Goal: Task Accomplishment & Management: Manage account settings

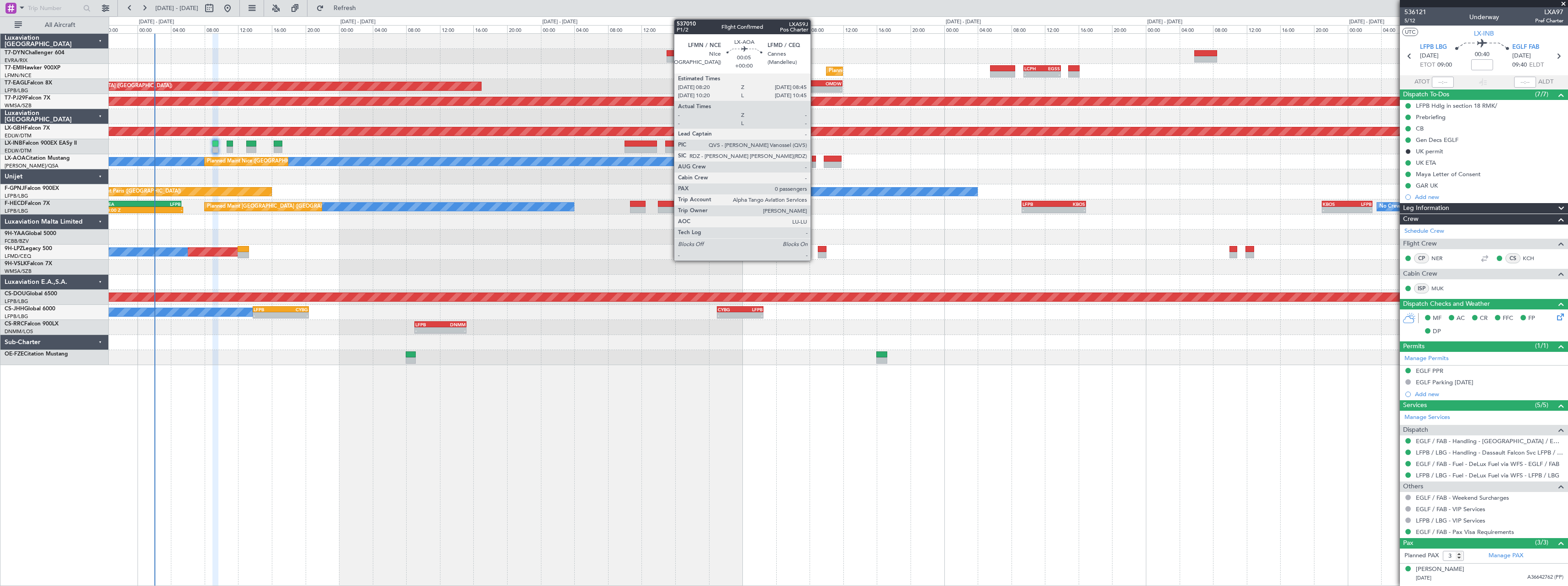
click at [814, 160] on div at bounding box center [814, 159] width 4 height 7
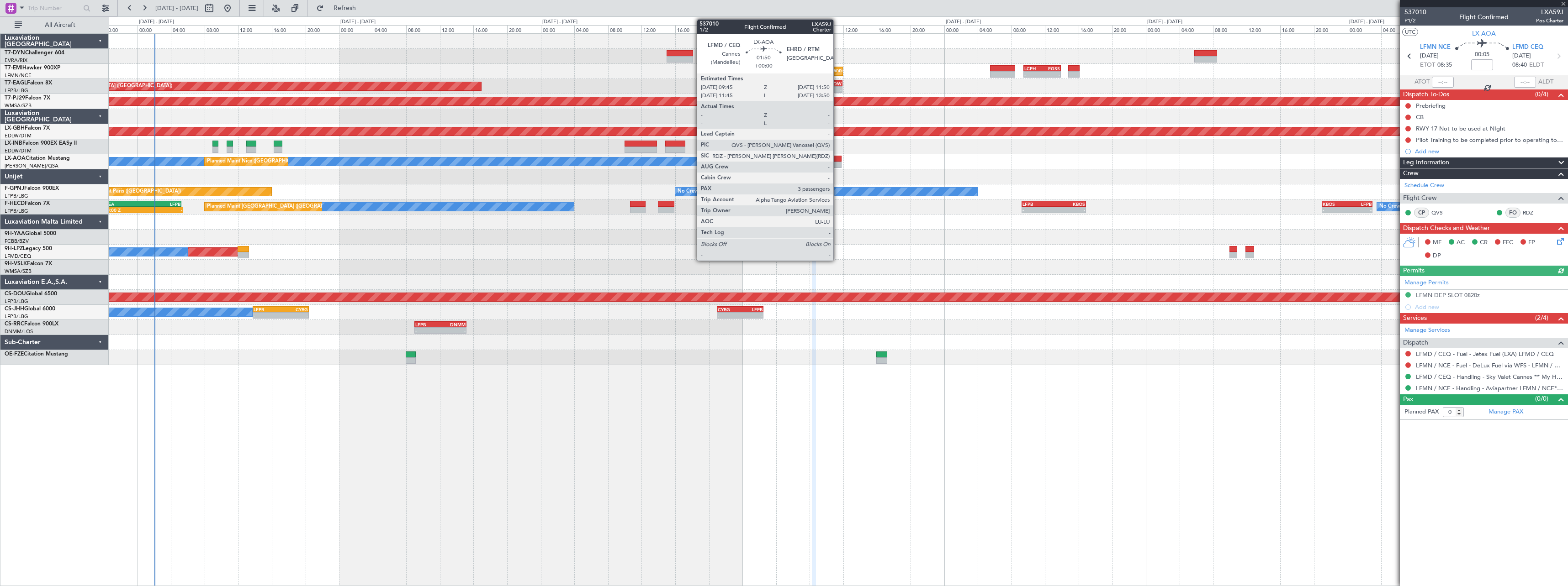
click at [837, 158] on div at bounding box center [833, 159] width 18 height 7
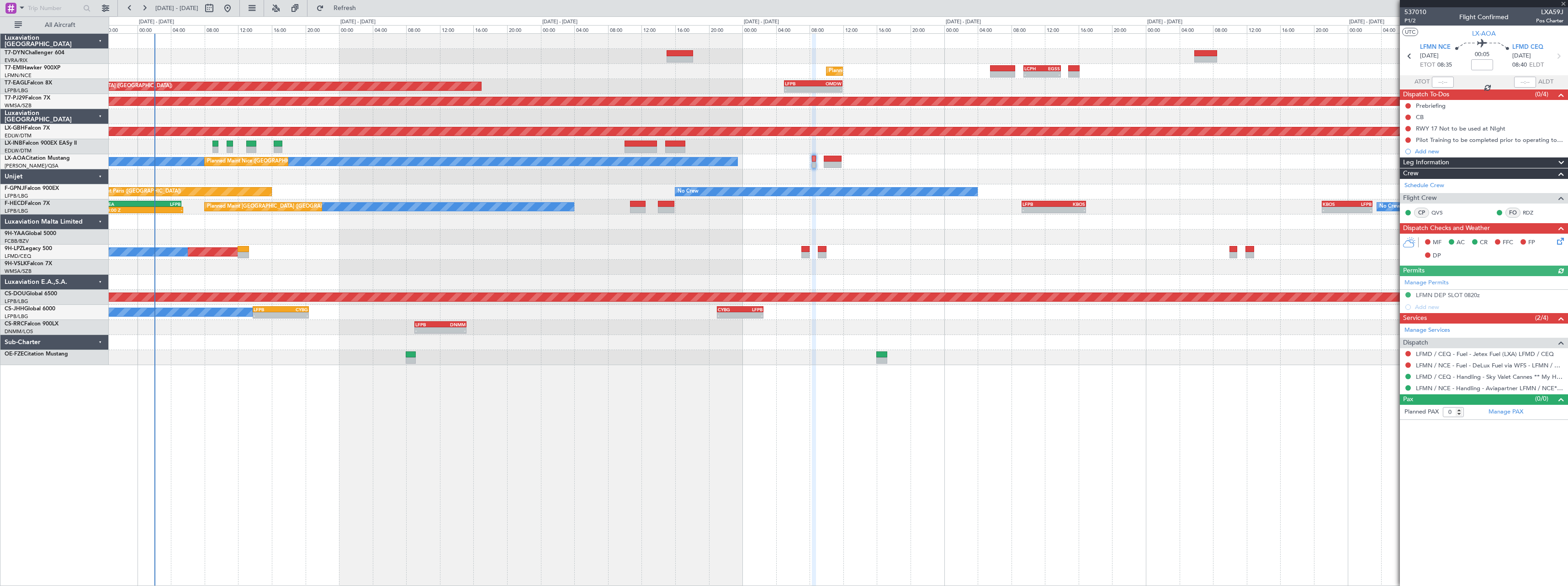
type input "3"
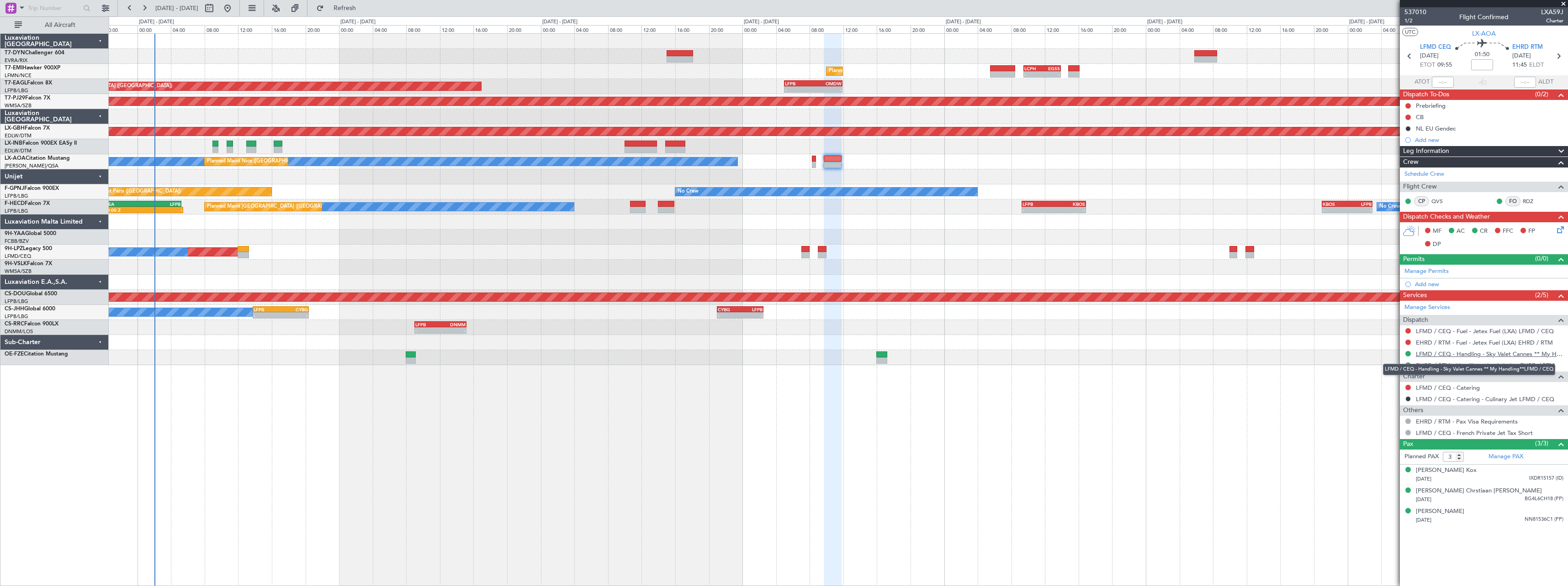
click at [1535, 353] on link "LFMD / CEQ - Handling - Sky Valet Cannes ** My Handling**LFMD / CEQ" at bounding box center [1489, 354] width 147 height 8
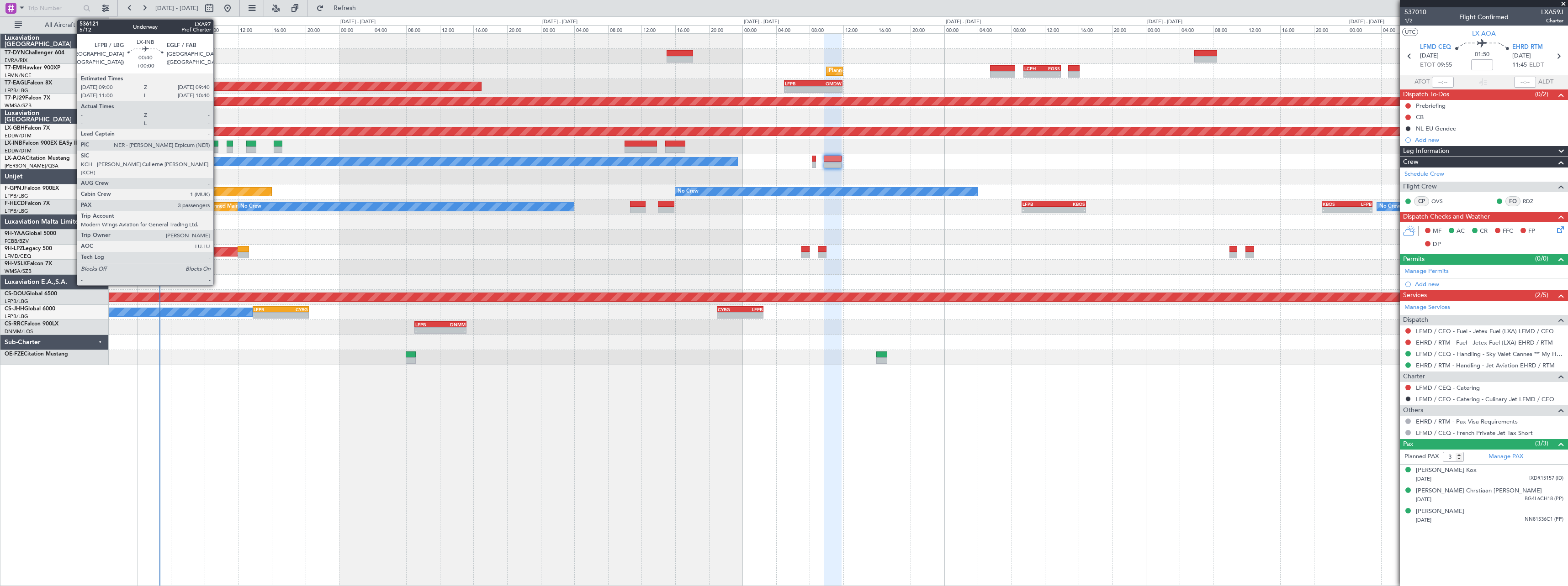
click at [218, 141] on div at bounding box center [216, 144] width 6 height 7
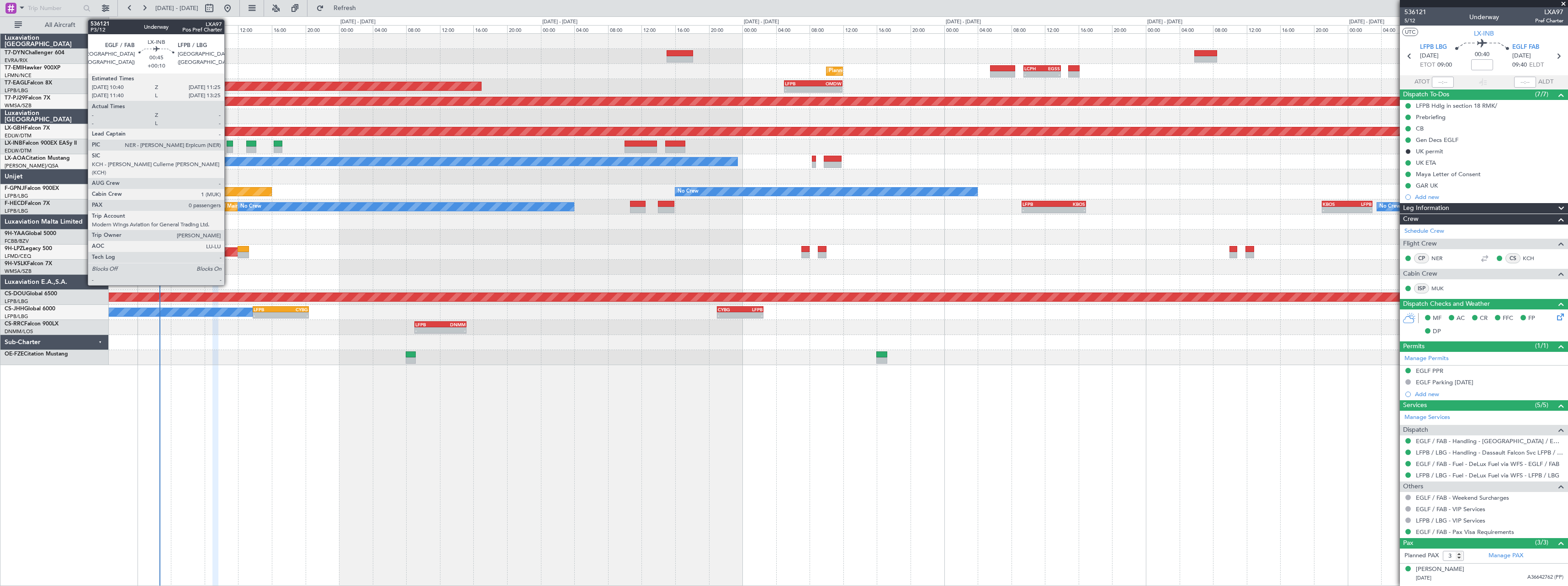
click at [229, 144] on div at bounding box center [229, 144] width 7 height 7
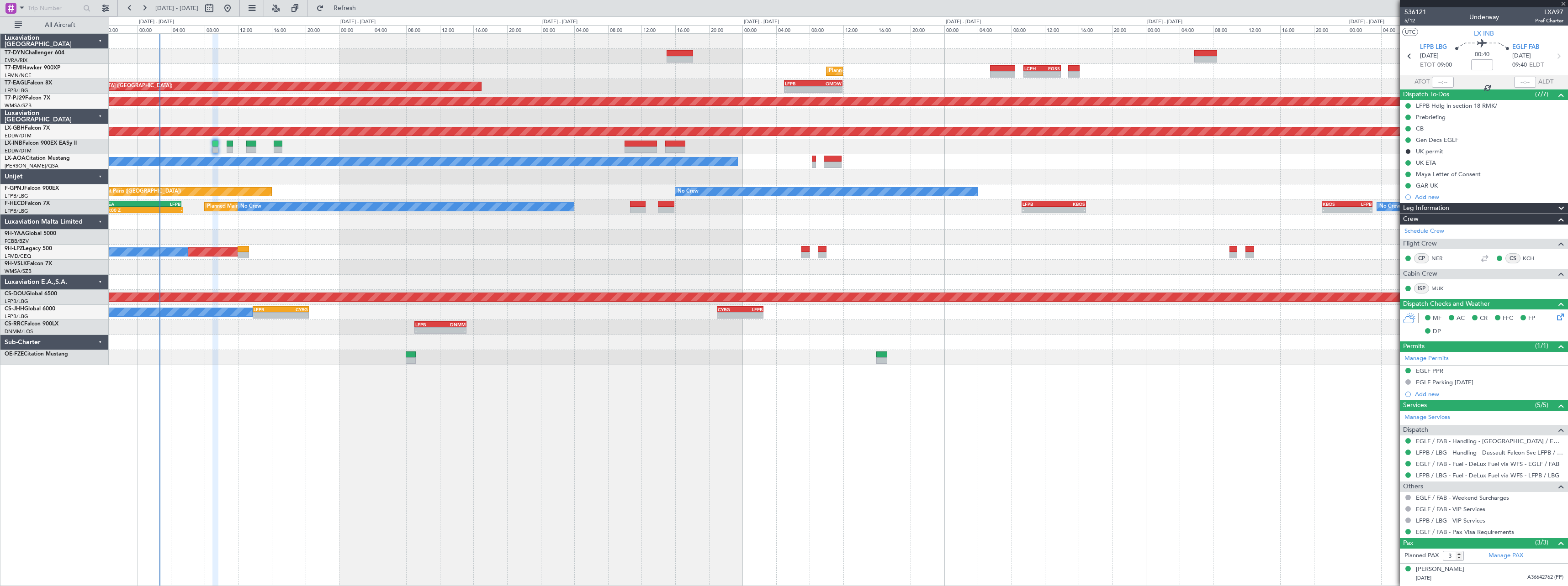
type input "+00:10"
type input "0"
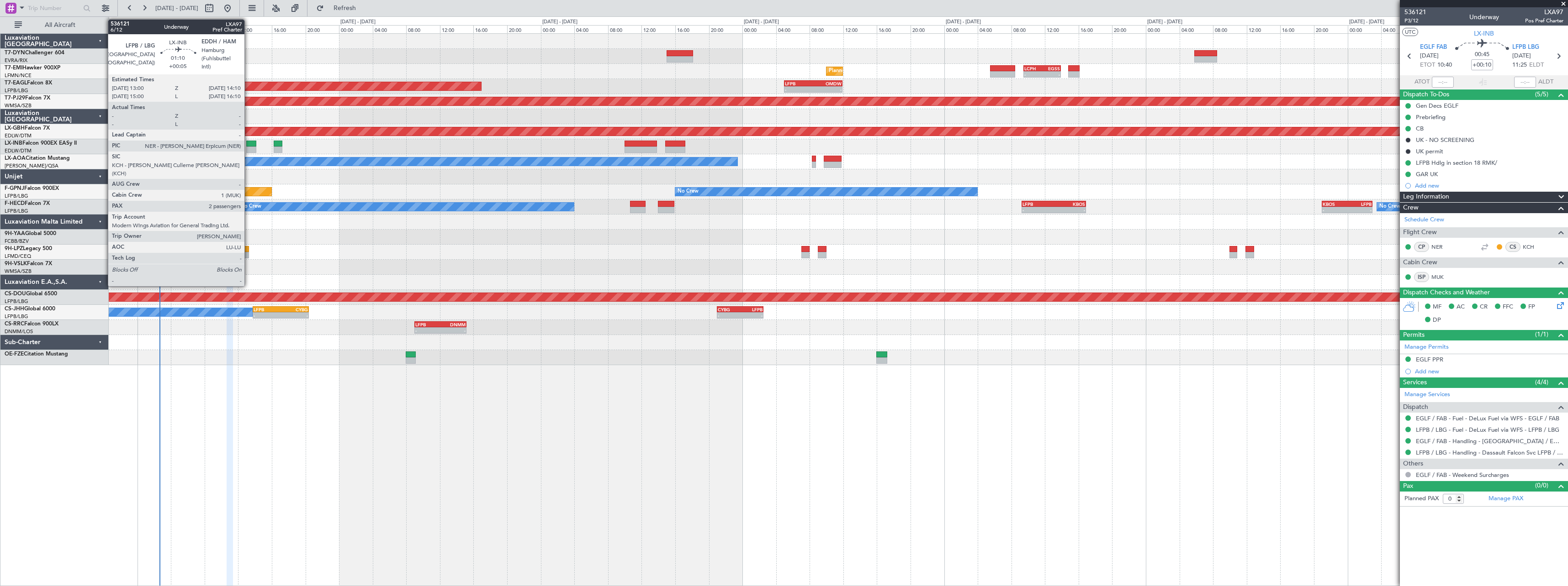
click at [249, 141] on div at bounding box center [251, 144] width 10 height 7
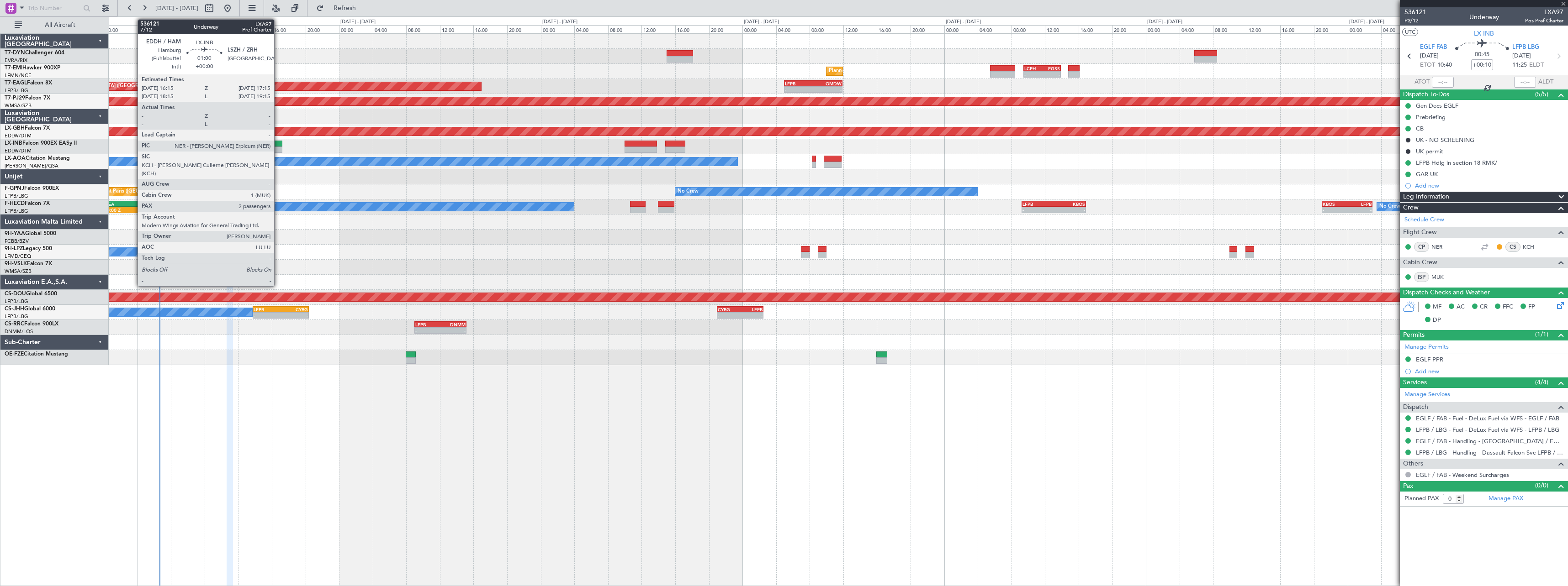
type input "+00:05"
type input "2"
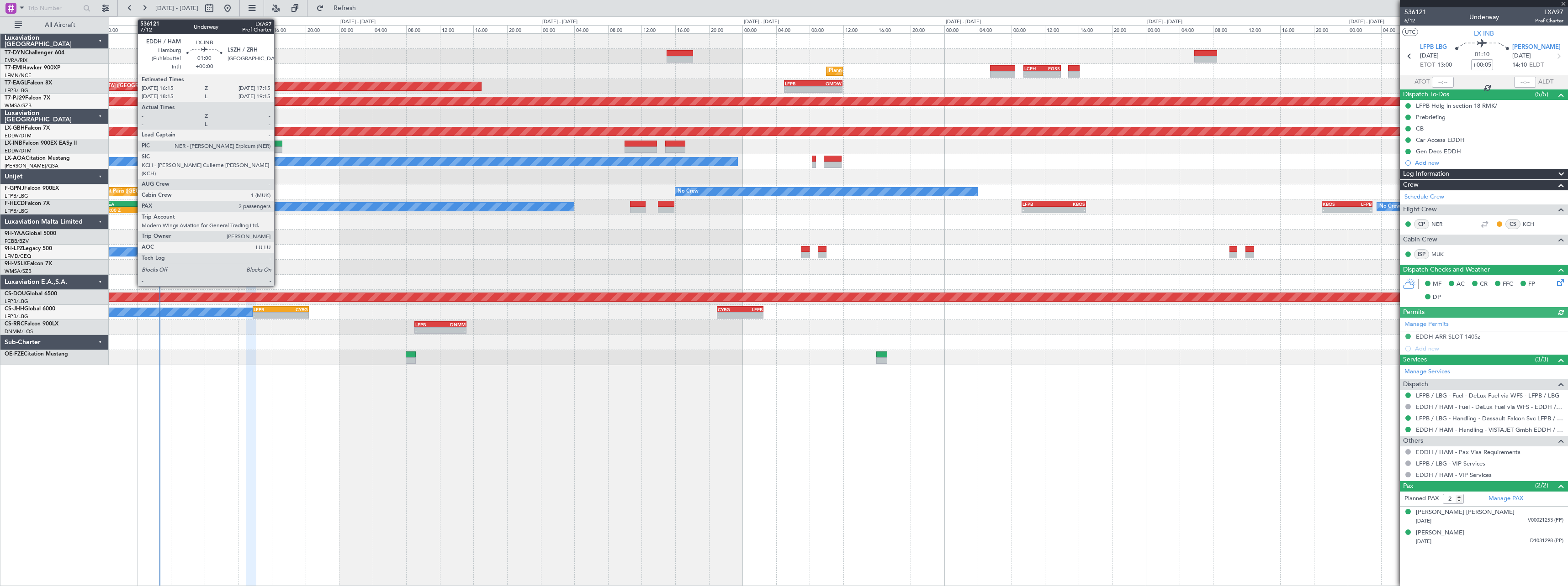
click at [279, 141] on div at bounding box center [278, 144] width 9 height 7
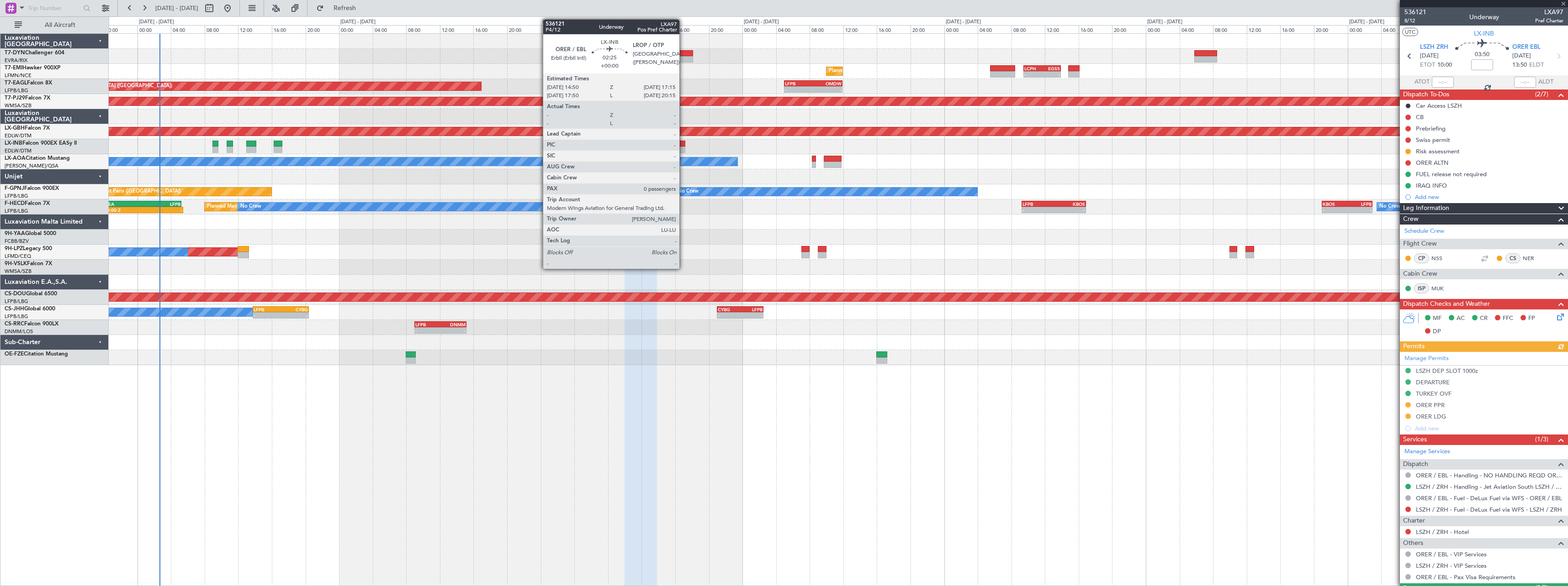
click at [683, 142] on div at bounding box center [675, 144] width 21 height 7
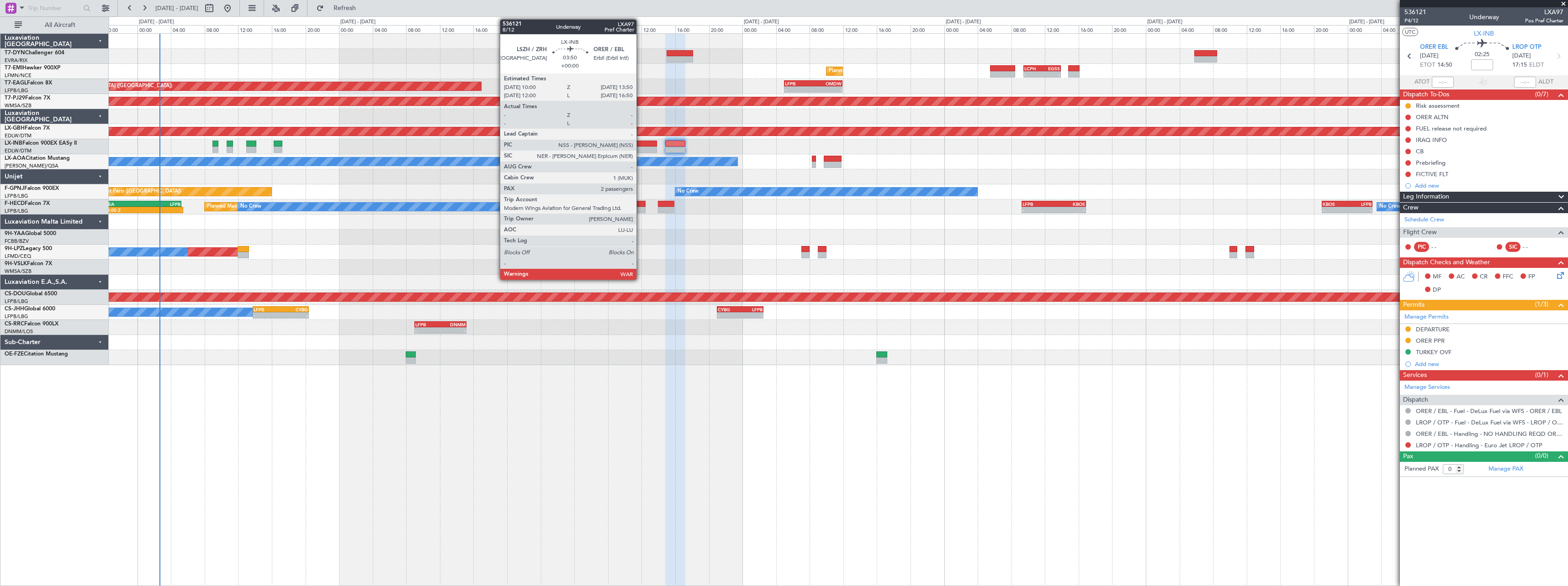
click at [641, 142] on div at bounding box center [641, 144] width 32 height 7
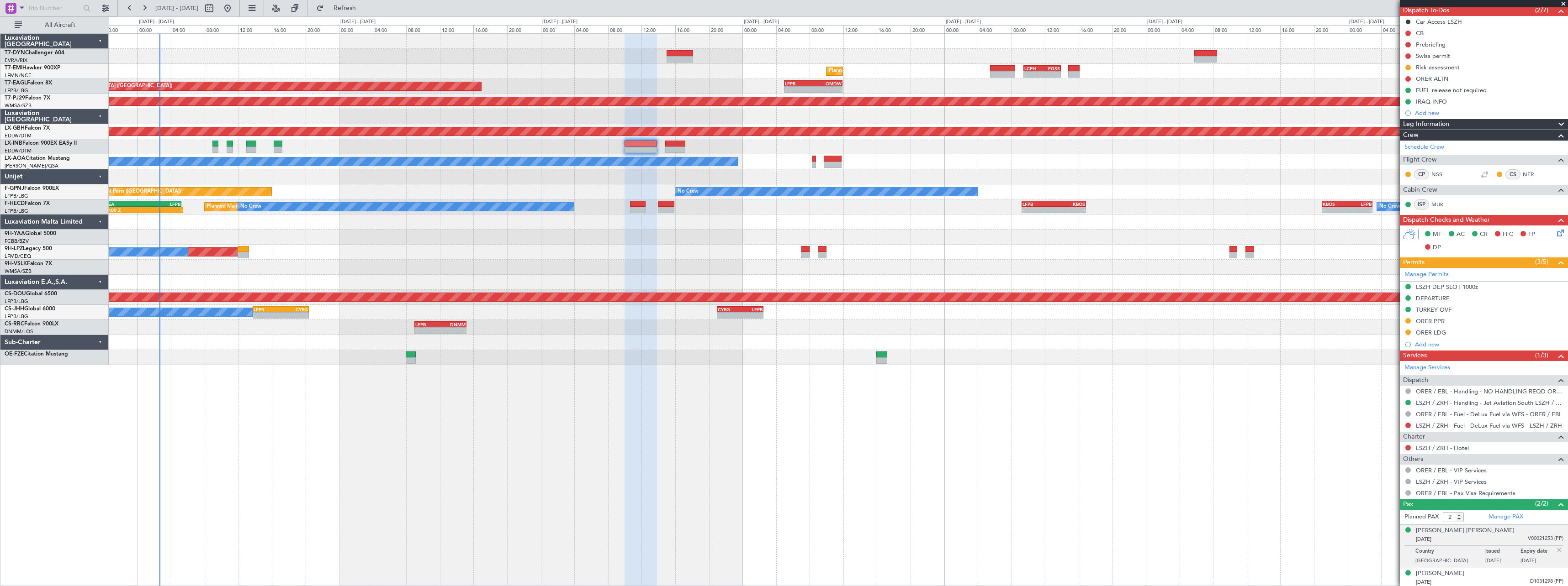
scroll to position [86, 0]
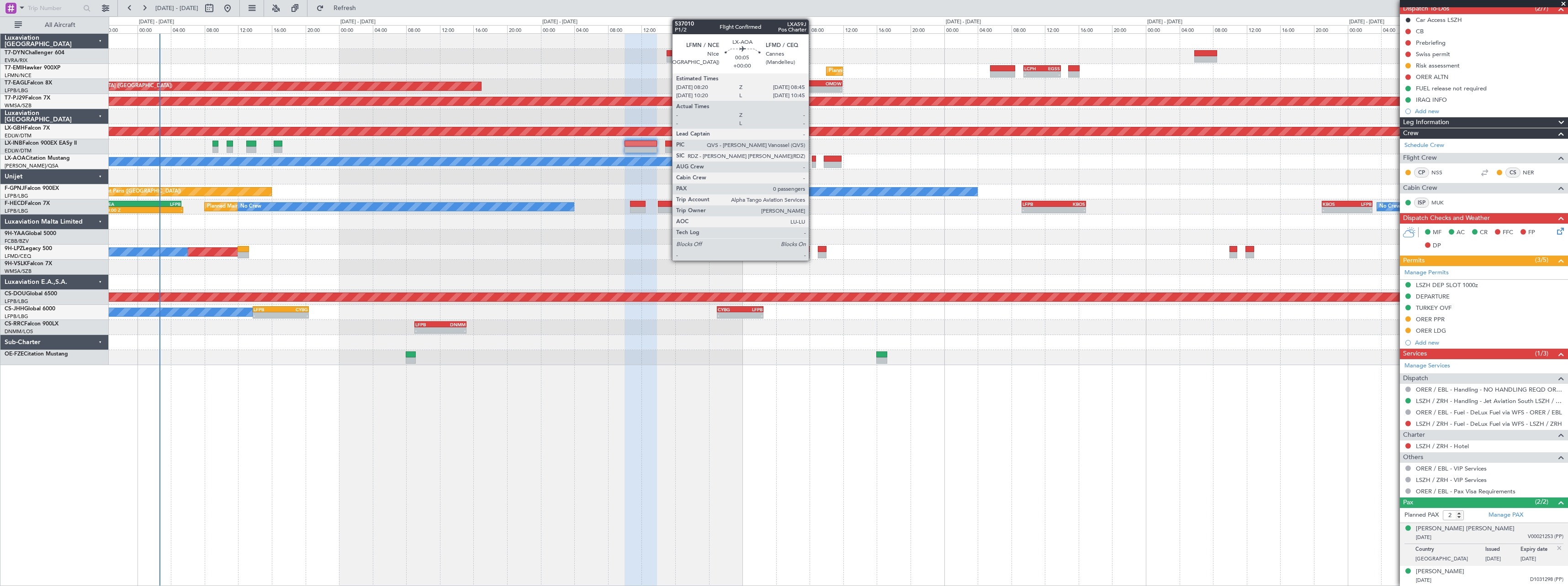
click at [813, 160] on div at bounding box center [814, 159] width 4 height 7
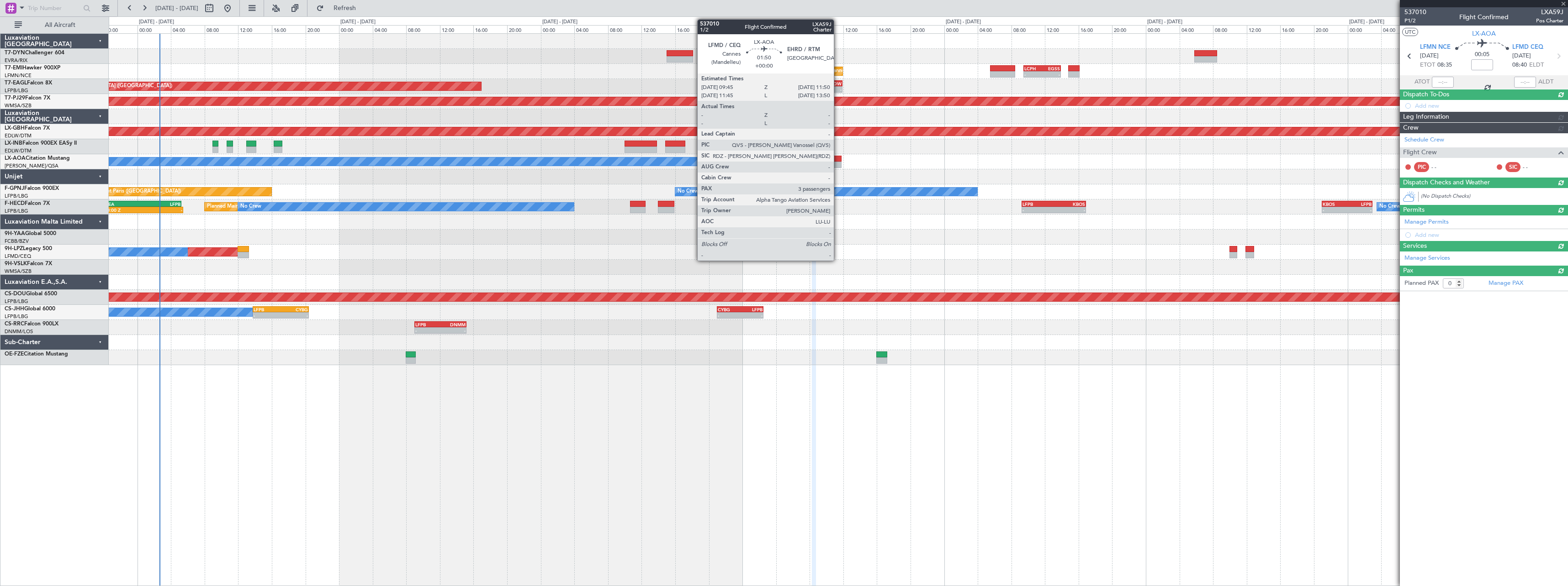
scroll to position [0, 0]
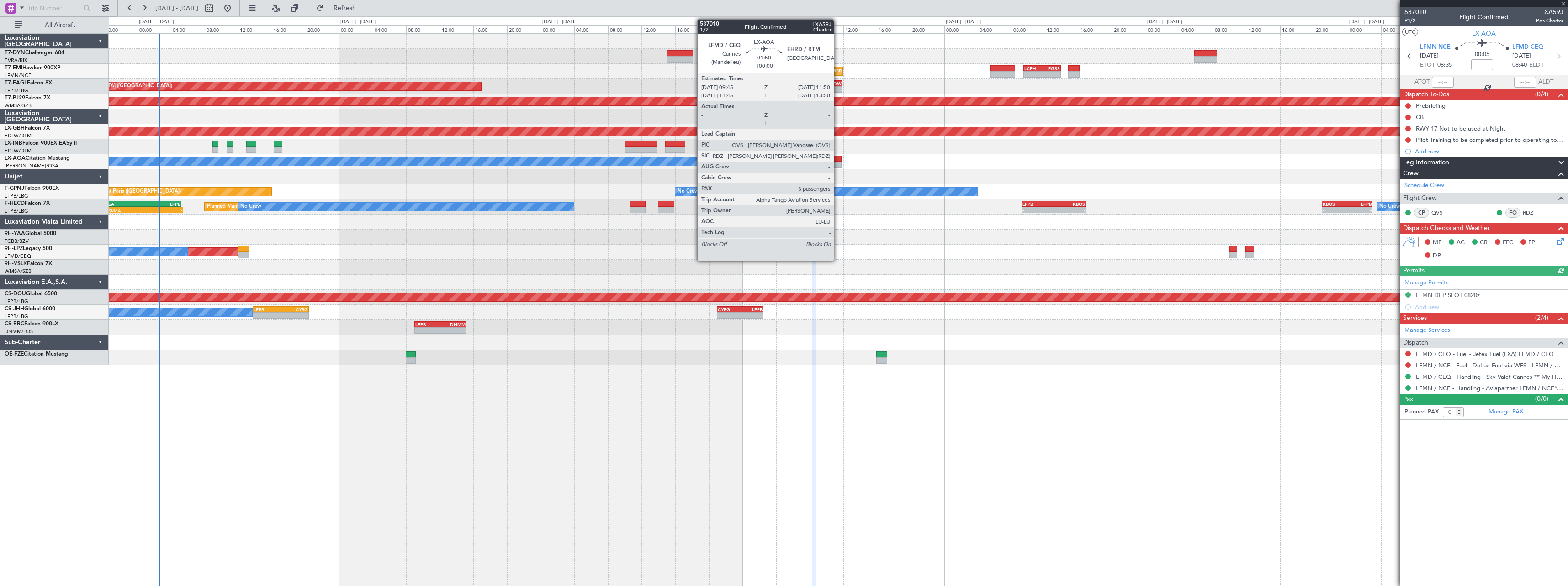
click at [838, 158] on div at bounding box center [833, 159] width 18 height 7
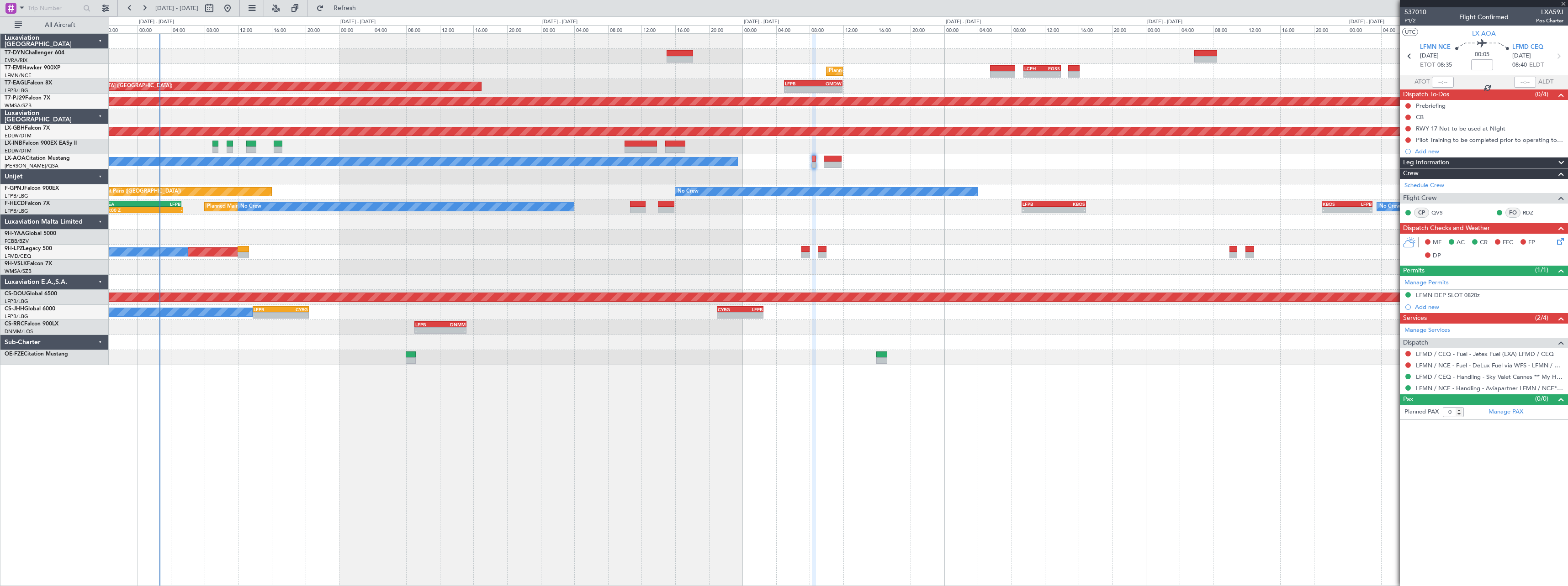
type input "3"
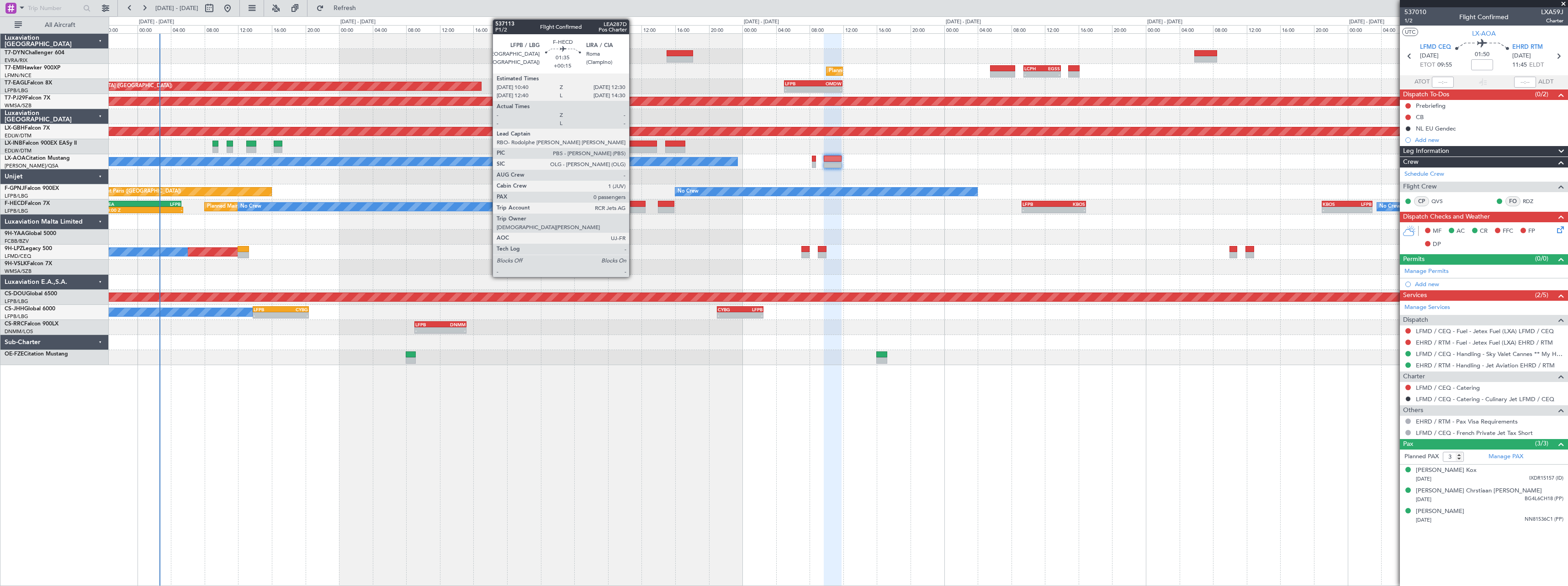
click at [633, 203] on div at bounding box center [637, 204] width 15 height 7
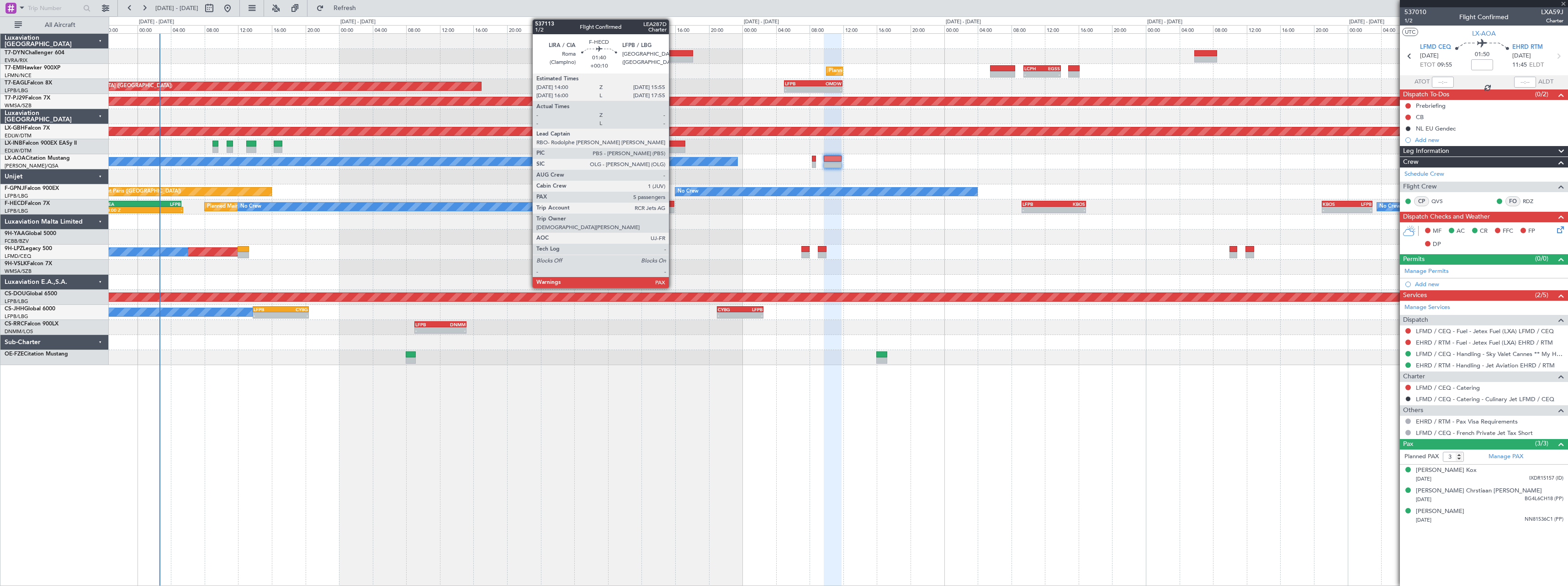
type input "+00:15"
type input "0"
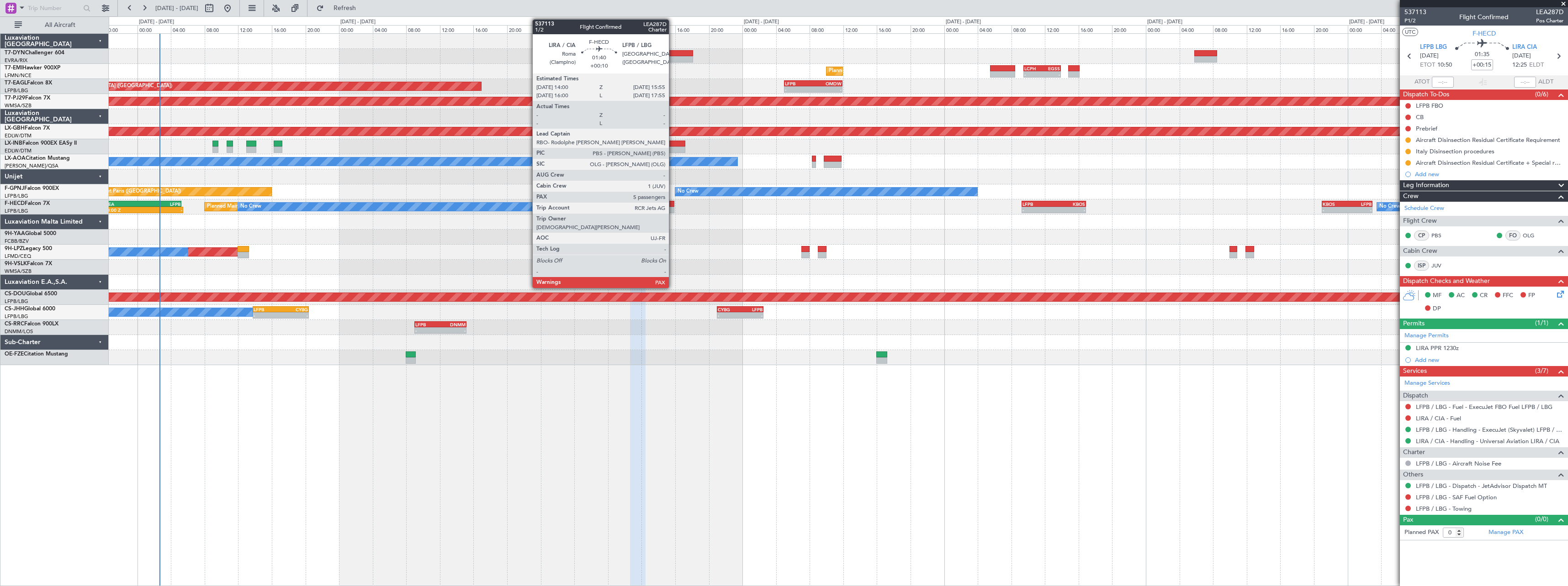
click at [673, 203] on div at bounding box center [666, 204] width 16 height 7
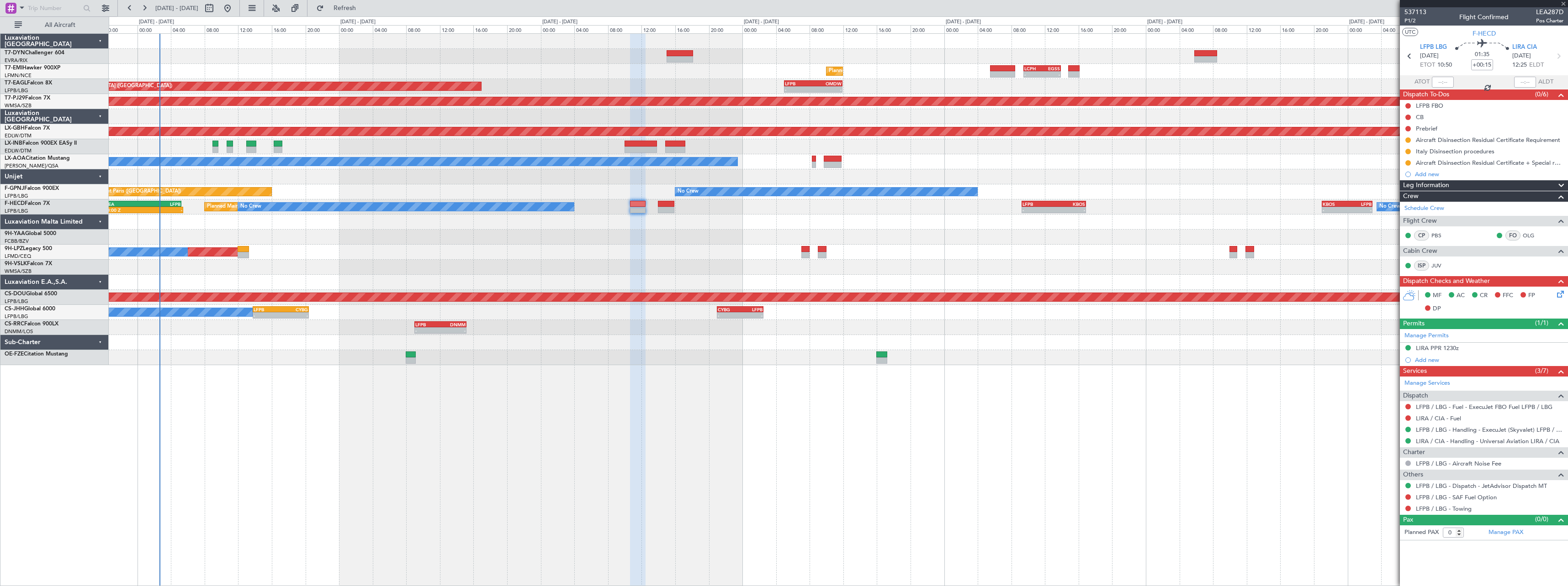
type input "+00:10"
type input "7"
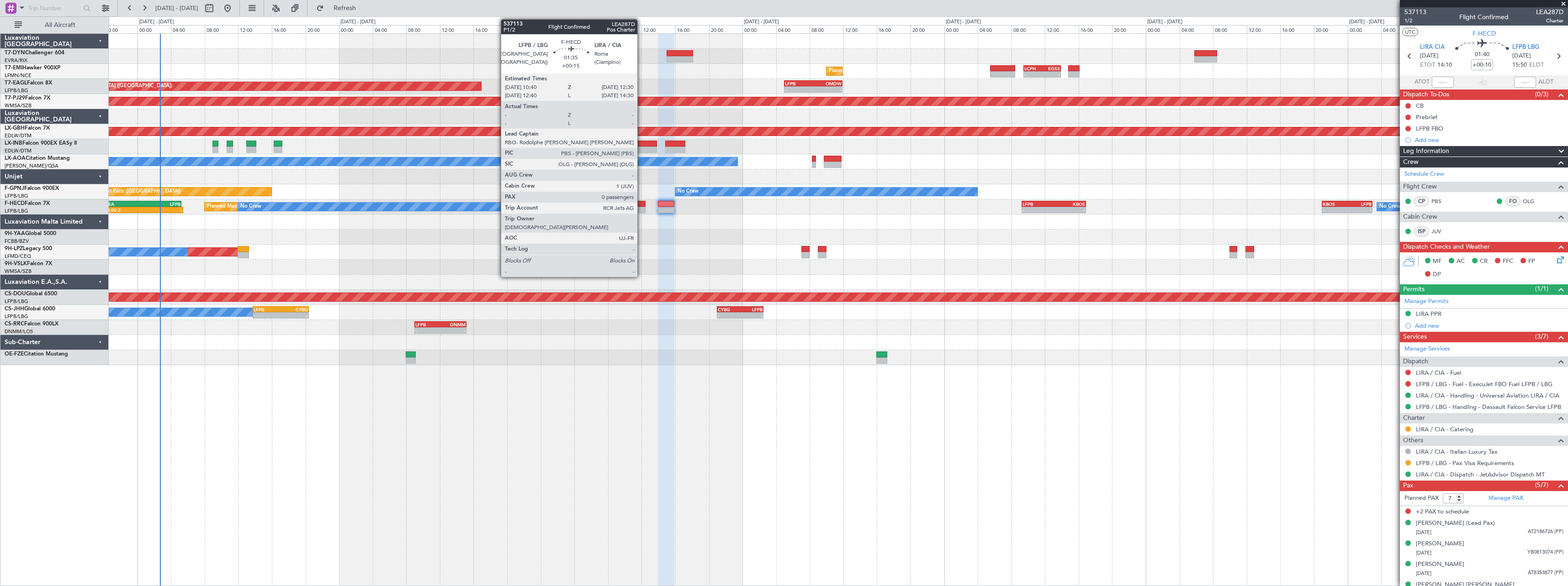
click at [641, 206] on div at bounding box center [637, 204] width 15 height 7
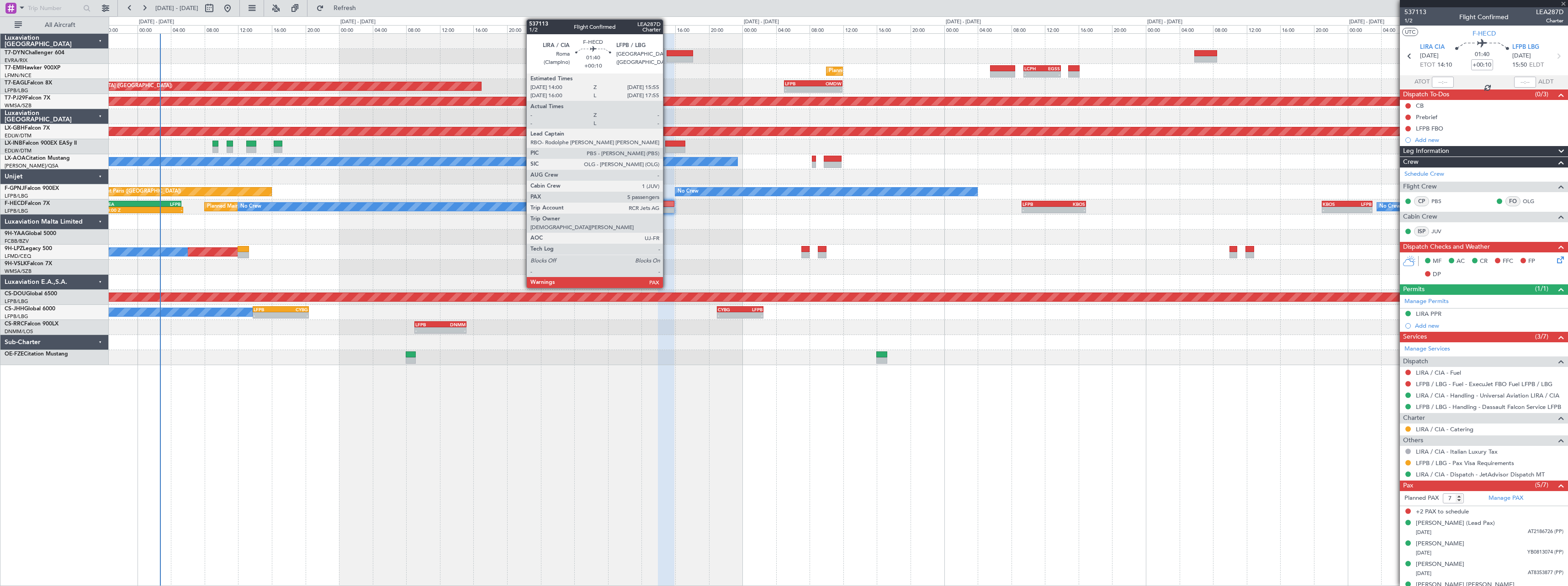
type input "+00:15"
type input "0"
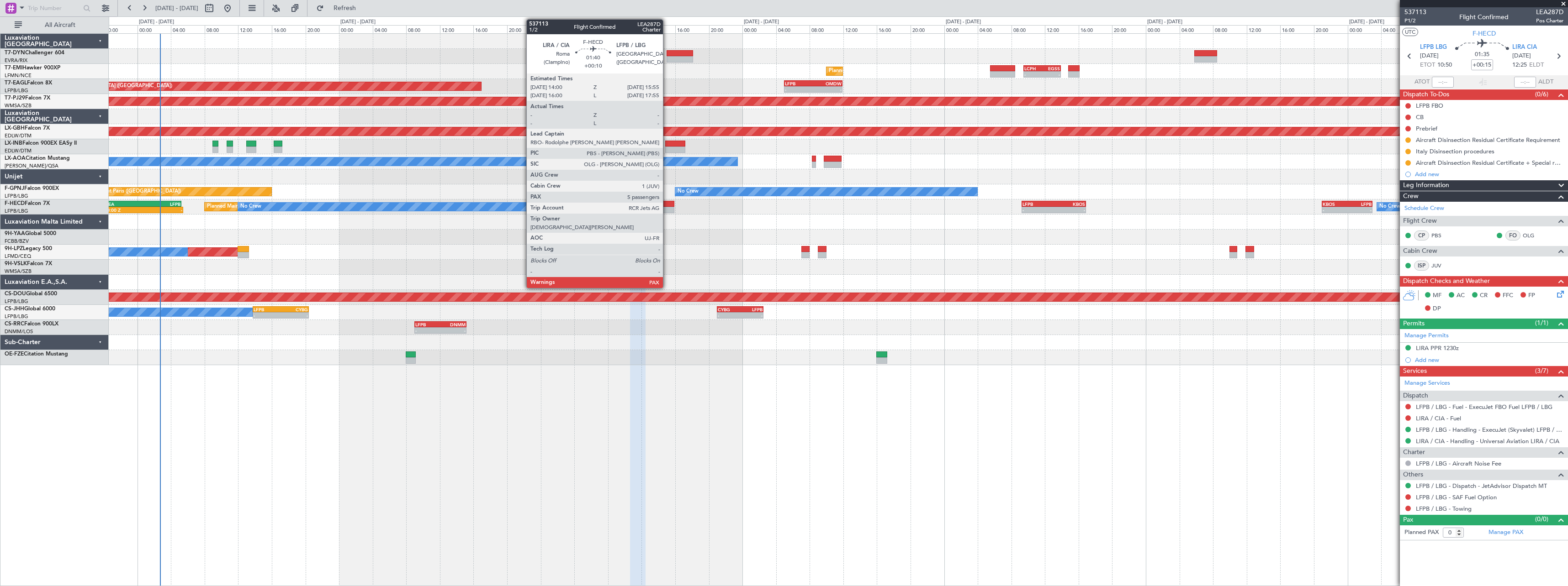
click at [667, 204] on div at bounding box center [666, 204] width 16 height 7
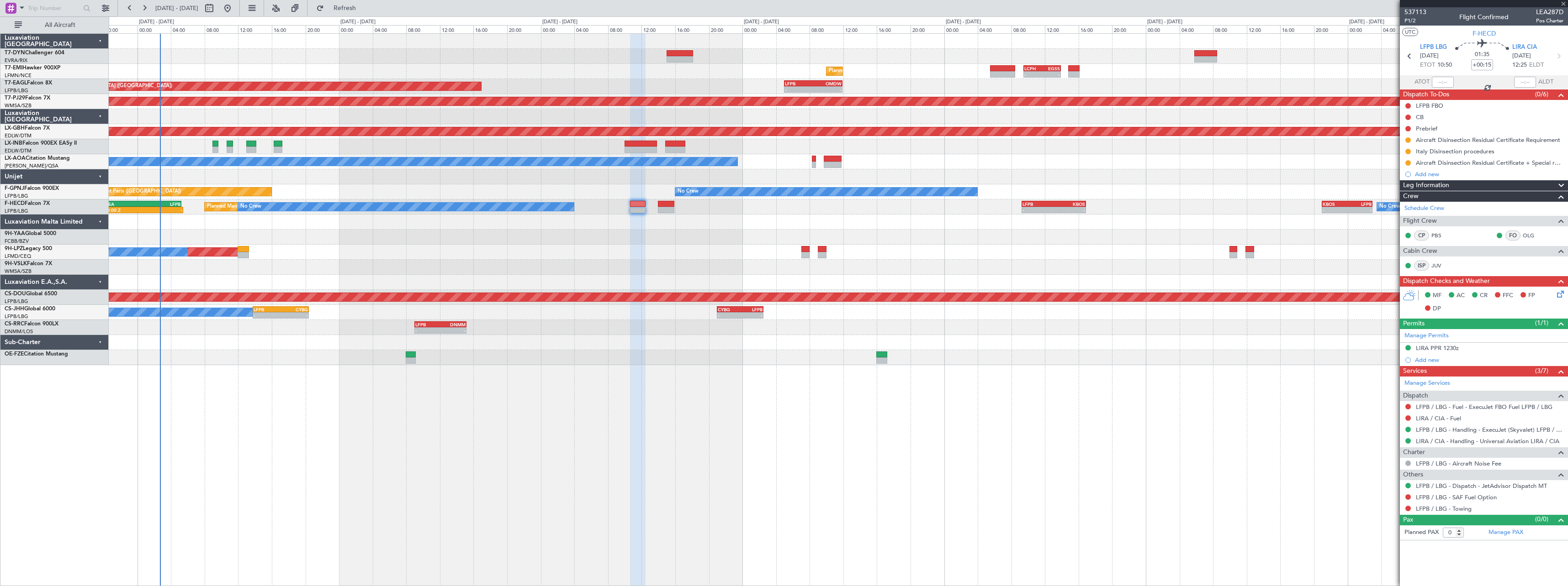
type input "+00:10"
type input "7"
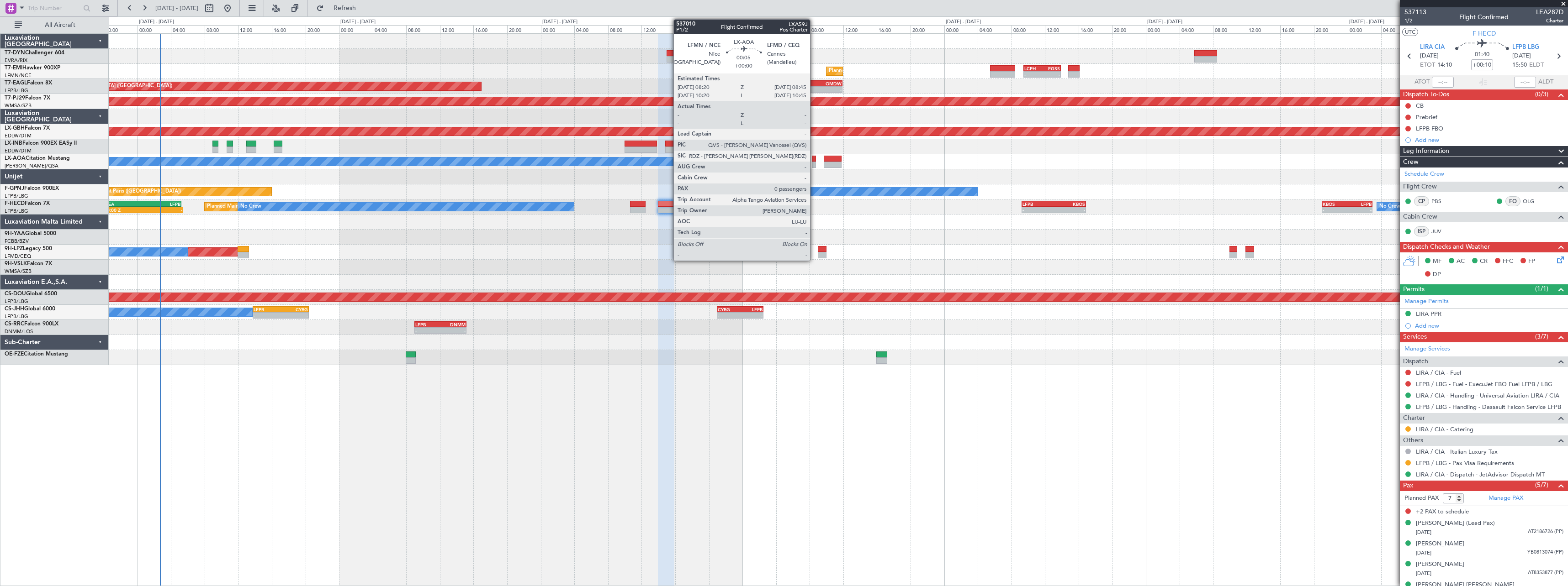
click at [814, 157] on div at bounding box center [814, 159] width 4 height 7
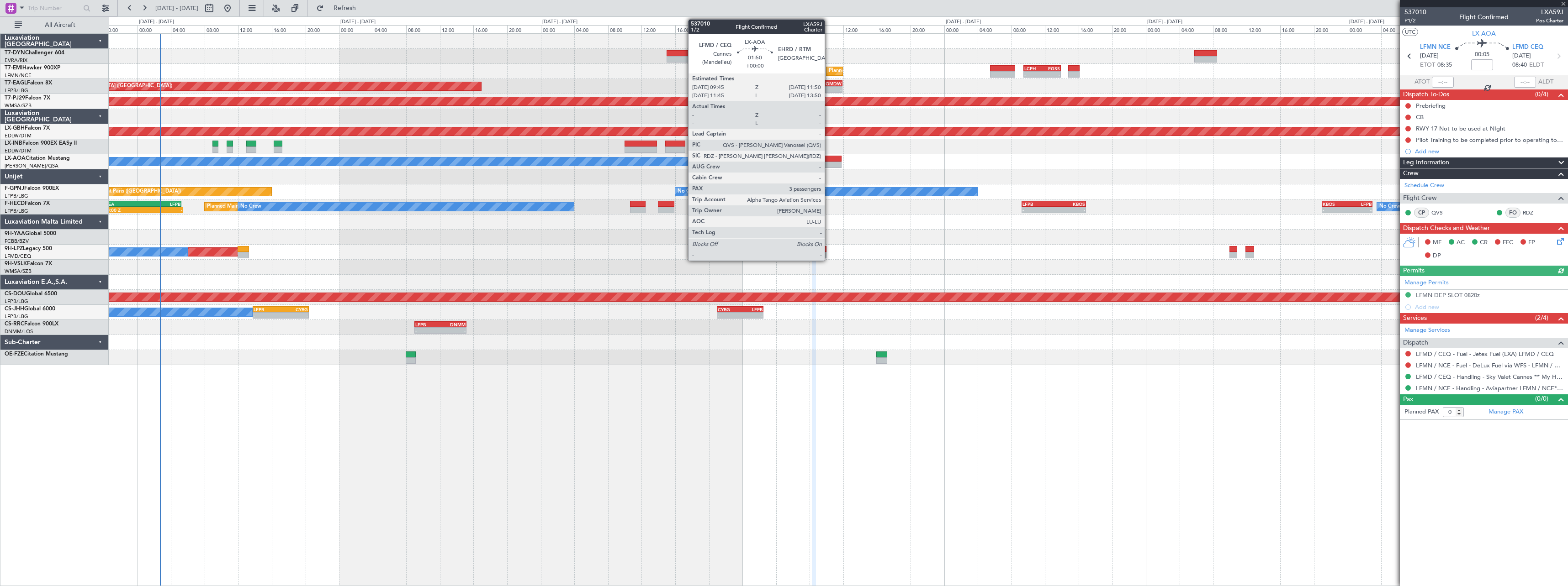
click at [829, 160] on div at bounding box center [833, 159] width 18 height 7
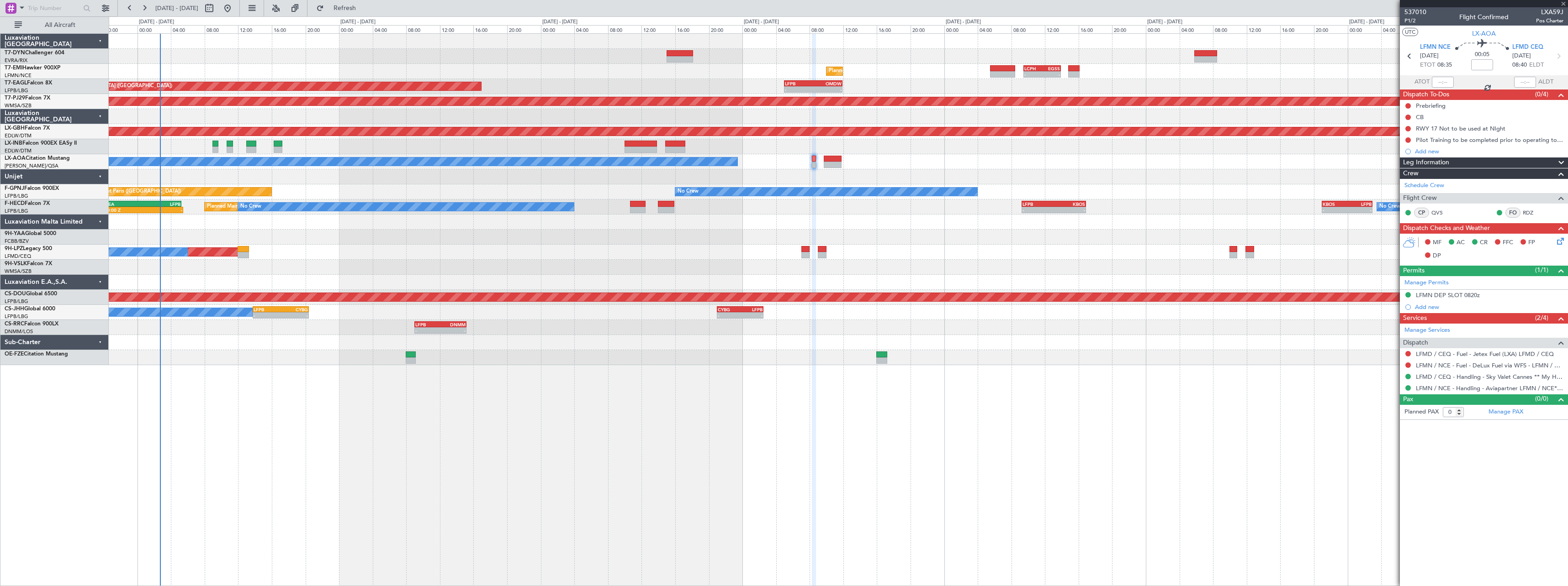
type input "3"
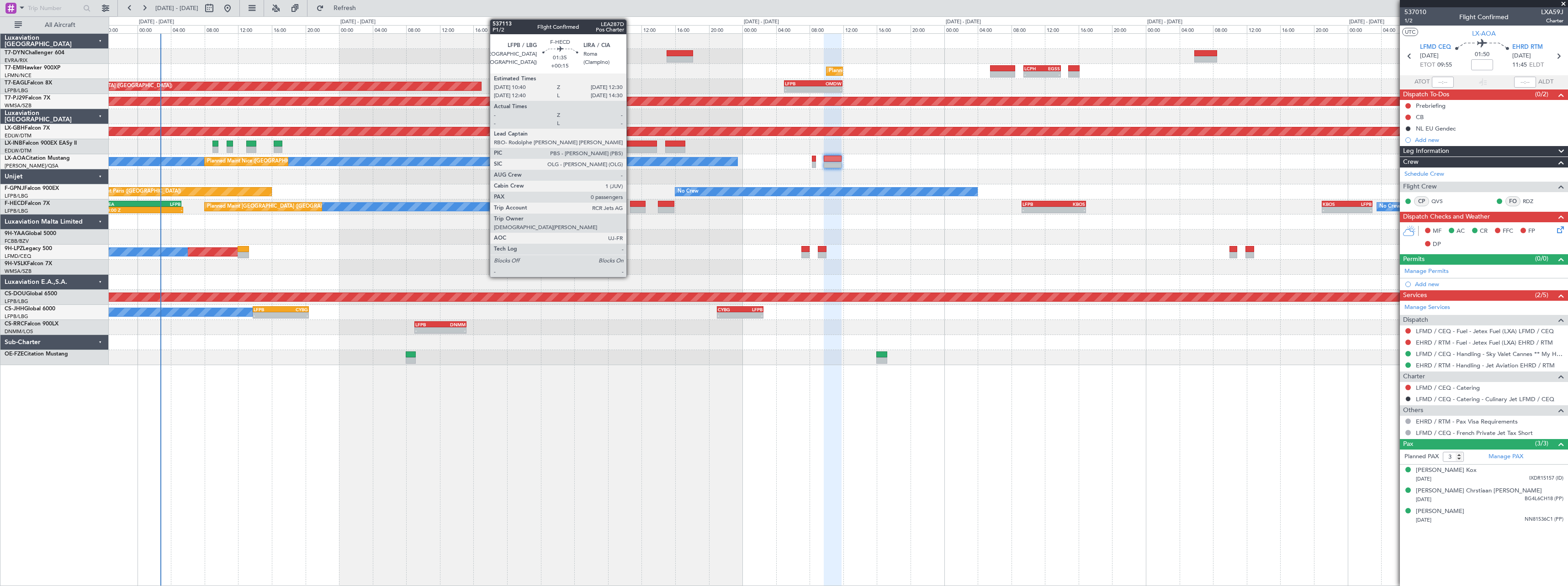
click at [630, 204] on div at bounding box center [637, 204] width 15 height 7
click at [633, 204] on div at bounding box center [637, 204] width 15 height 7
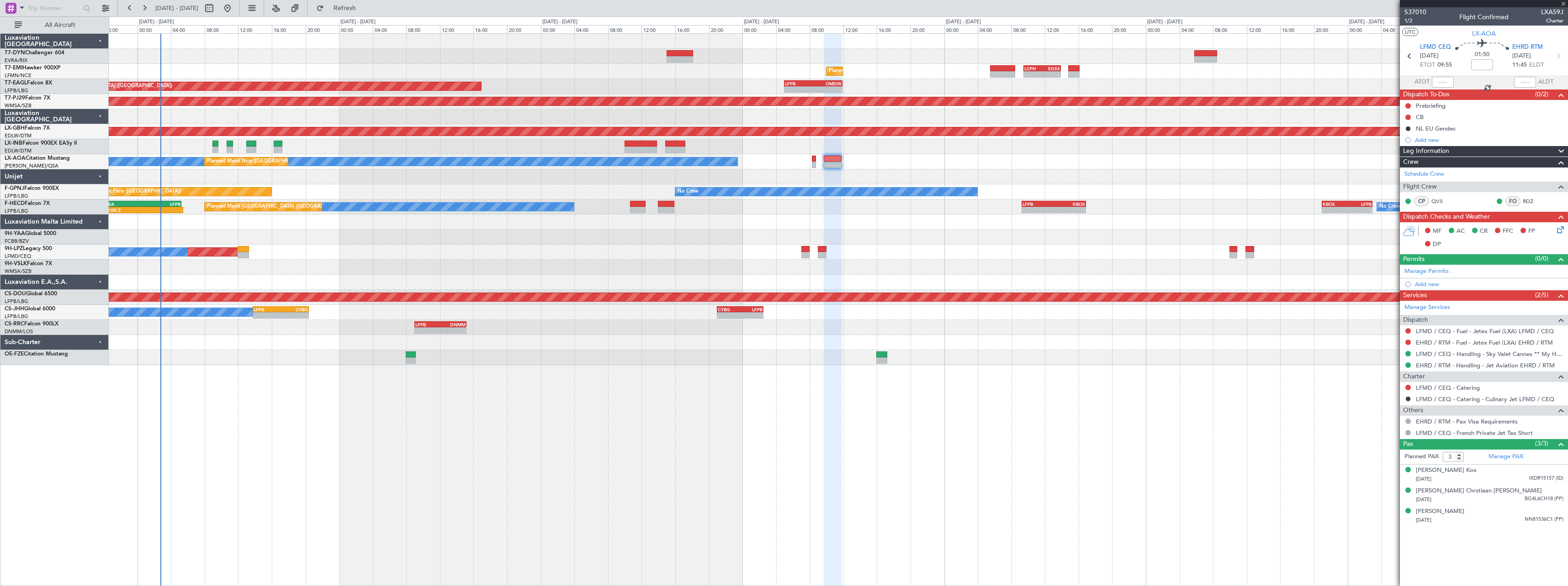
type input "+00:15"
type input "0"
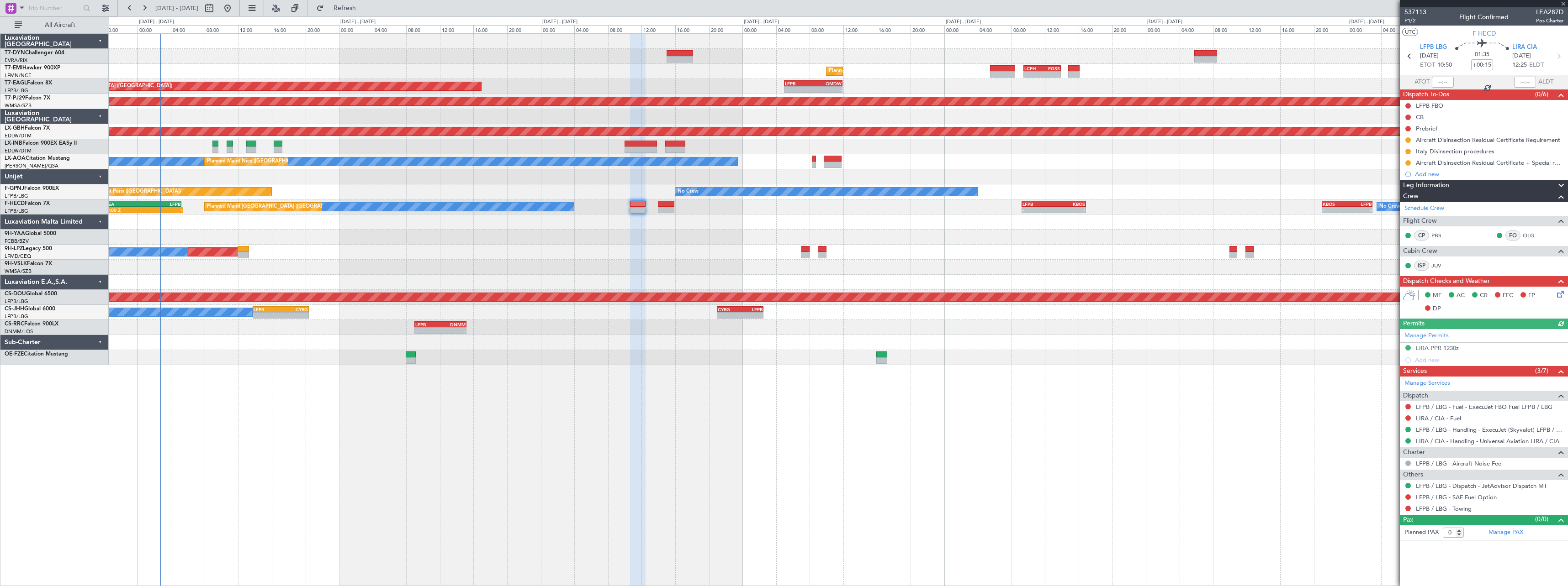
click at [674, 207] on div "No Crew No Crew Planned Maint [GEOGRAPHIC_DATA] ([GEOGRAPHIC_DATA]) 20:00 Z - K…" at bounding box center [838, 207] width 1459 height 15
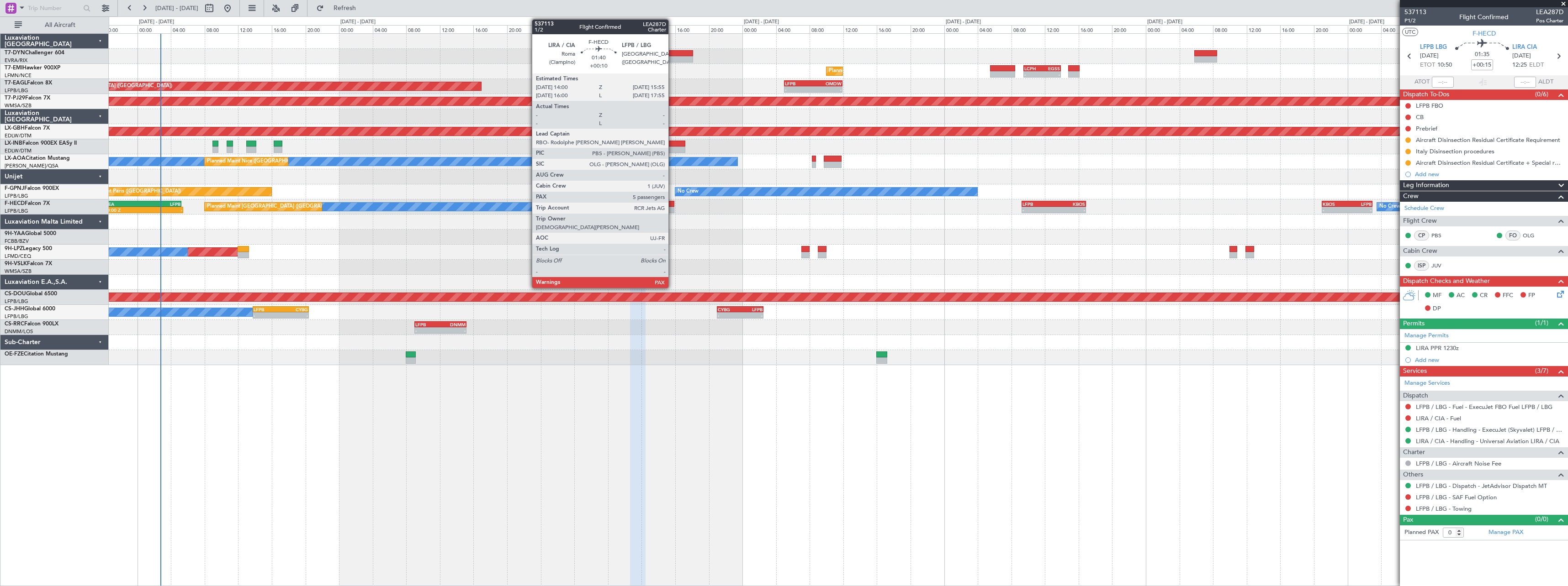
click at [672, 205] on div at bounding box center [666, 204] width 16 height 7
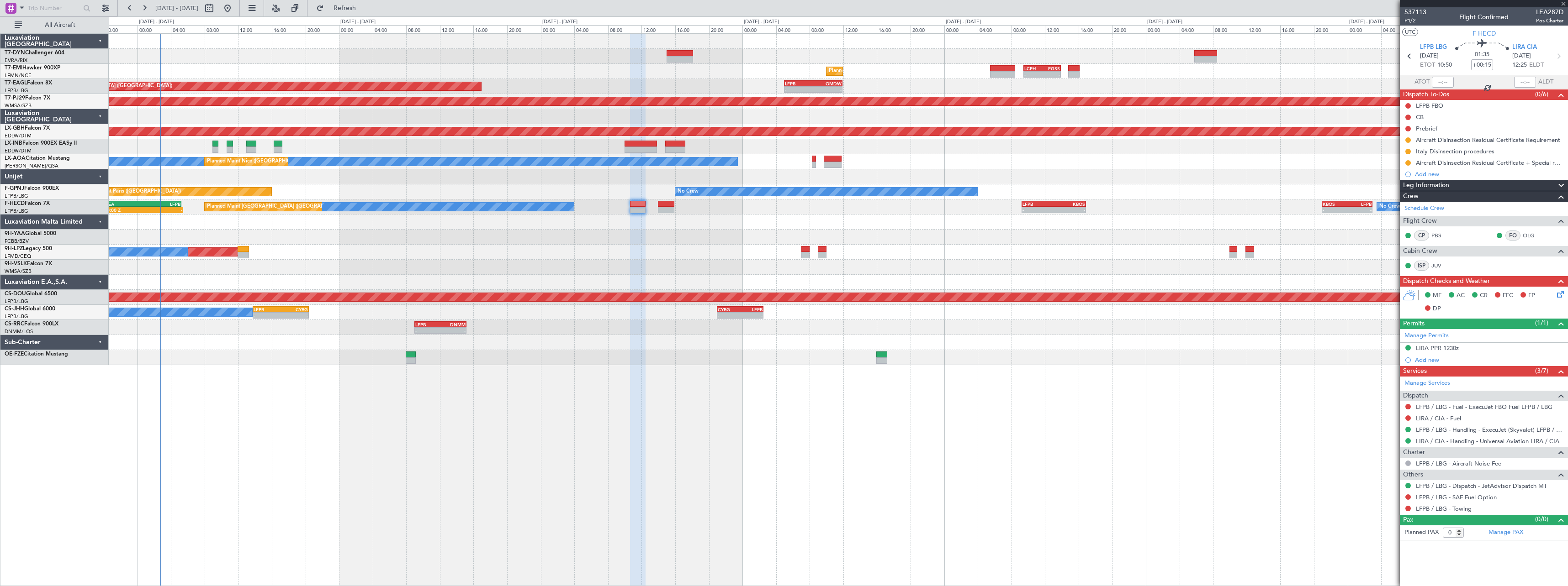
type input "+00:10"
type input "7"
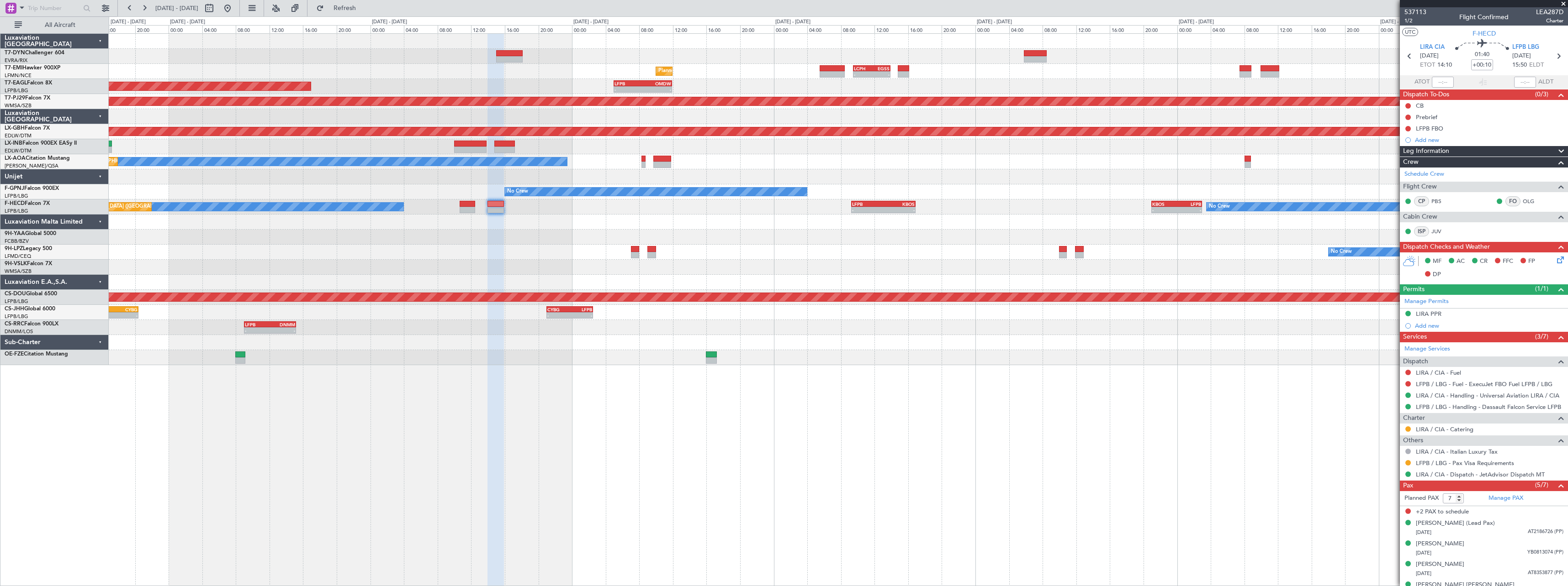
click at [956, 228] on div "Planned Maint [GEOGRAPHIC_DATA] - - LCPH 09:30 Z EGSS 13:55 Z OJAM 06:00 Z LFMN…" at bounding box center [838, 199] width 1459 height 331
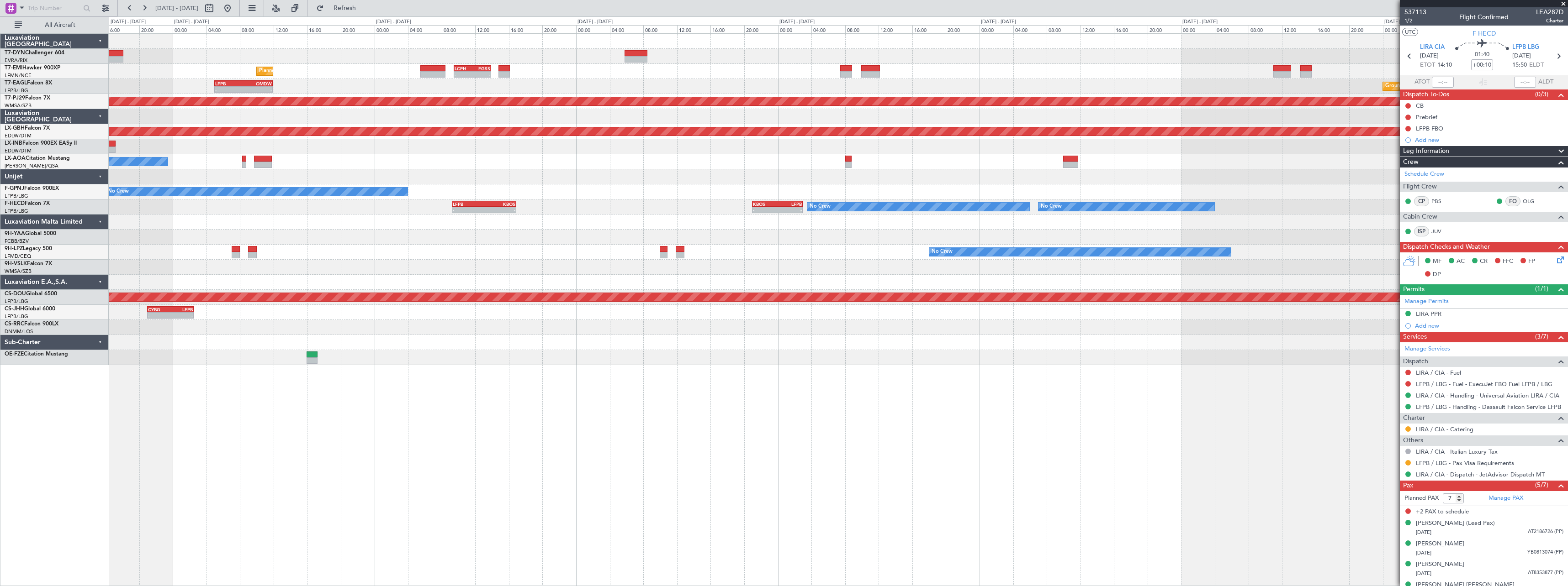
click at [361, 244] on div "Planned Maint [GEOGRAPHIC_DATA] - - LCPH 09:30 Z EGSS 13:55 Z - - LFPB 05:00 Z …" at bounding box center [838, 199] width 1459 height 331
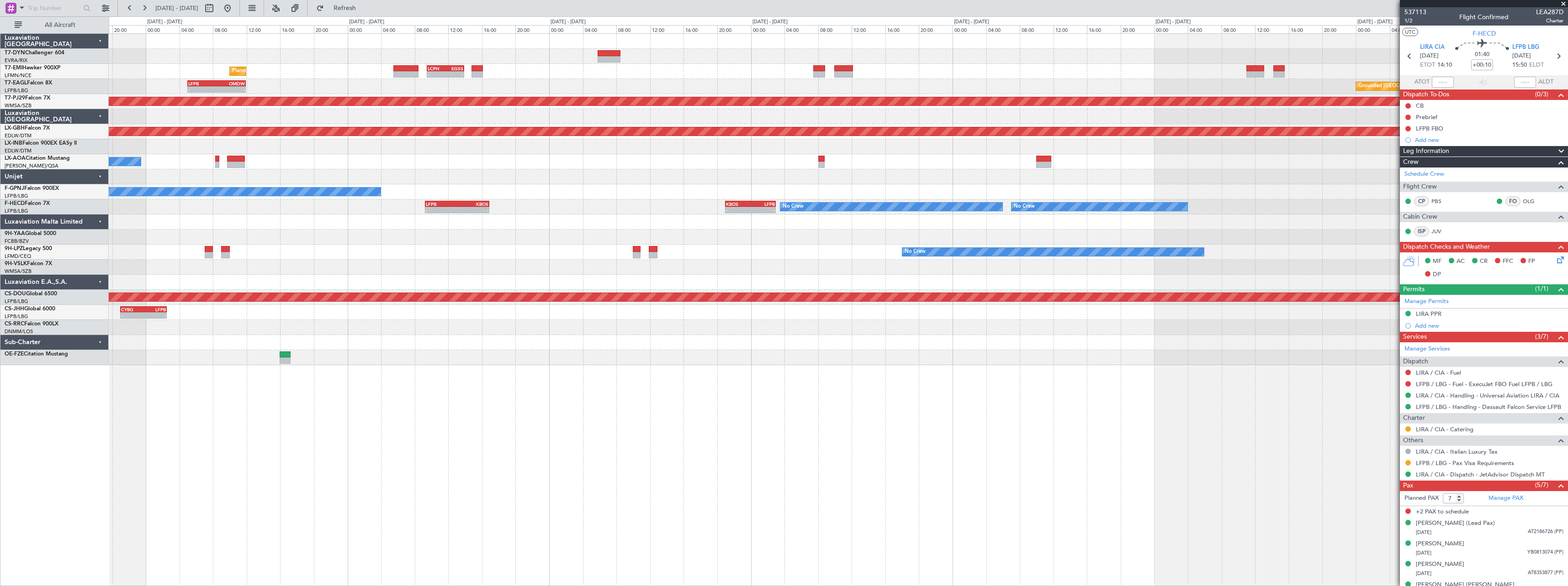
click at [717, 221] on div at bounding box center [838, 222] width 1459 height 15
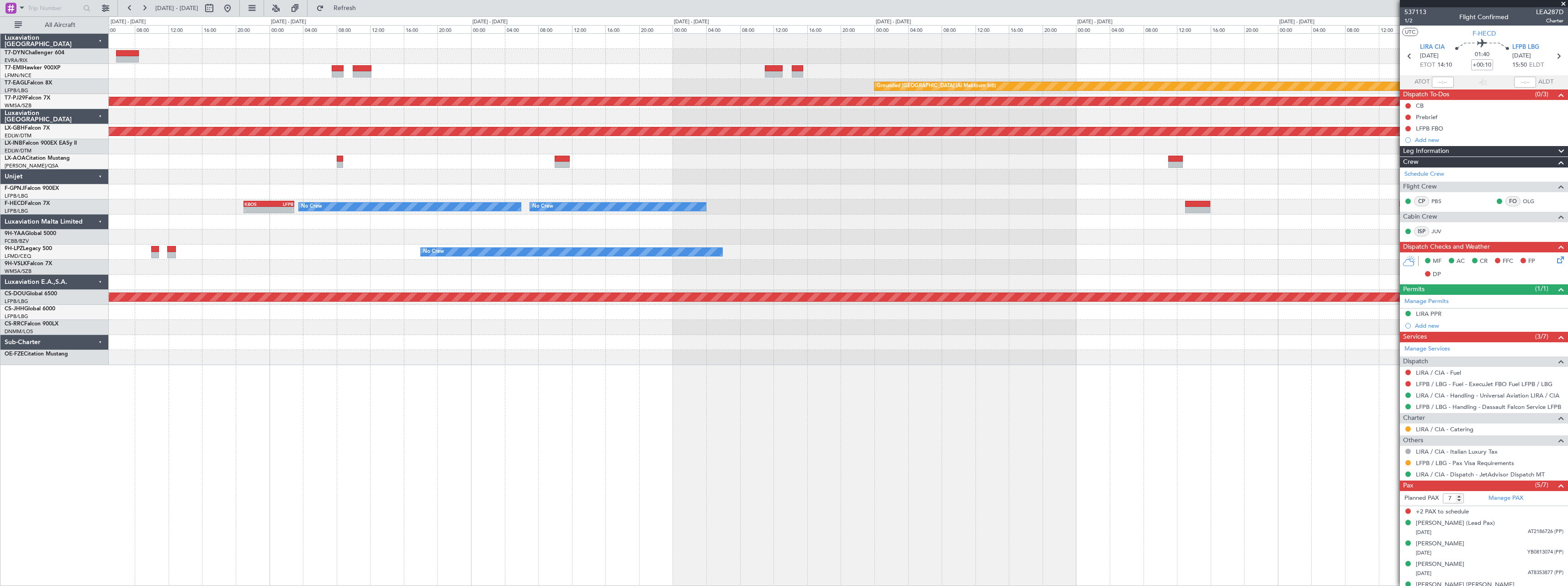
click at [698, 235] on div "Planned Maint [GEOGRAPHIC_DATA] - - LCPH 09:30 Z EGSS 13:55 Z Grounded [GEOGRAP…" at bounding box center [838, 199] width 1459 height 331
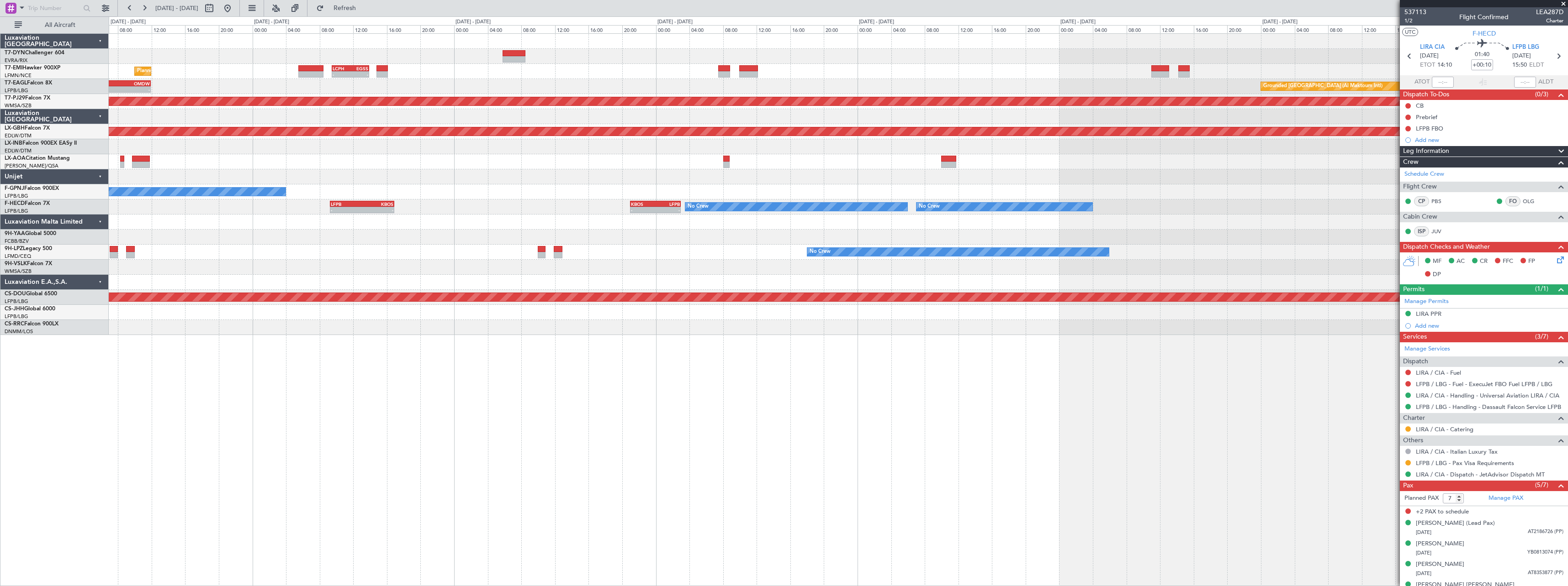
click at [948, 201] on div "- - LCPH 09:30 Z EGSS 13:55 Z Planned Maint [GEOGRAPHIC_DATA] Grounded [GEOGRAP…" at bounding box center [838, 184] width 1459 height 301
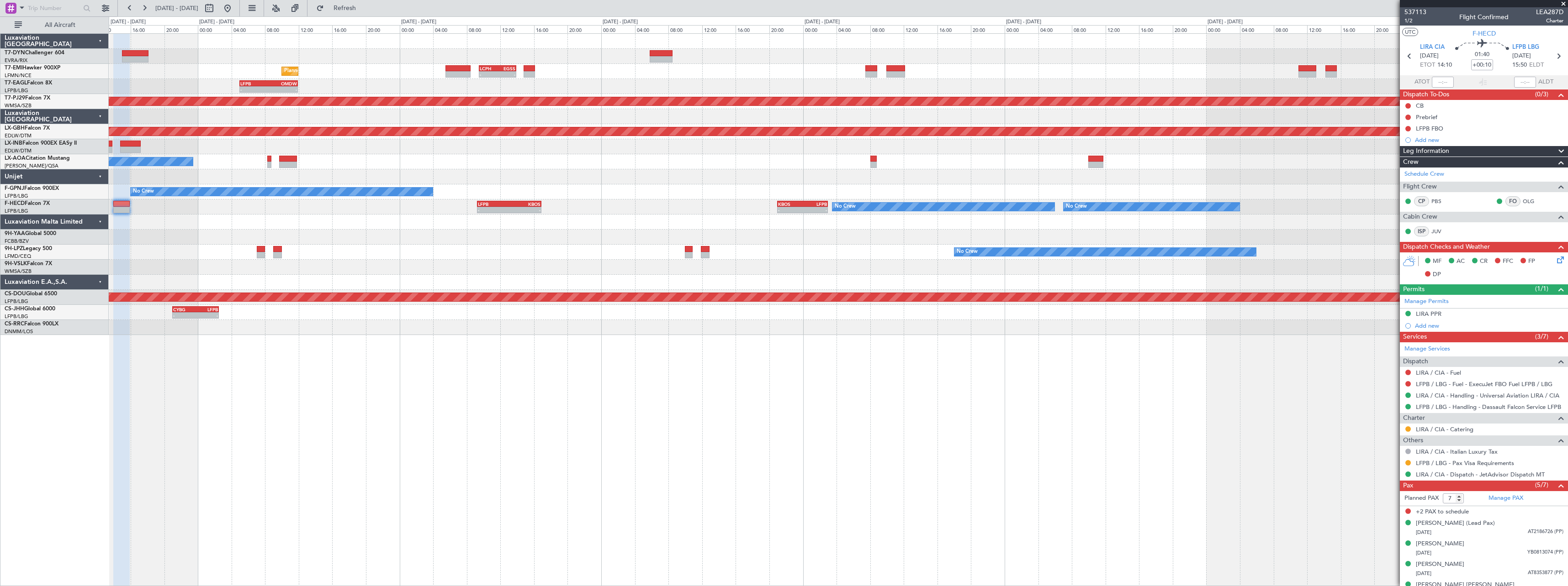
click at [902, 192] on div "No Crew" at bounding box center [838, 192] width 1459 height 15
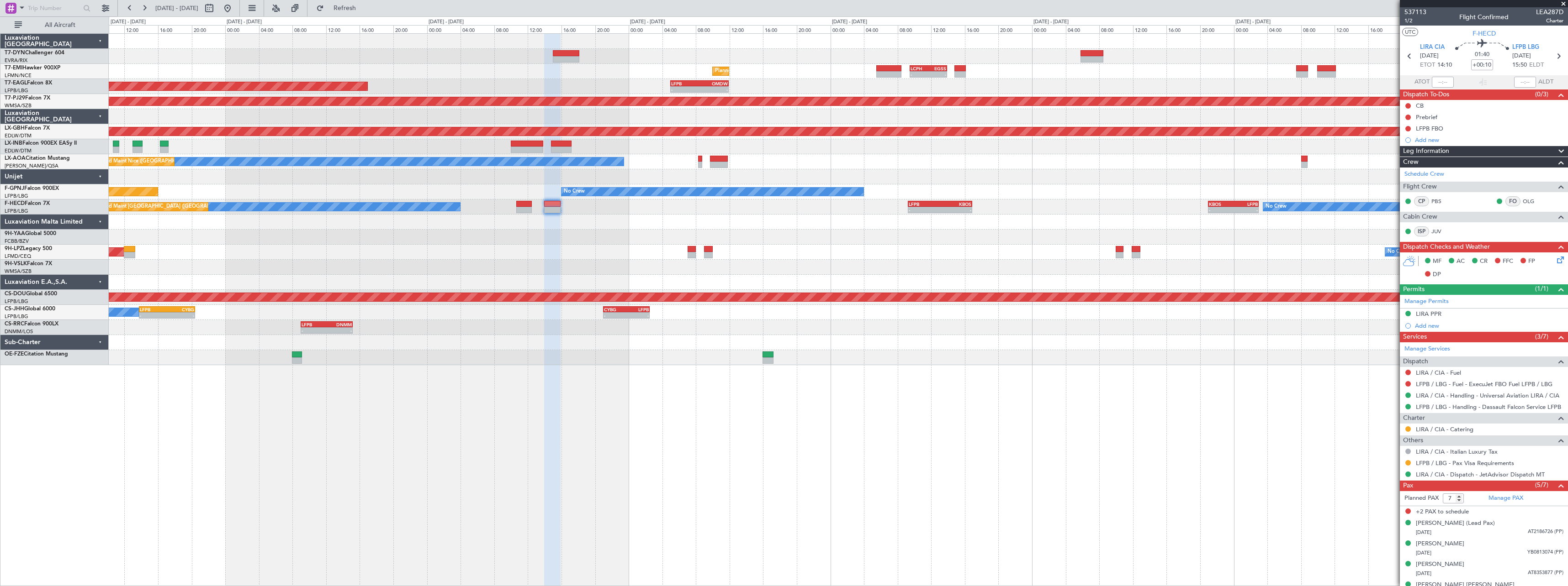
click at [963, 179] on div "- - LCPH 09:30 Z EGSS 13:55 Z Planned Maint [GEOGRAPHIC_DATA] OJAM 06:00 Z LFMN…" at bounding box center [838, 199] width 1459 height 331
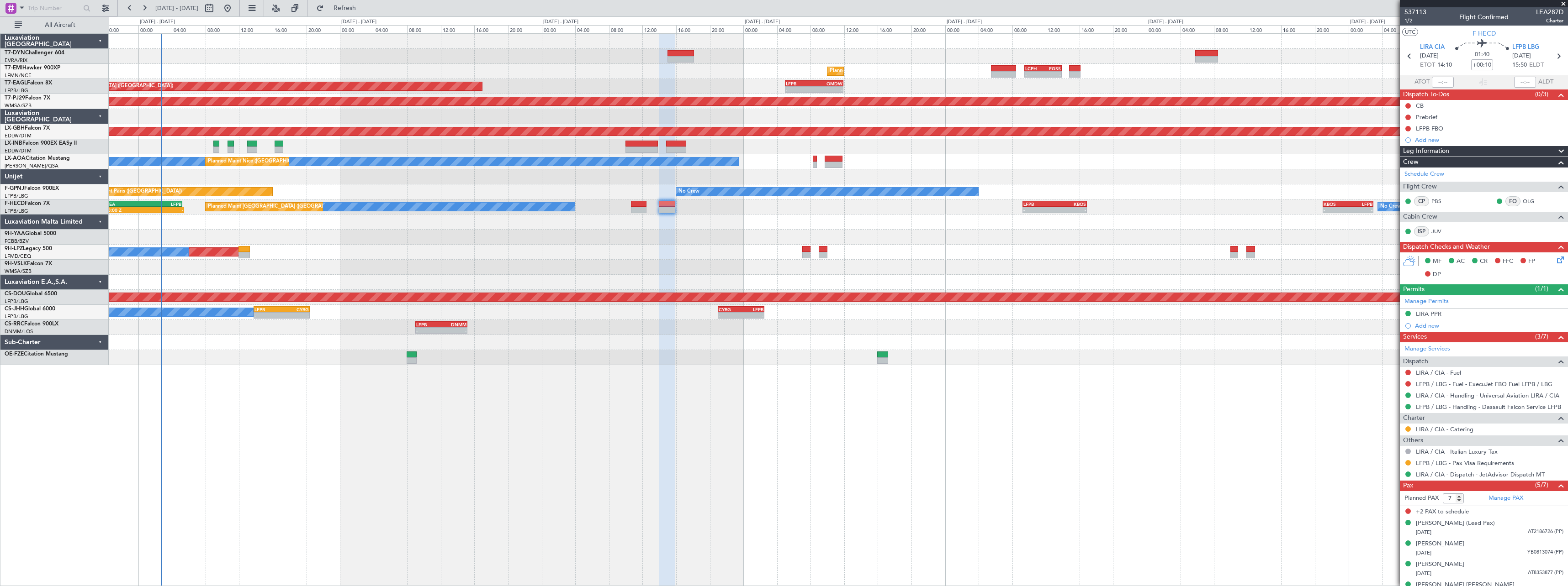
click at [682, 182] on div at bounding box center [838, 177] width 1459 height 15
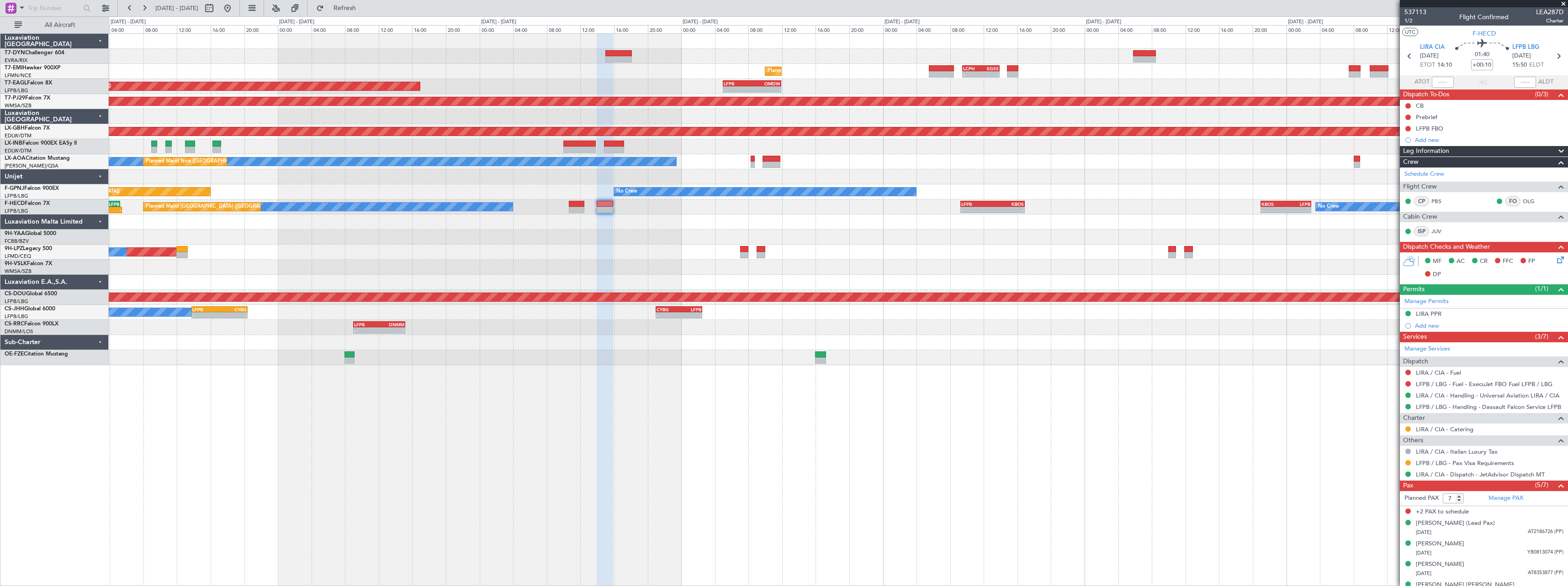
click at [572, 166] on div "- - LCPH 09:30 Z EGSS 13:55 Z Planned Maint [GEOGRAPHIC_DATA] OJAM 06:00 Z LFMN…" at bounding box center [838, 199] width 1459 height 331
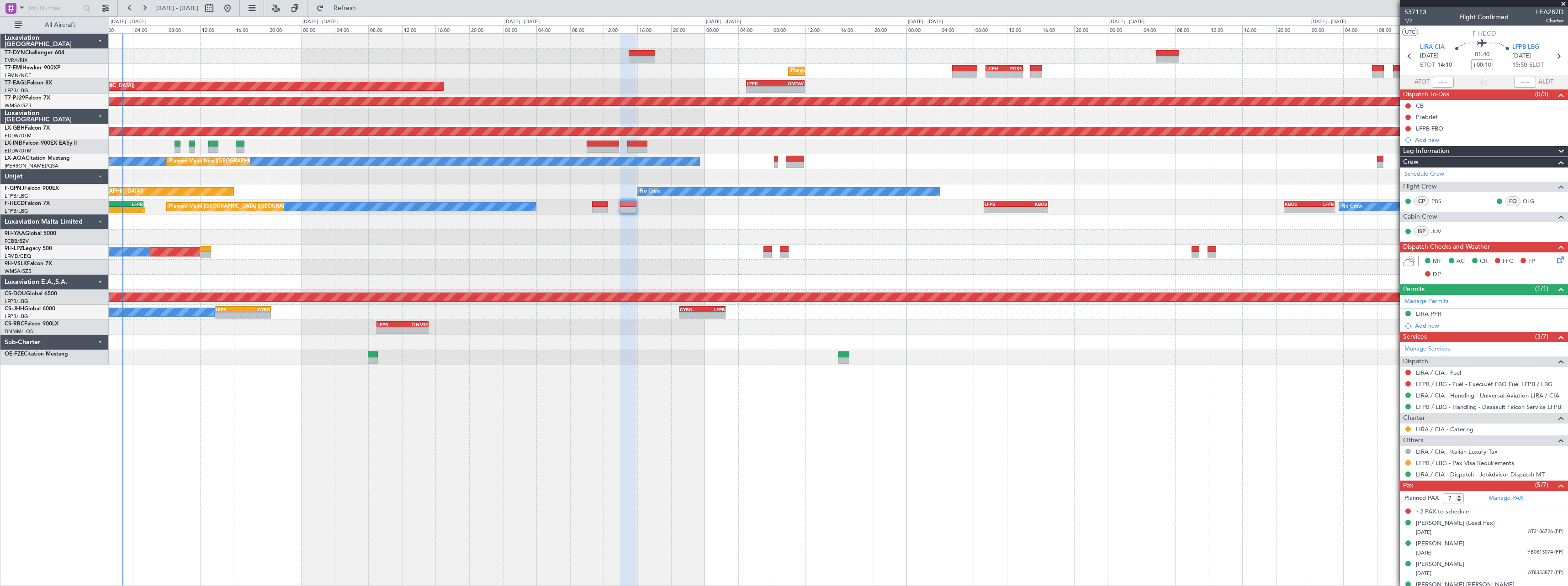
click at [394, 192] on div "No Crew AOG Maint [GEOGRAPHIC_DATA] ([GEOGRAPHIC_DATA])" at bounding box center [838, 192] width 1459 height 15
click at [216, 10] on button at bounding box center [209, 8] width 15 height 15
select select "9"
select select "2025"
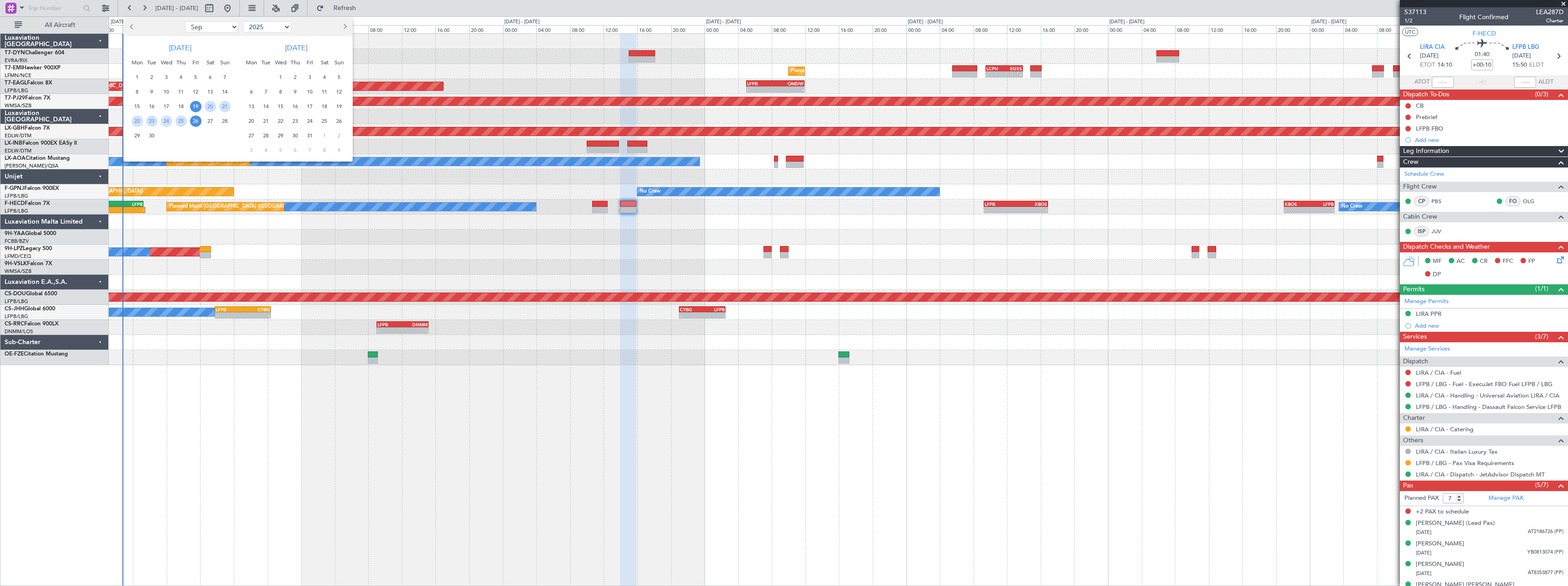
click at [346, 23] on button "Next month" at bounding box center [345, 27] width 10 height 15
click at [345, 26] on span "Next month" at bounding box center [344, 26] width 5 height 5
select select "1"
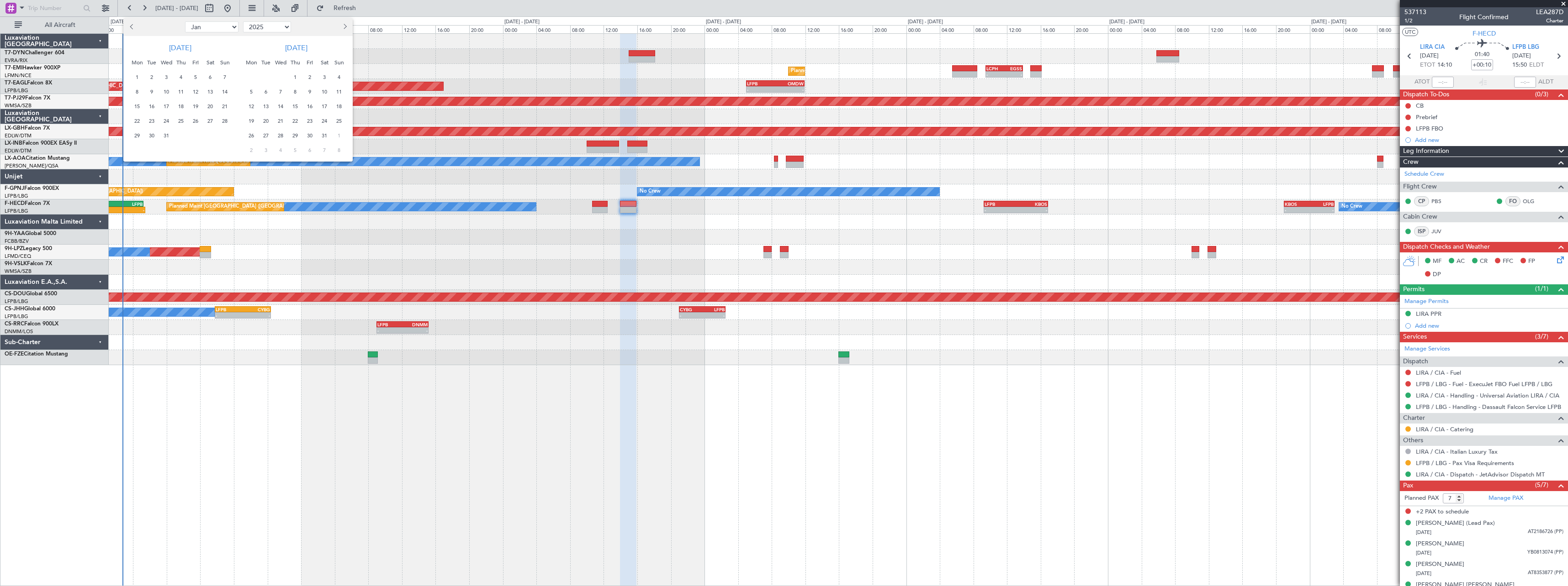
select select "2026"
click at [295, 116] on span "19" at bounding box center [295, 122] width 12 height 12
click at [296, 118] on span "19" at bounding box center [295, 122] width 12 height 12
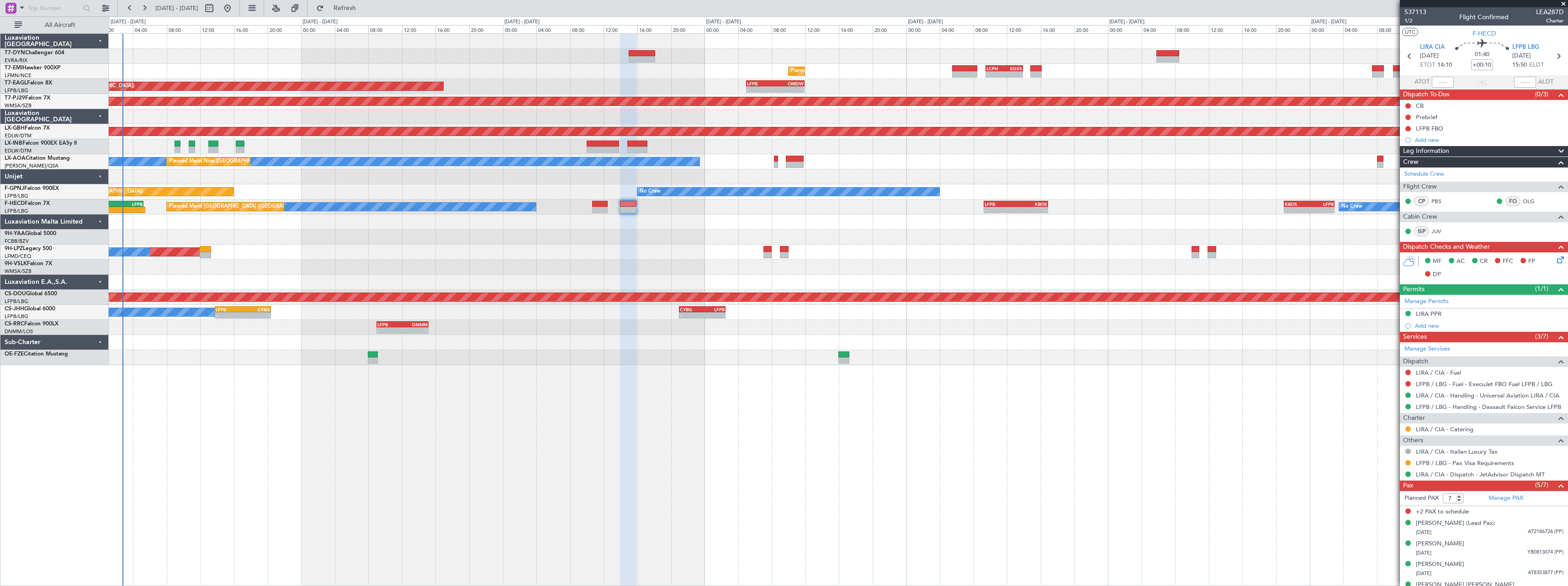
select select "2"
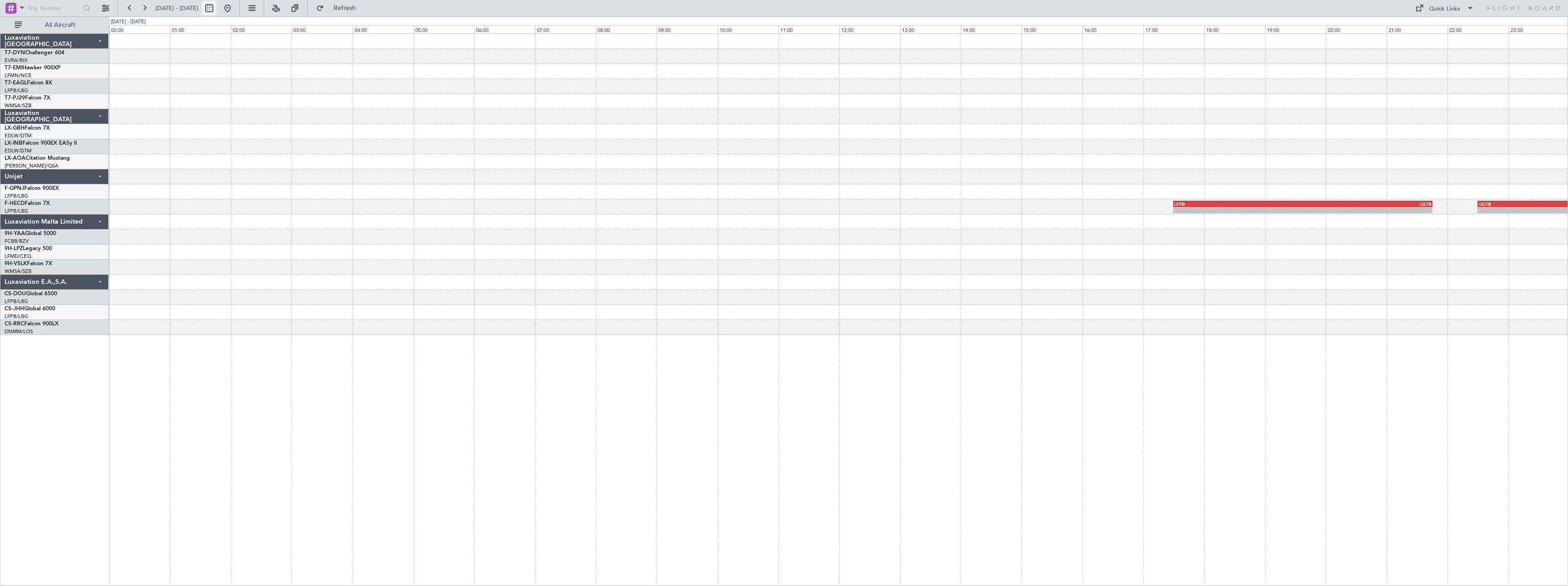
click at [216, 14] on button at bounding box center [209, 8] width 15 height 15
select select "2"
select select "2026"
click at [130, 29] on button "Previous month" at bounding box center [133, 27] width 10 height 15
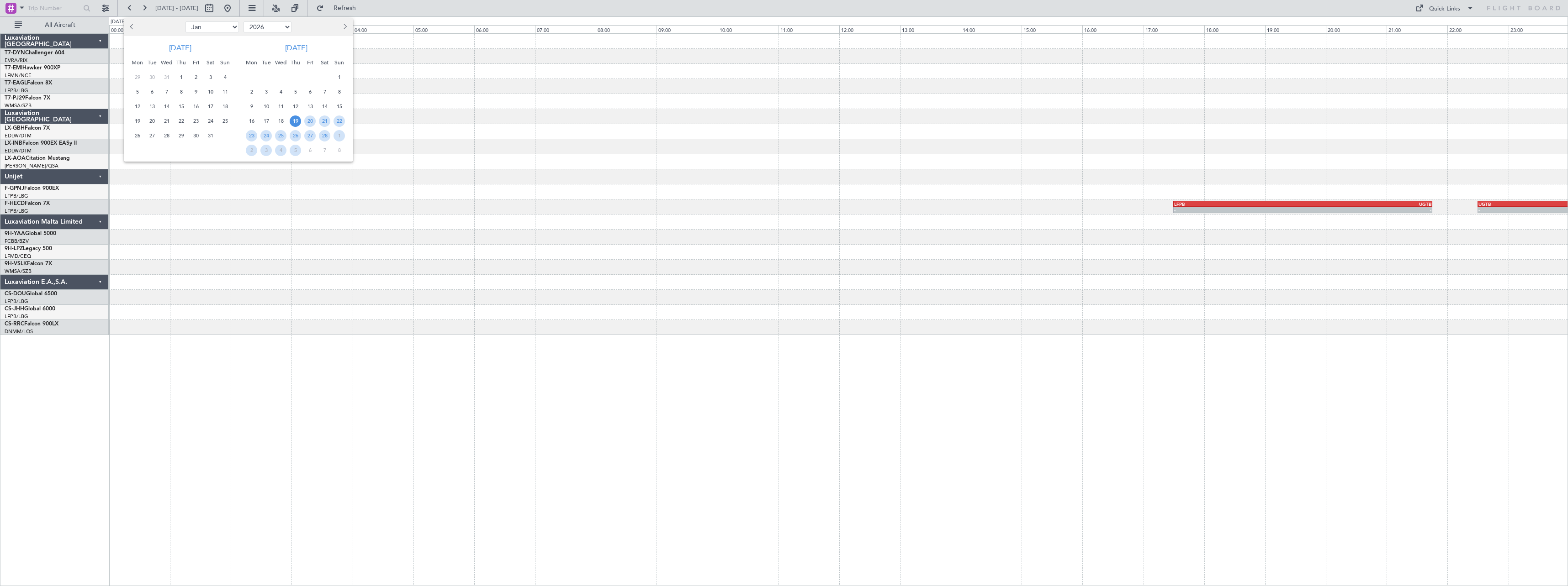
select select "12"
select select "2025"
click at [130, 29] on button "Previous month" at bounding box center [133, 27] width 10 height 15
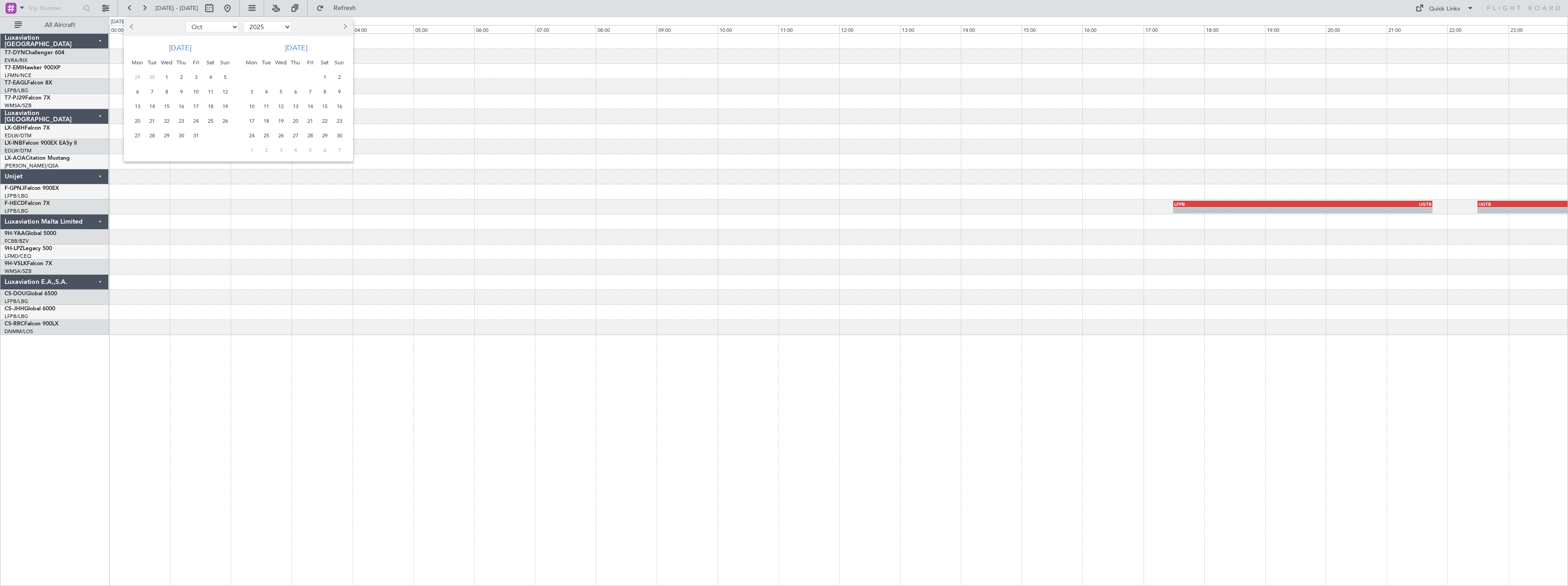
select select "9"
click at [198, 103] on span "19" at bounding box center [196, 107] width 12 height 12
click at [196, 104] on span "19" at bounding box center [196, 107] width 12 height 12
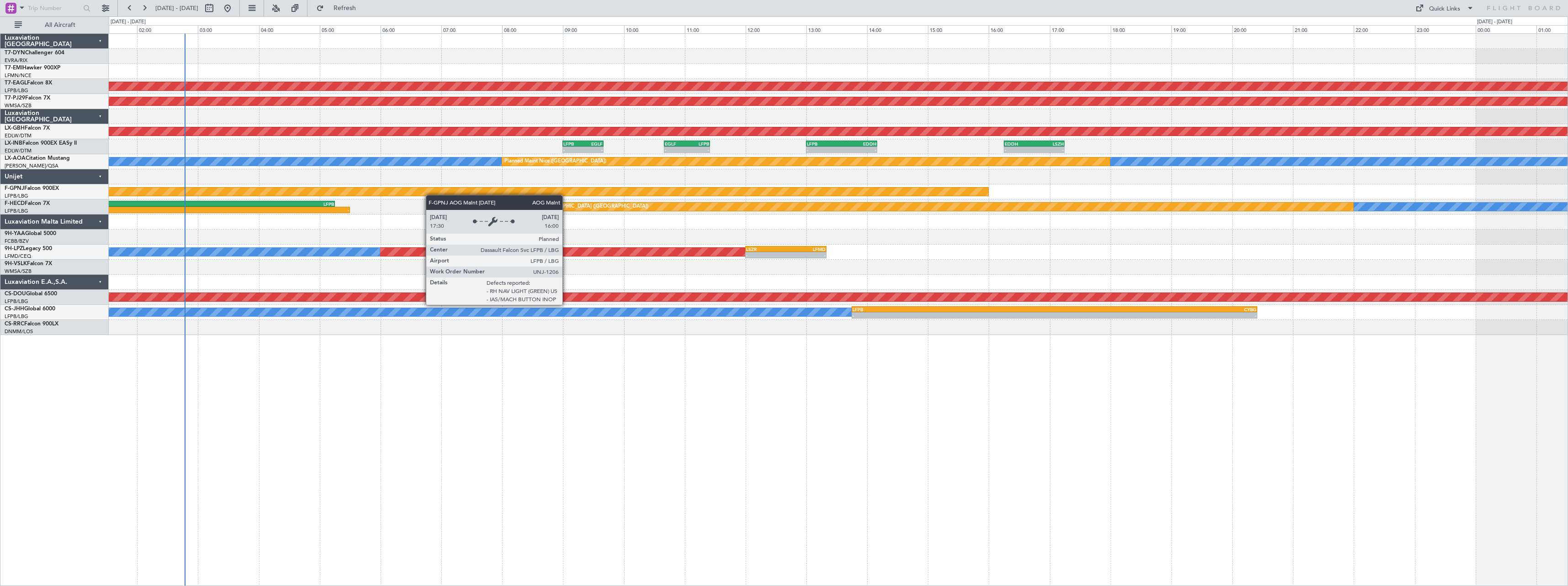
click at [387, 193] on div "AOG Maint Paris ([GEOGRAPHIC_DATA])" at bounding box center [838, 192] width 1459 height 15
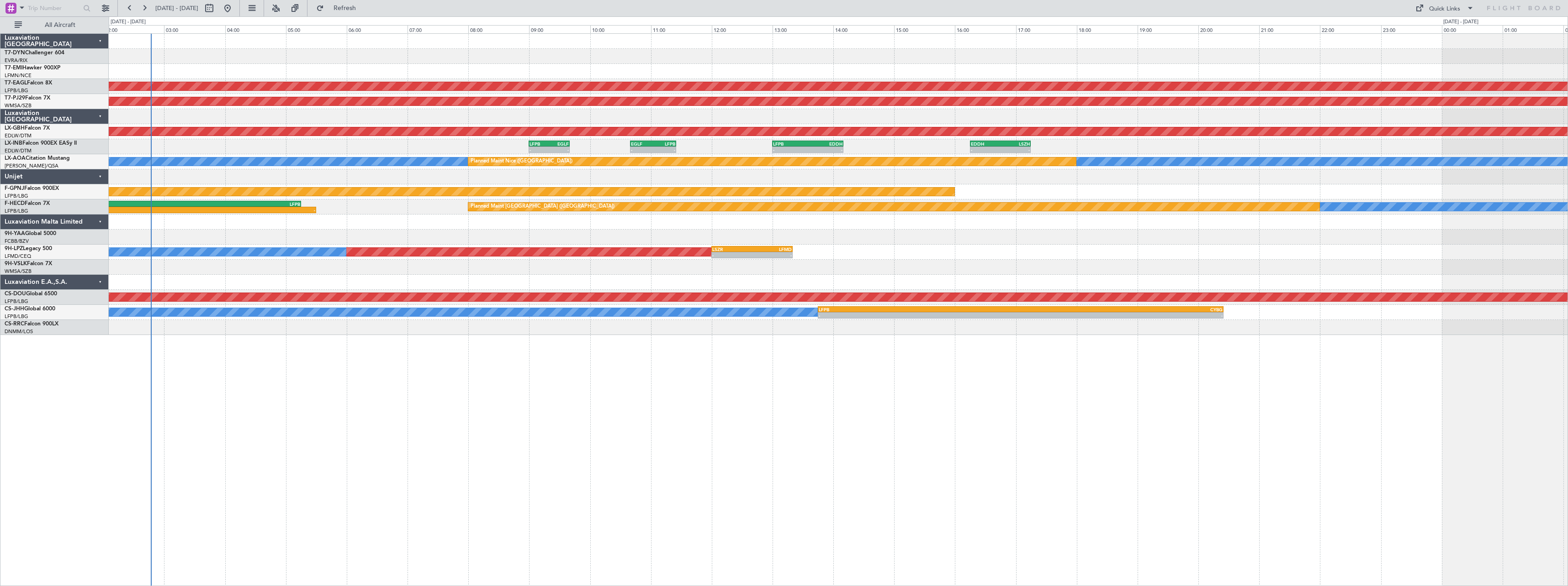
click at [378, 199] on div "Unplanned Maint [GEOGRAPHIC_DATA] ([GEOGRAPHIC_DATA]) Planned Maint [GEOGRAPHIC…" at bounding box center [838, 184] width 1459 height 301
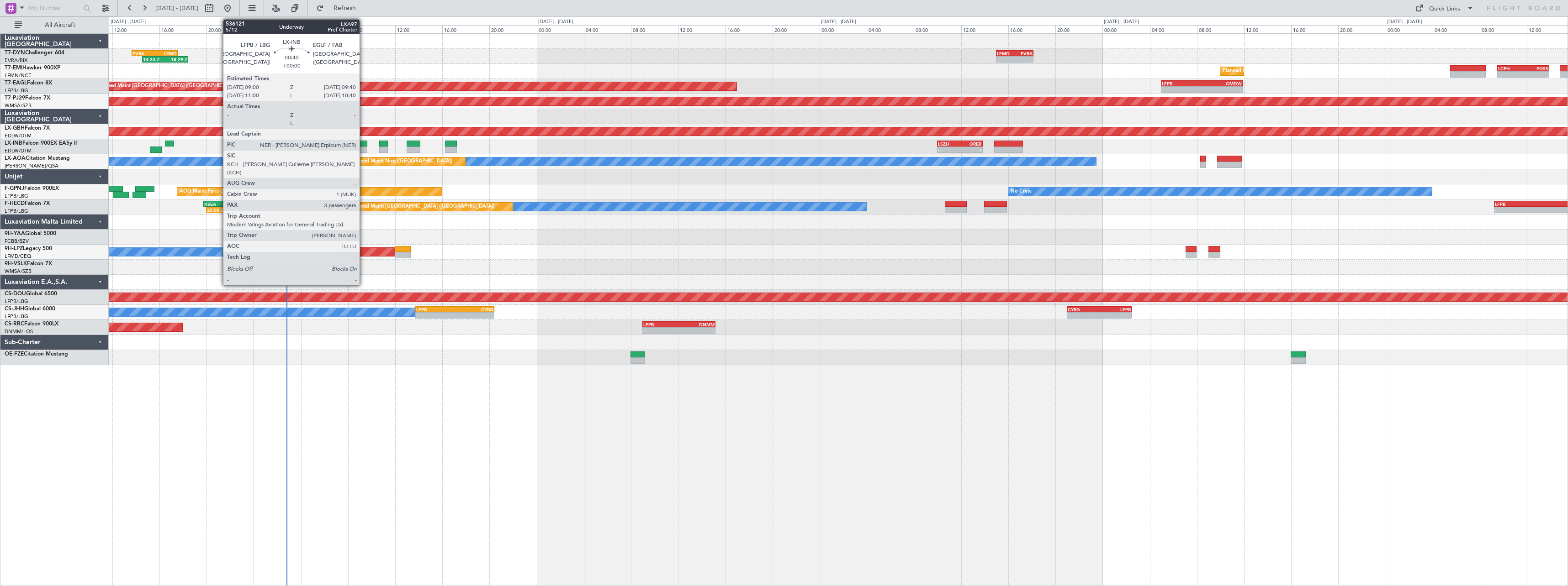
click at [364, 148] on div at bounding box center [364, 149] width 8 height 7
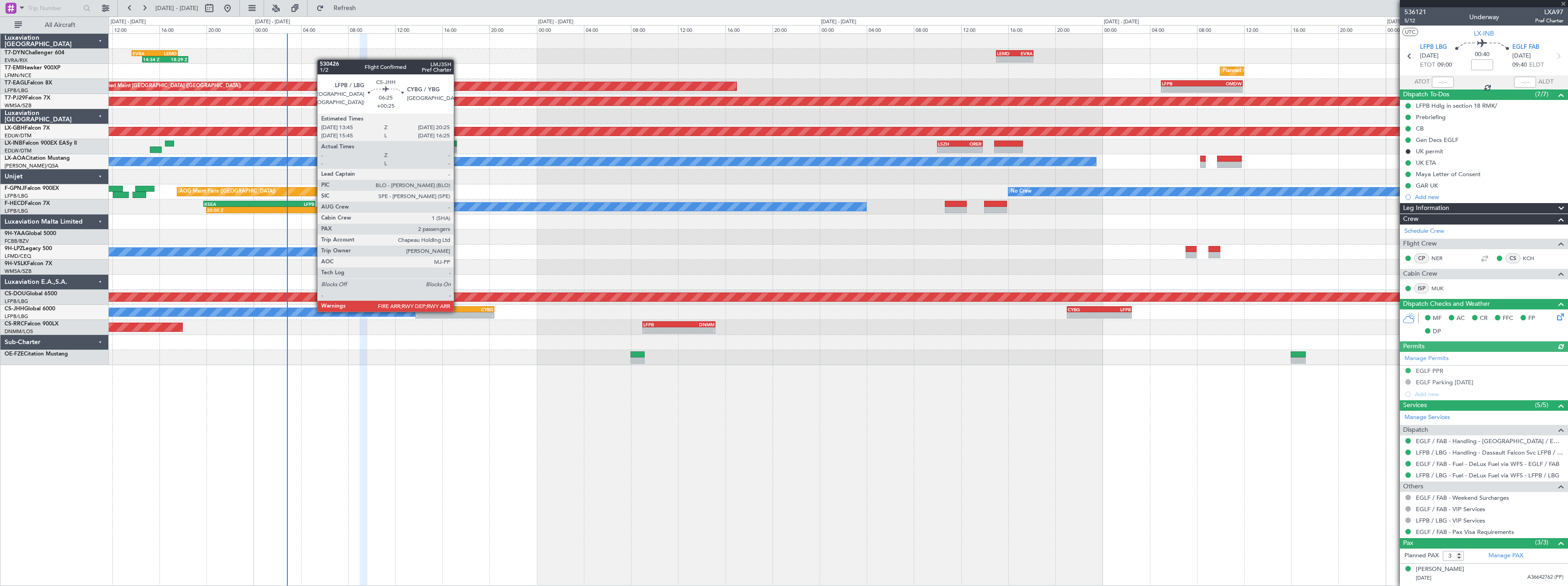
click at [458, 311] on div "CYBG" at bounding box center [474, 309] width 38 height 5
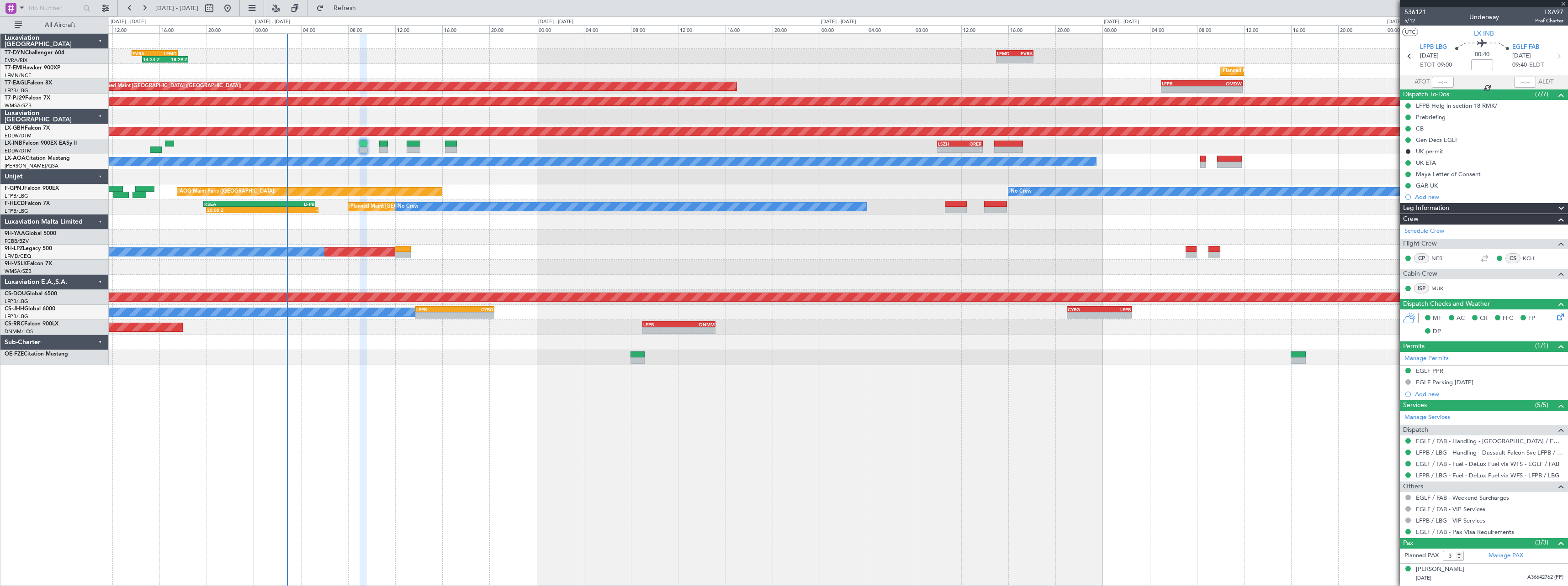
type input "+00:25"
type input "2"
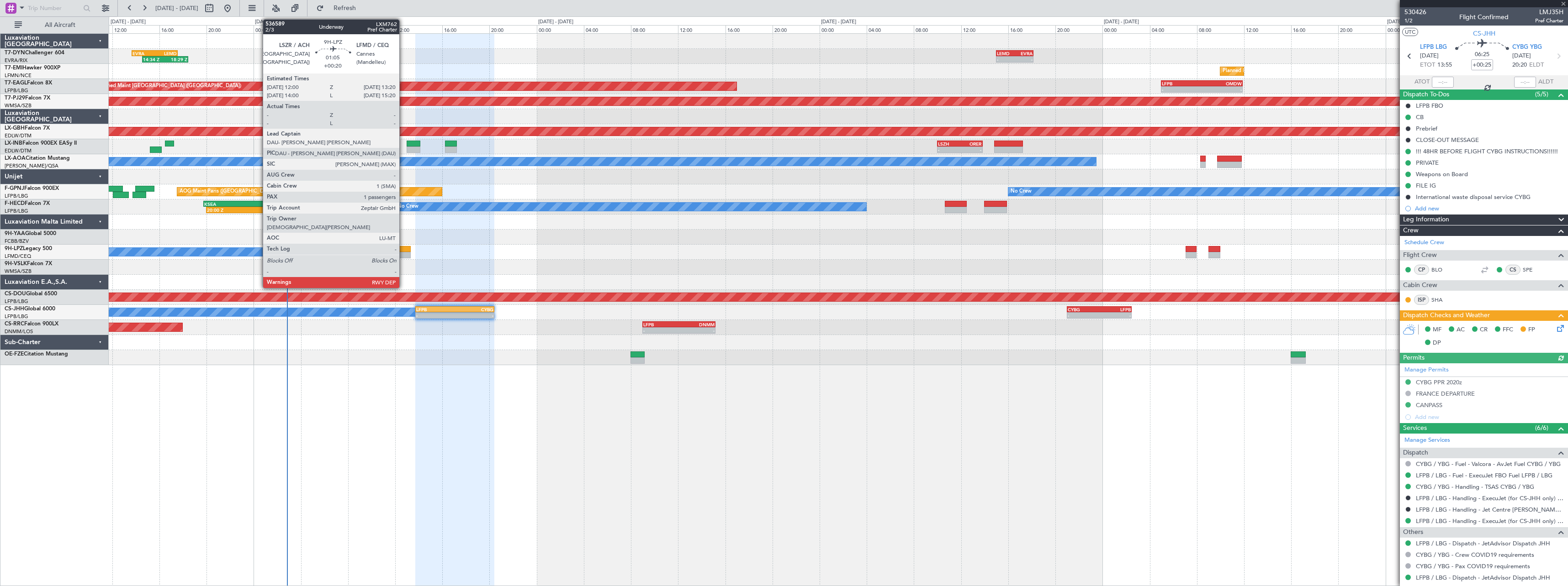
click at [403, 251] on div at bounding box center [402, 249] width 16 height 7
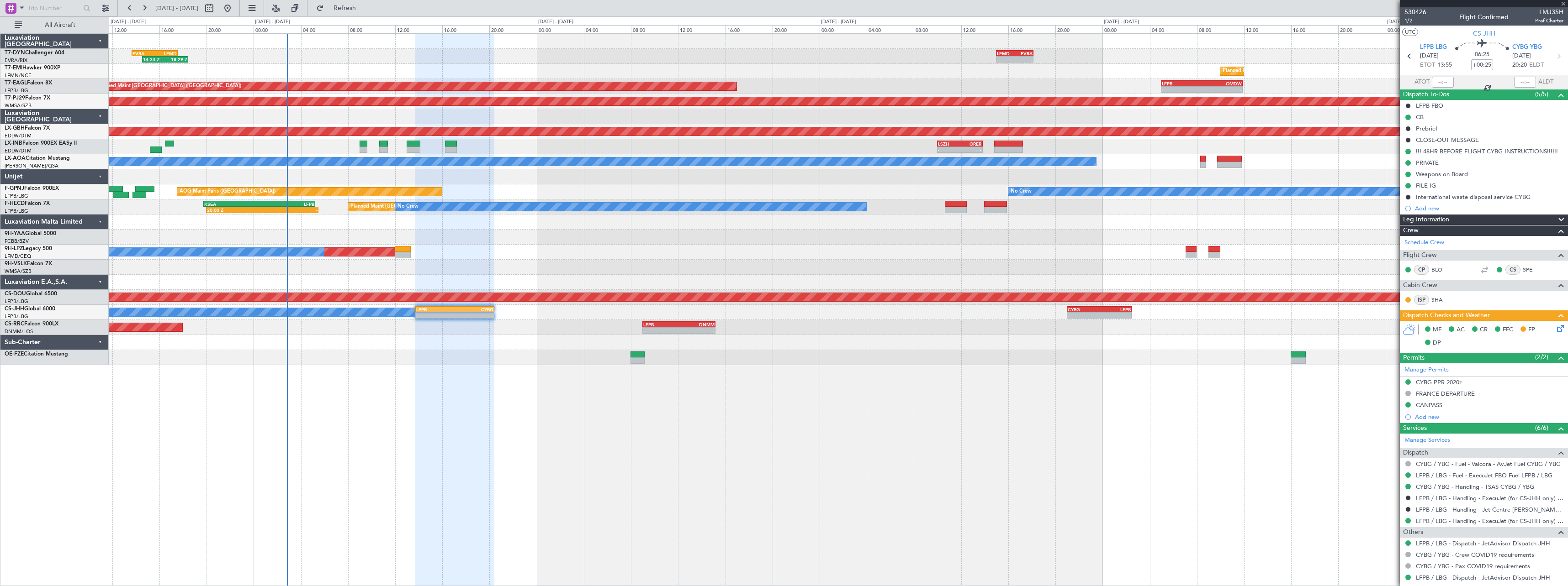
type input "+00:20"
type input "1"
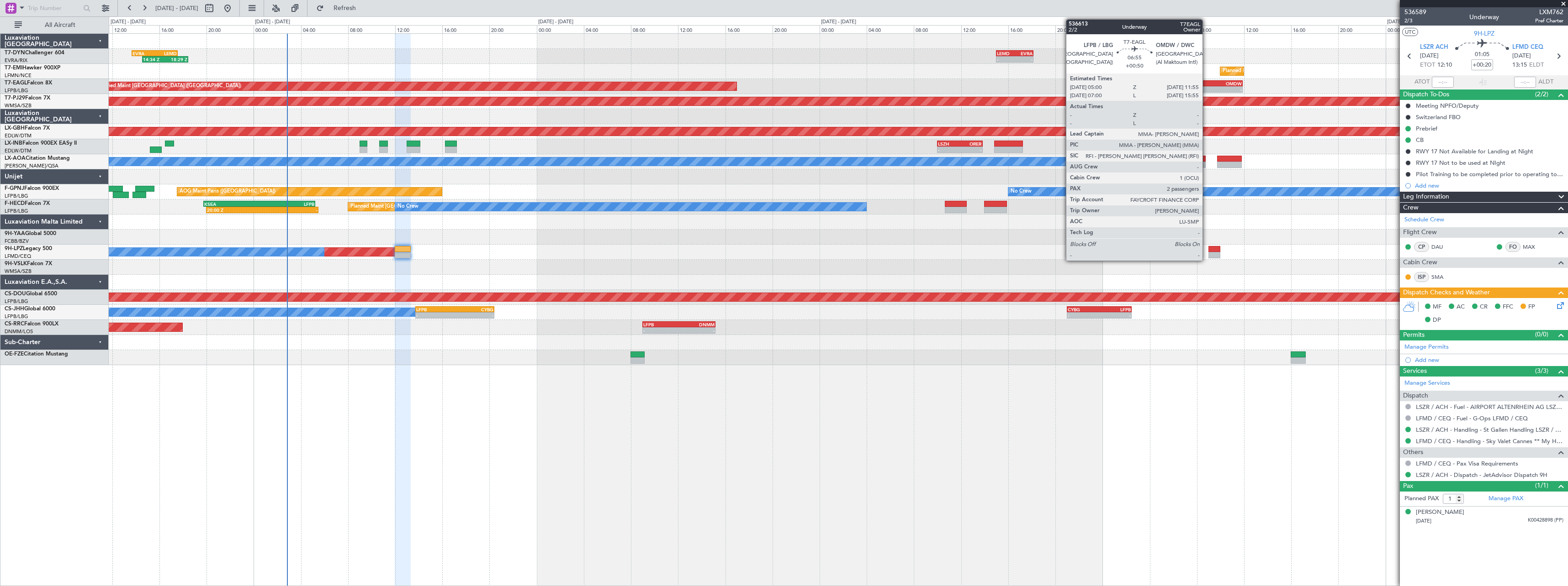
click at [1207, 81] on div "OMDW" at bounding box center [1222, 83] width 40 height 5
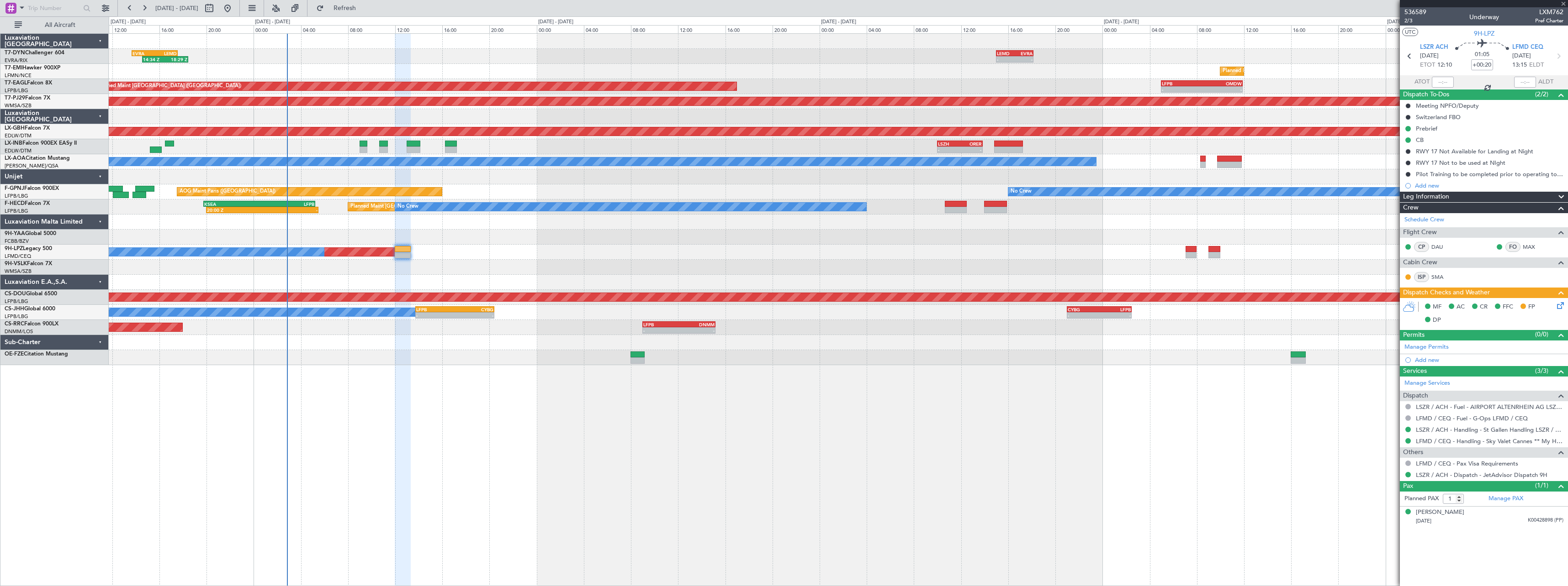
type input "+00:50"
type input "2"
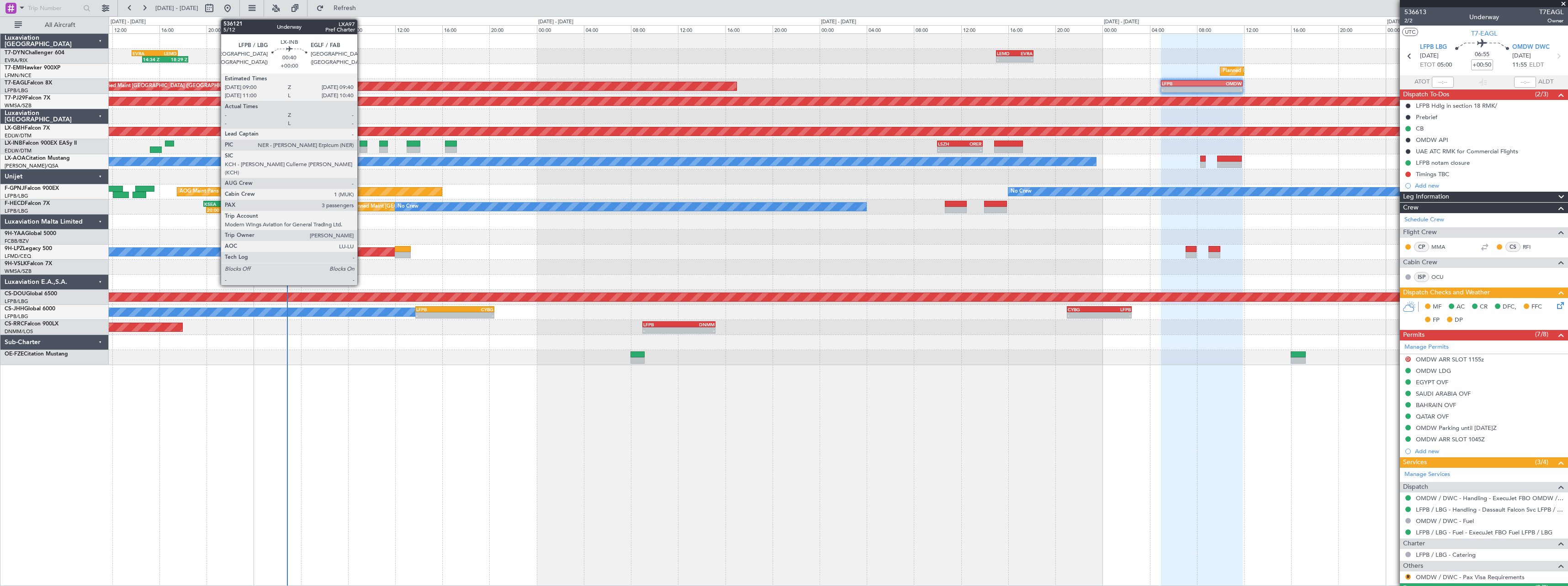
click at [361, 144] on div at bounding box center [364, 144] width 8 height 7
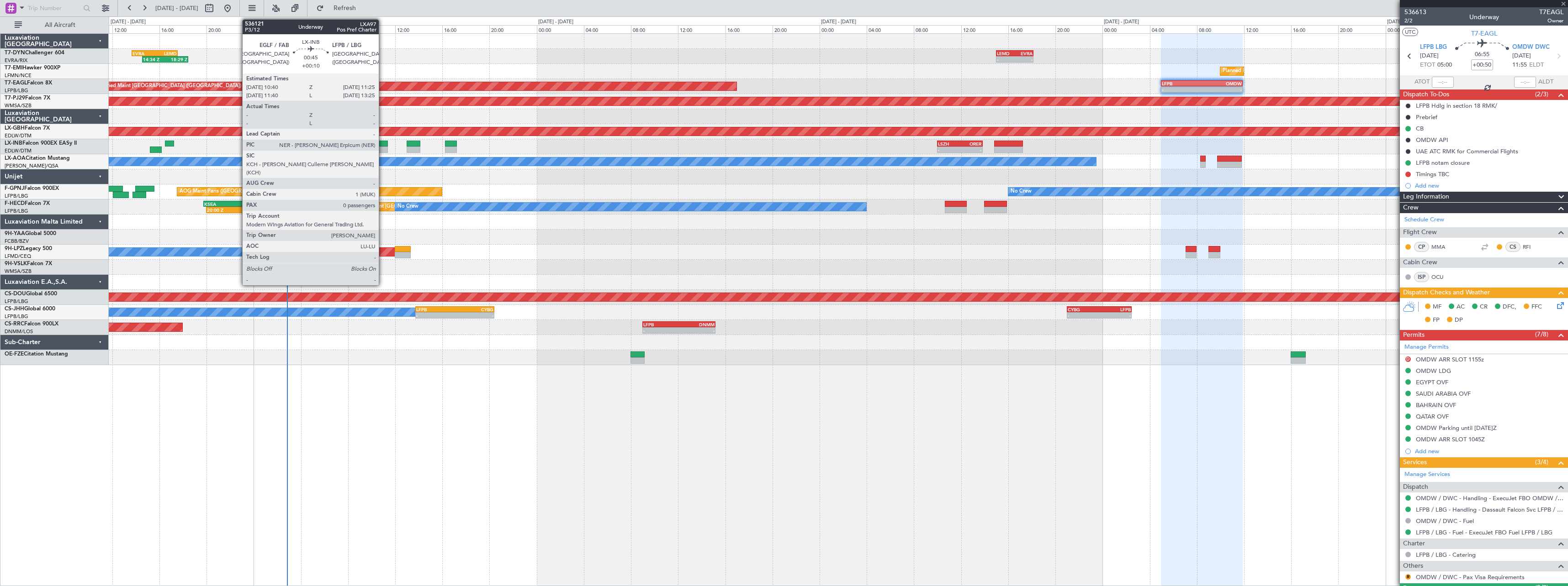
type input "3"
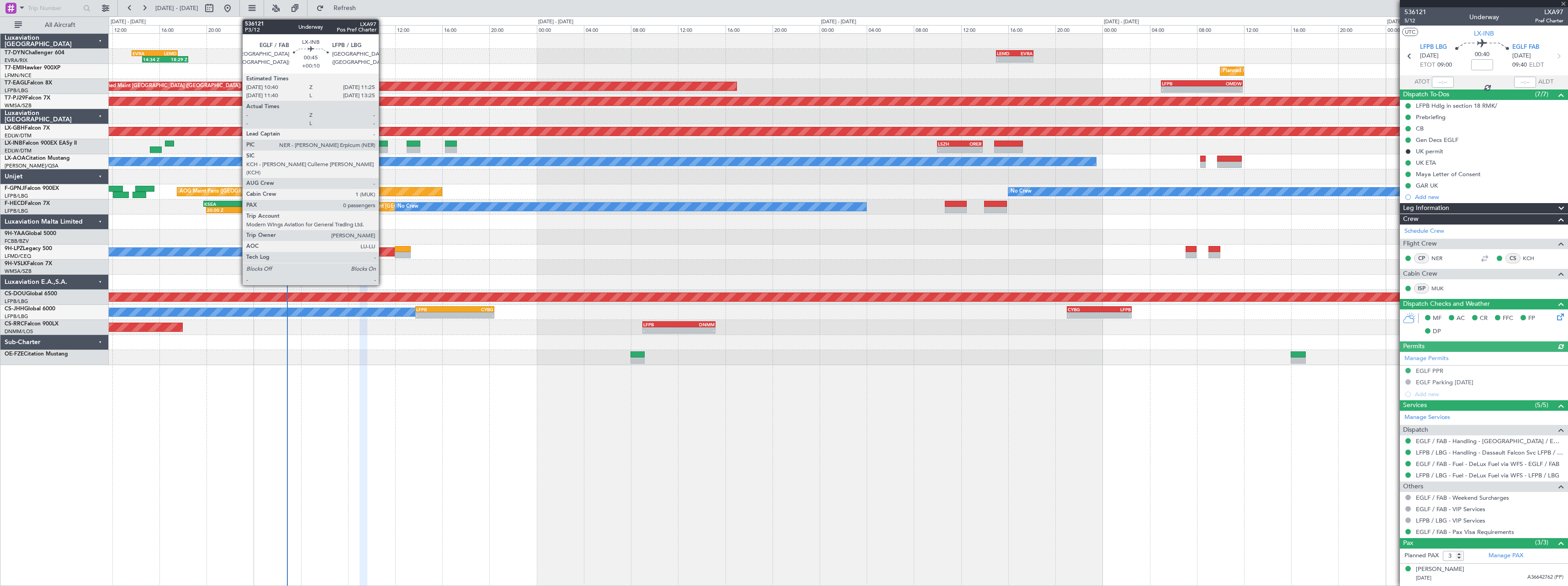
click at [383, 142] on div at bounding box center [383, 144] width 9 height 7
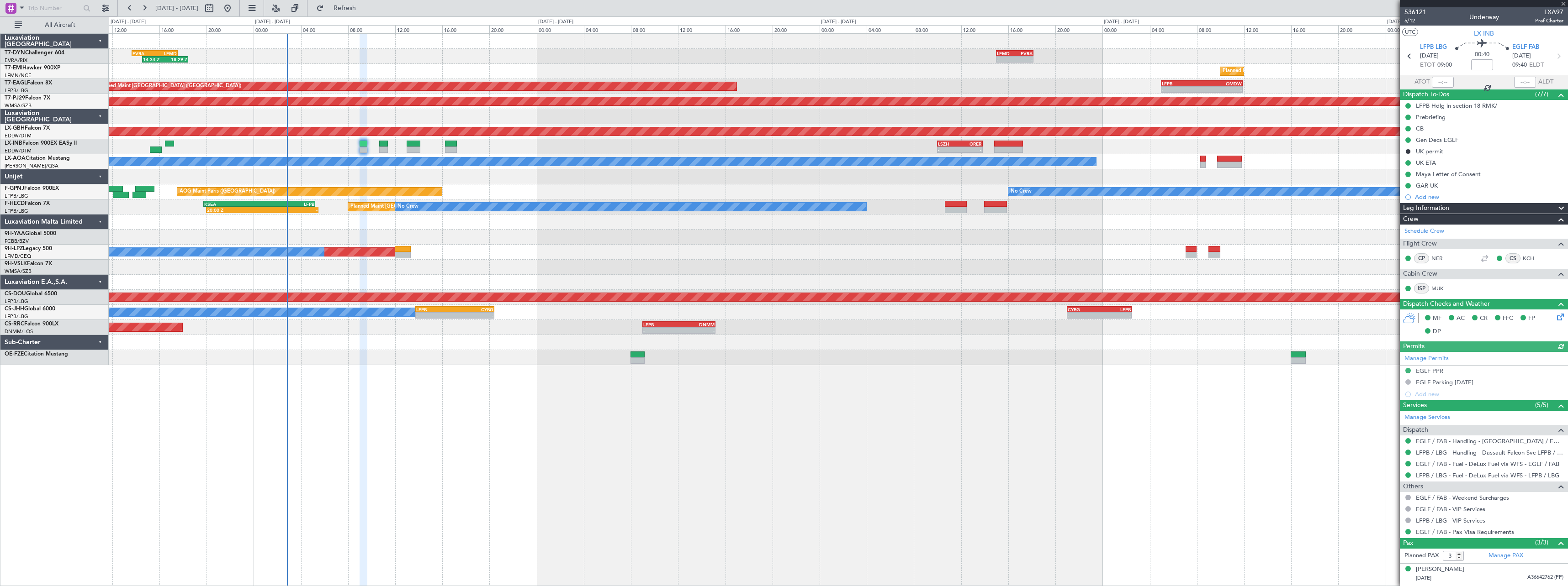
type input "+00:10"
type input "0"
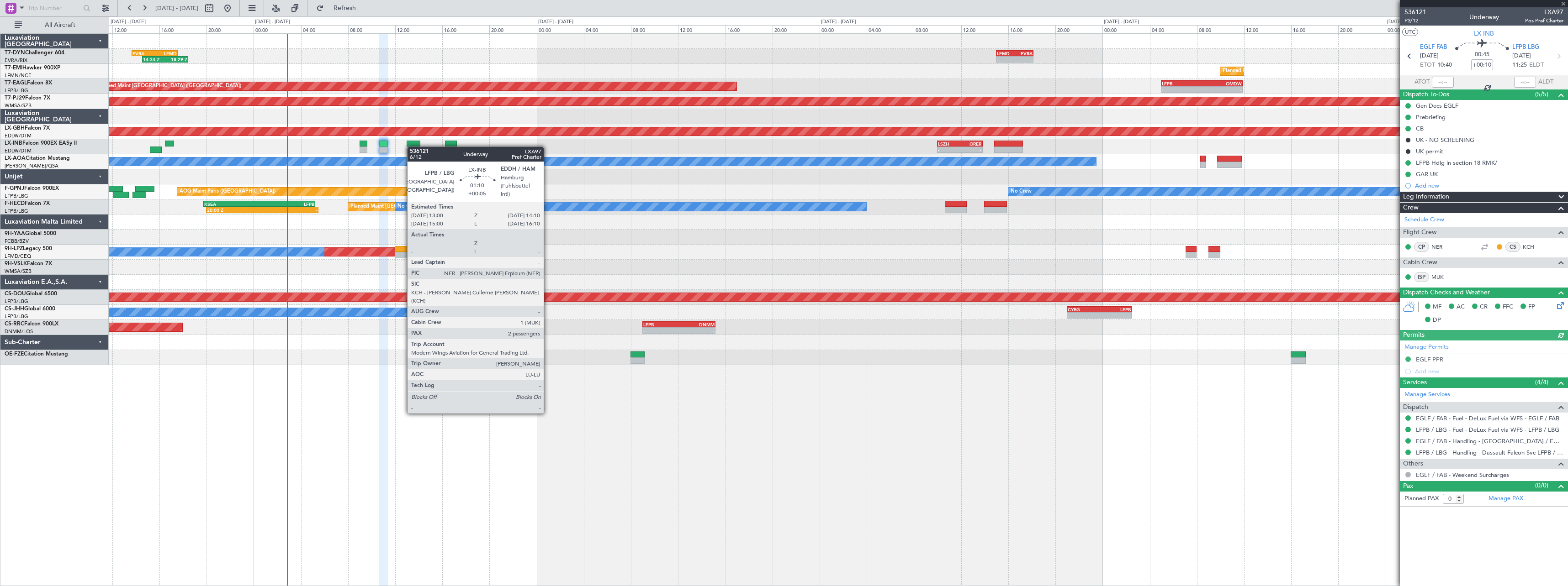
click at [412, 146] on div at bounding box center [413, 149] width 14 height 7
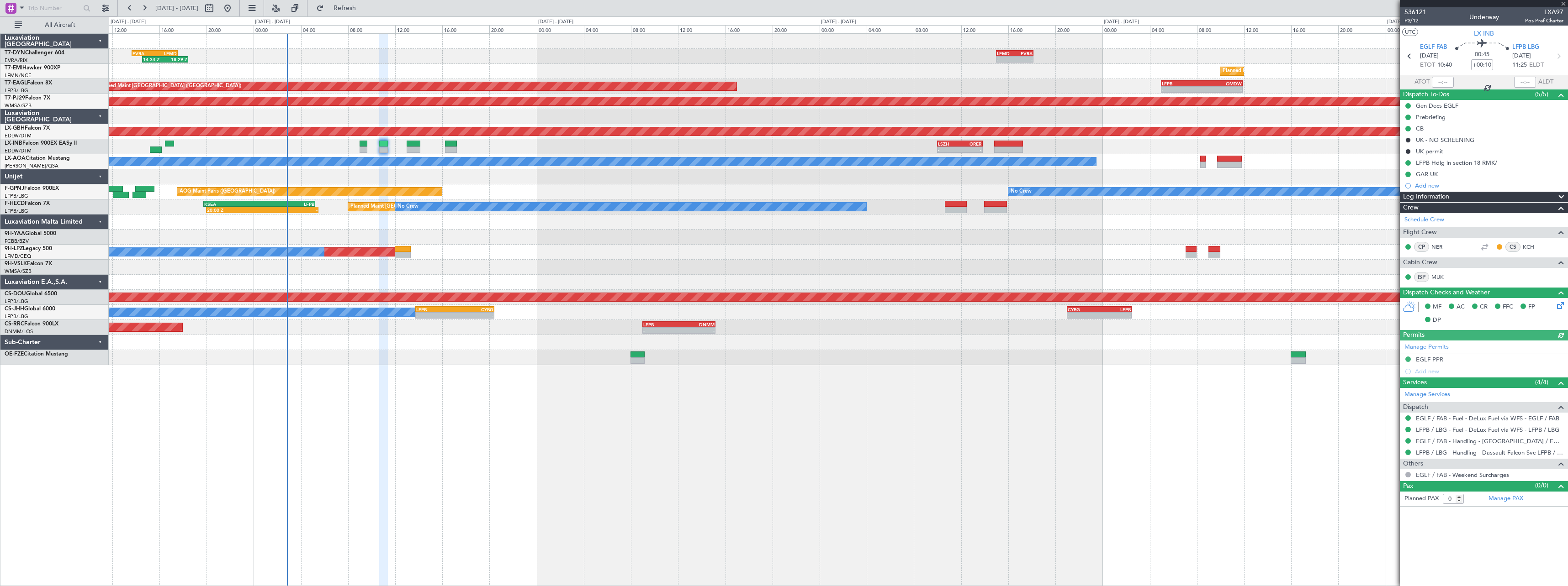
type input "+00:05"
type input "2"
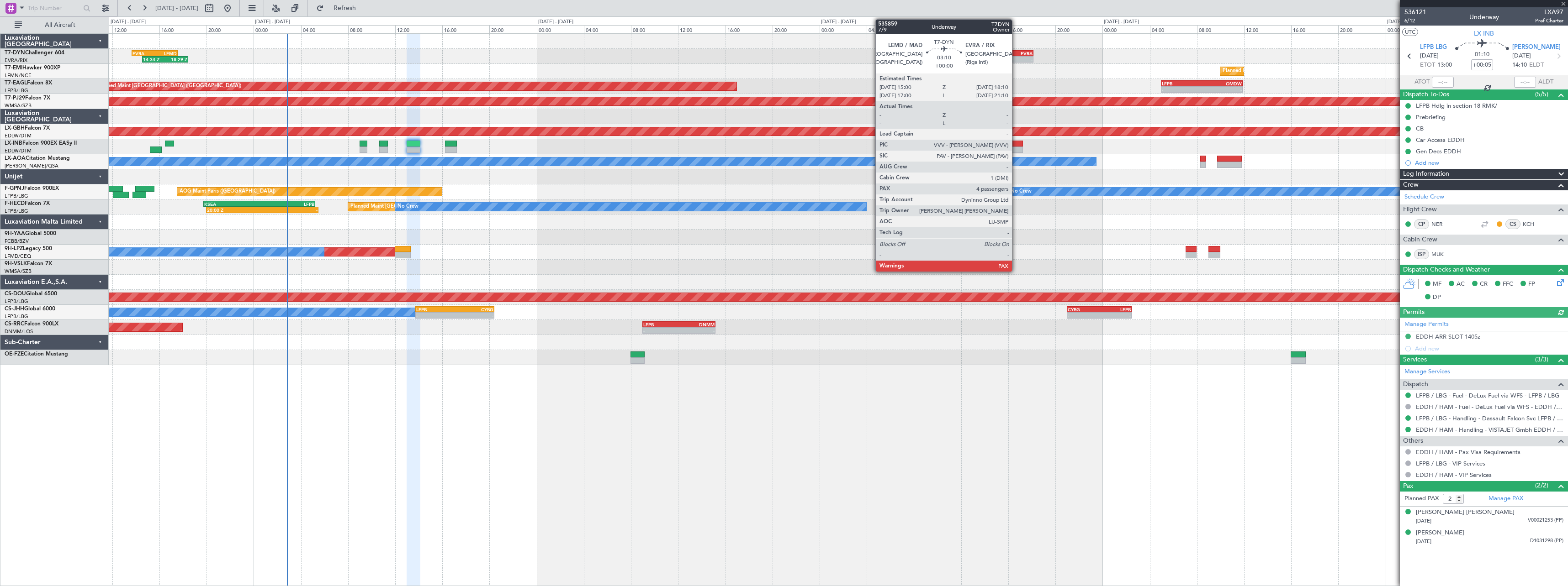
click at [1016, 51] on div "EVRA" at bounding box center [1023, 53] width 18 height 5
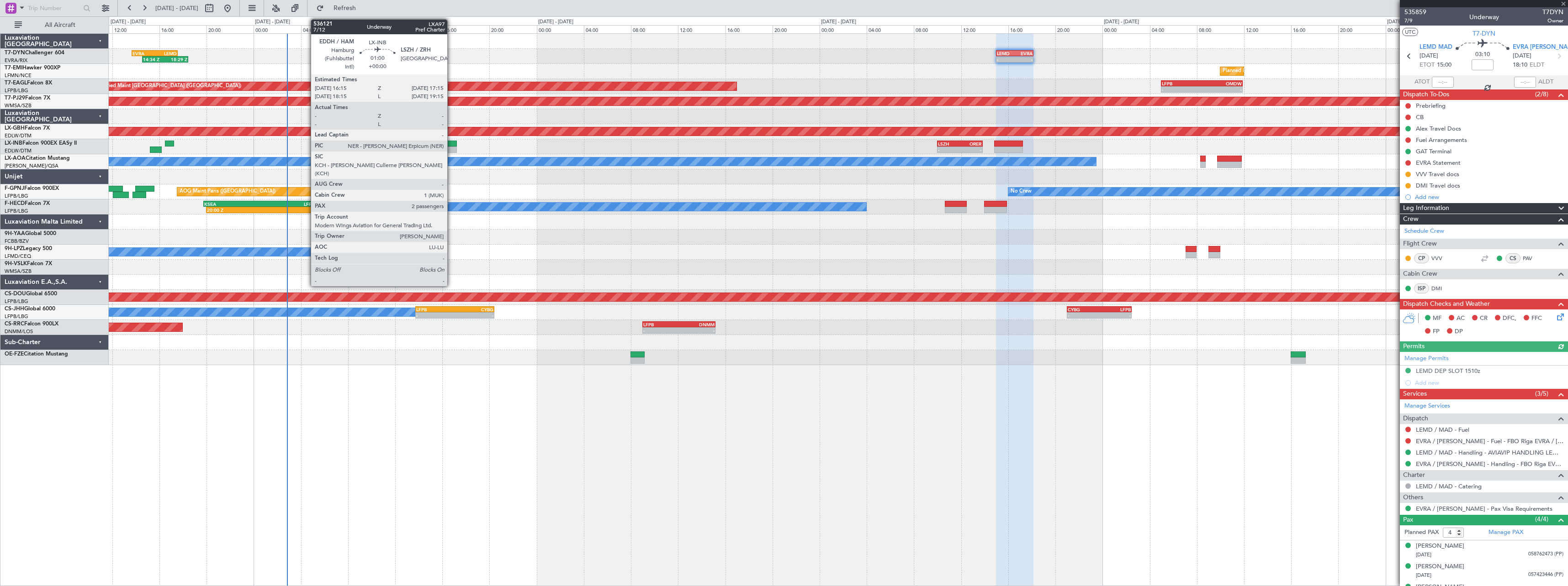
click at [452, 147] on div at bounding box center [451, 149] width 12 height 7
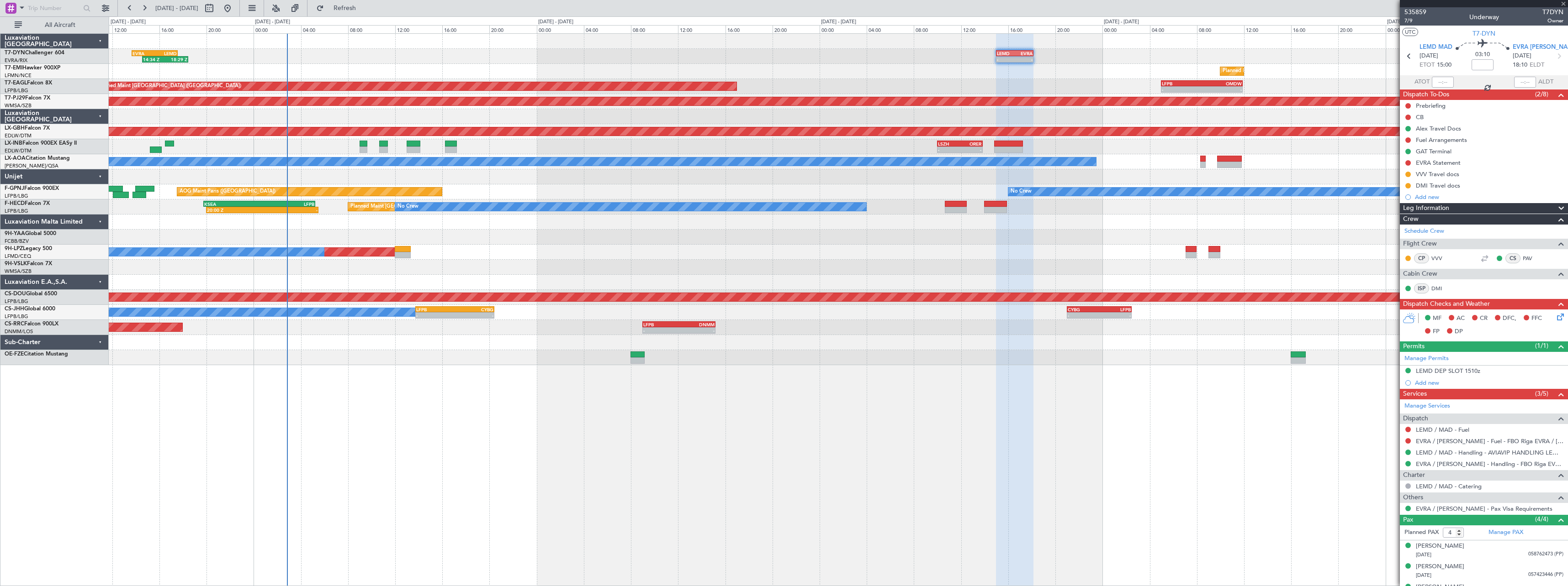
type input "2"
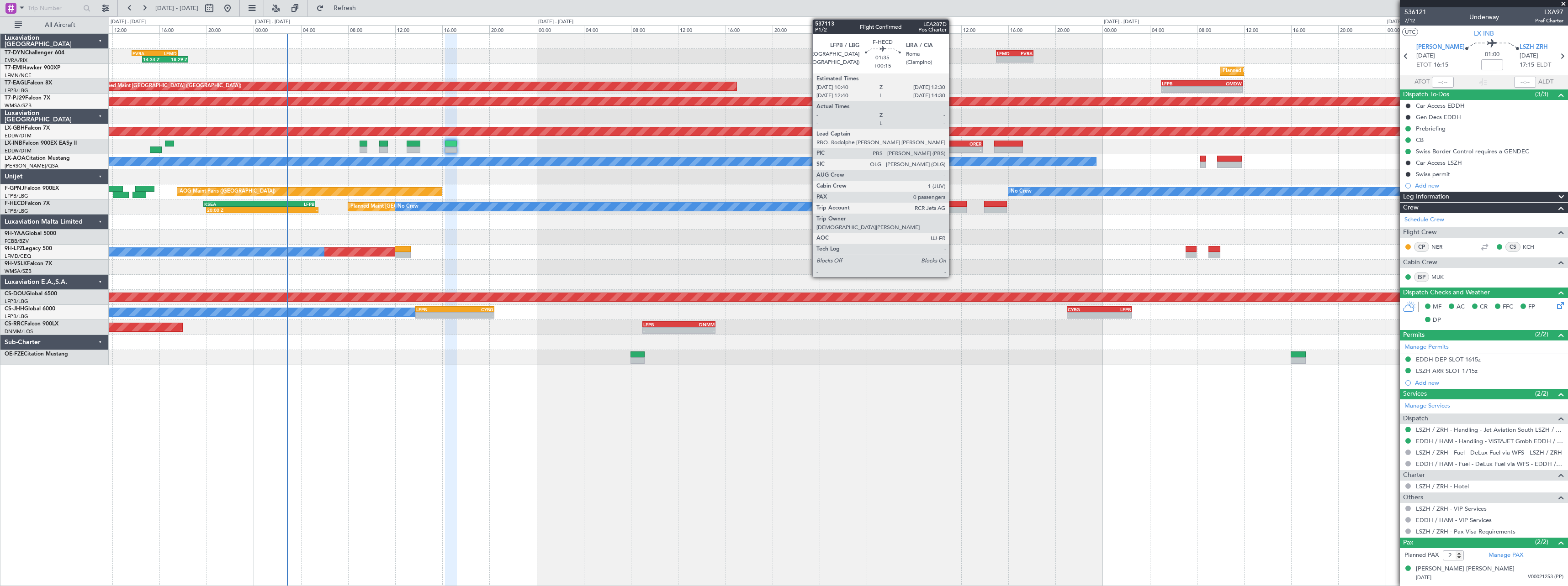
click at [953, 201] on div at bounding box center [956, 204] width 22 height 7
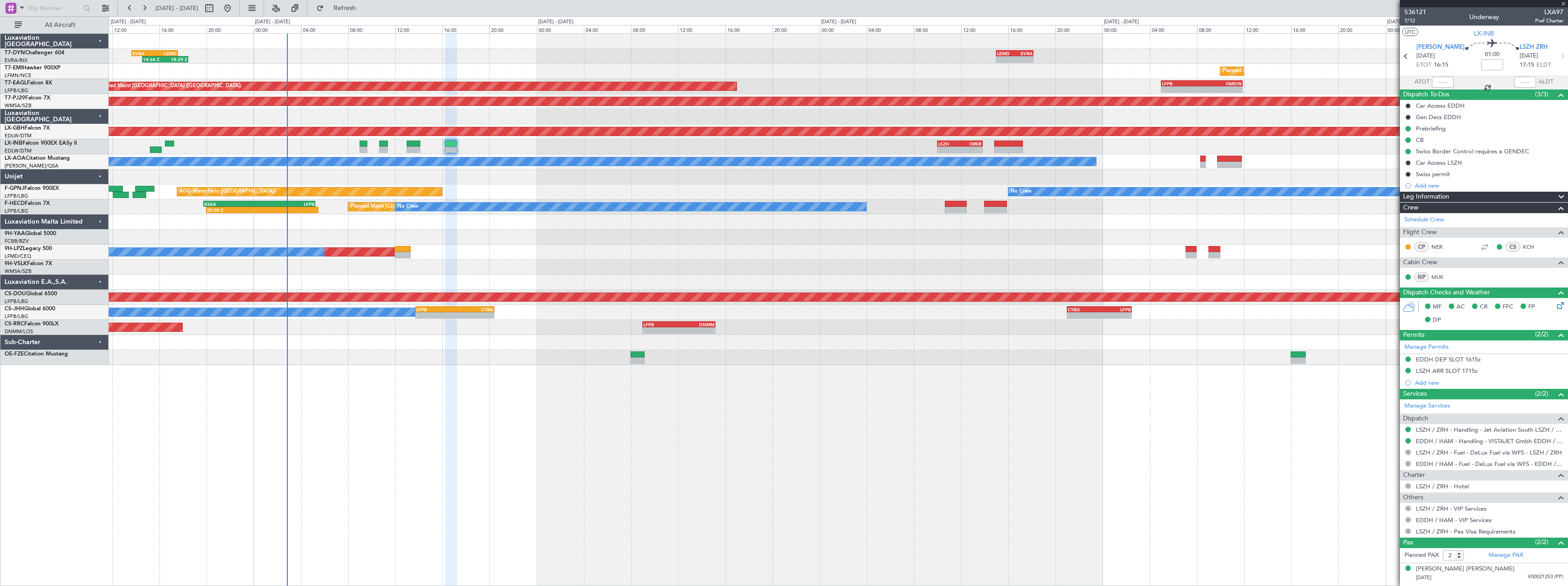
type input "+00:15"
type input "0"
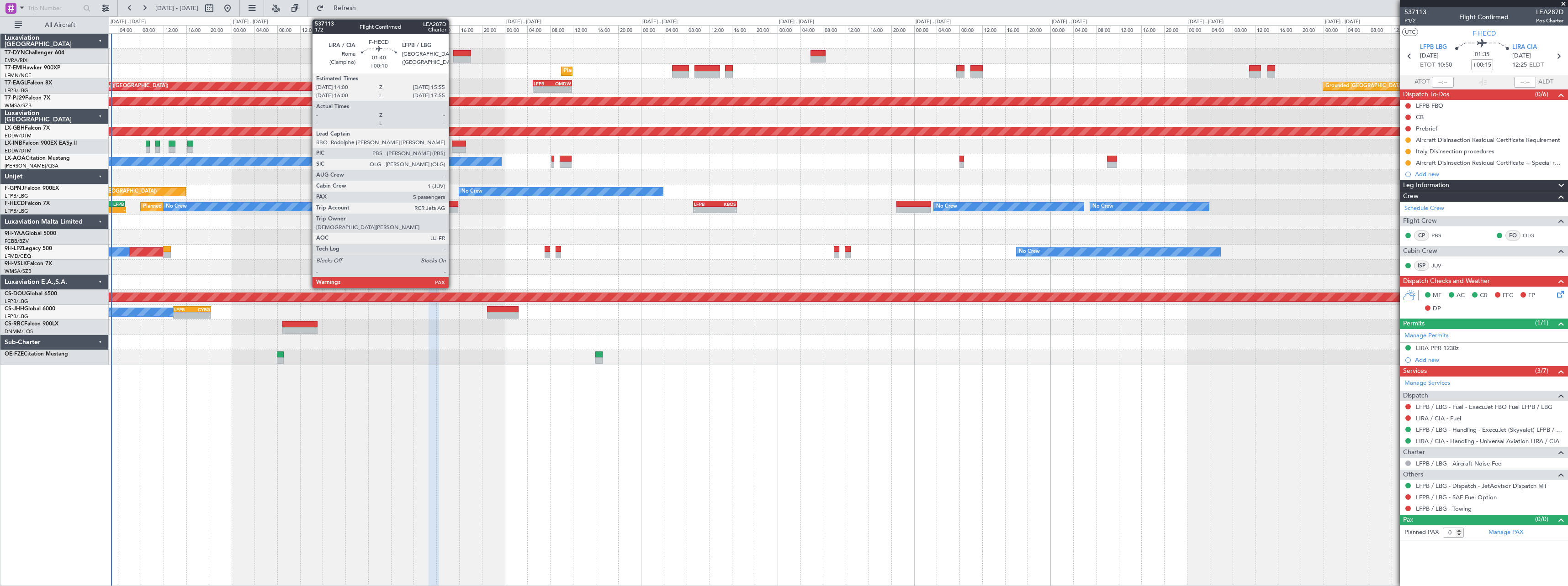
click at [453, 204] on div at bounding box center [452, 204] width 11 height 7
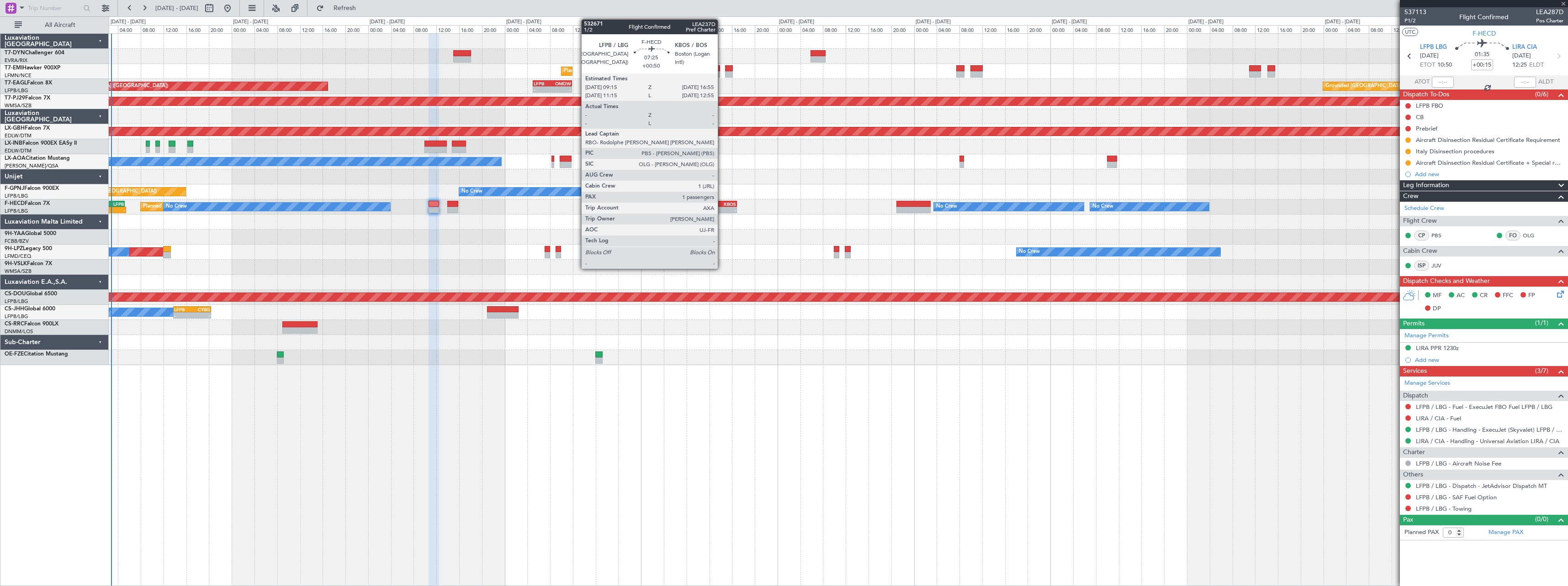
type input "+00:10"
type input "7"
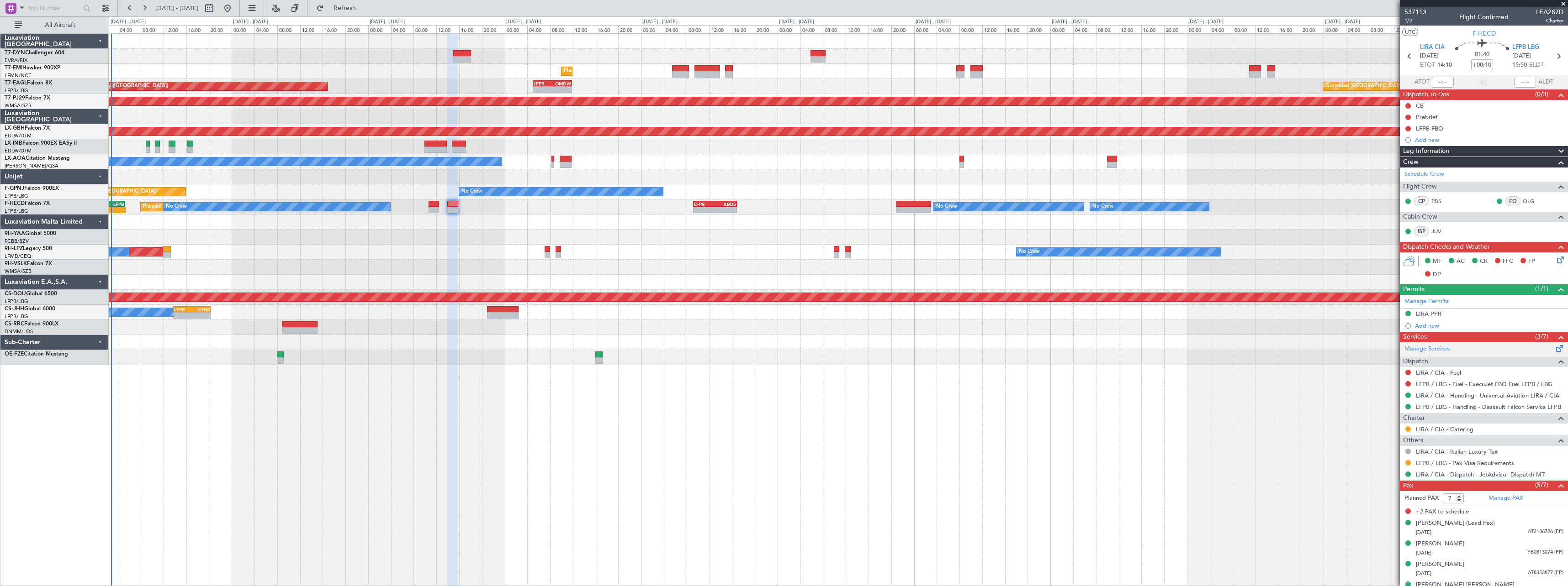
scroll to position [34, 0]
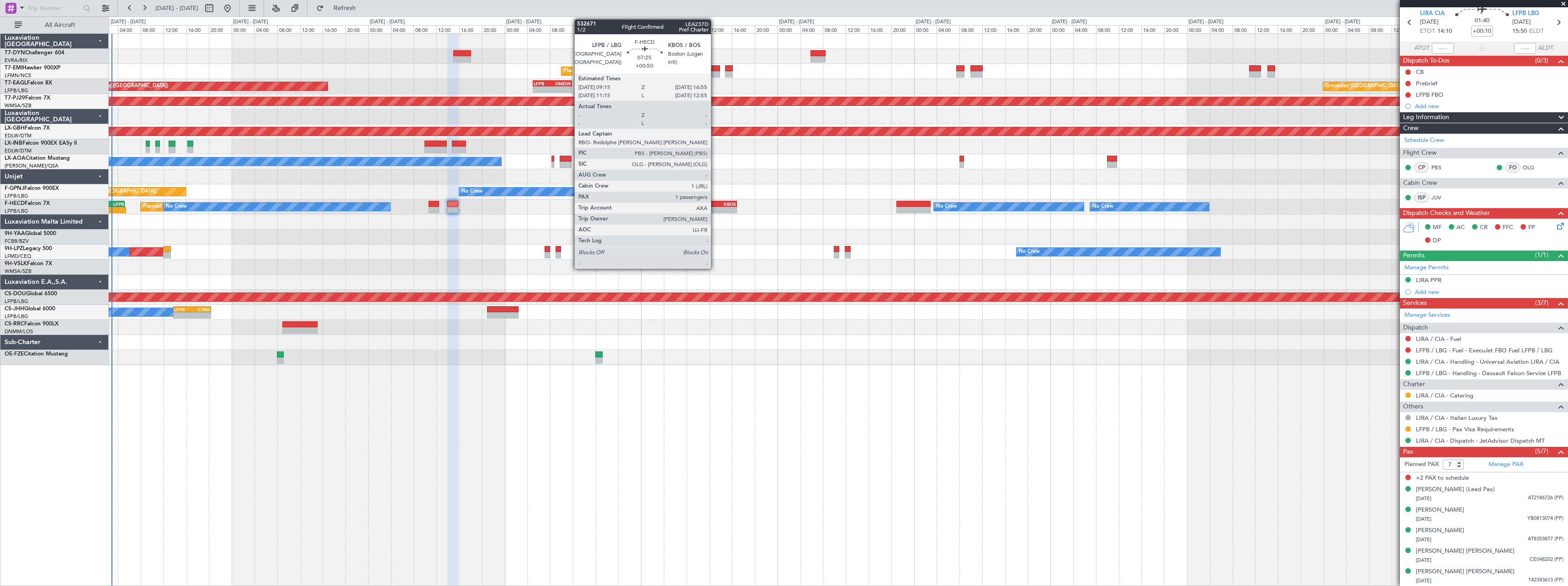
click at [715, 201] on div "LFPB 09:15 Z KBOS 16:55 Z" at bounding box center [715, 204] width 44 height 7
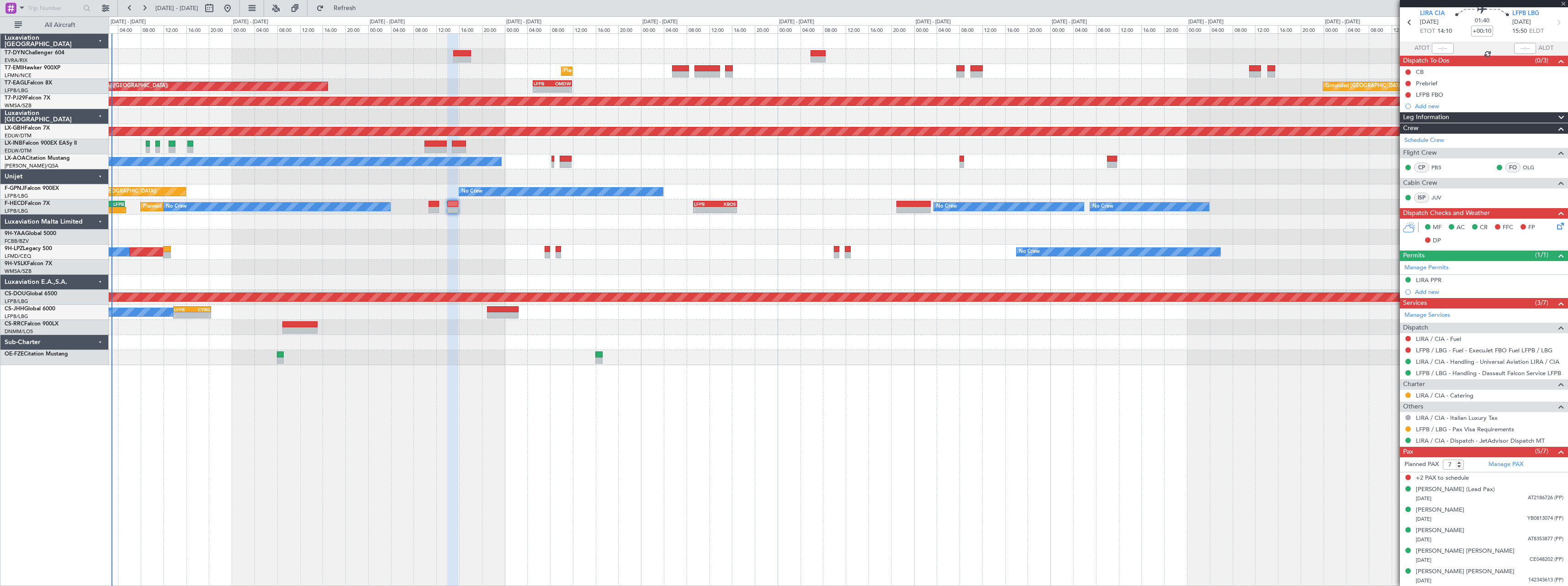
type input "+00:50"
type input "1"
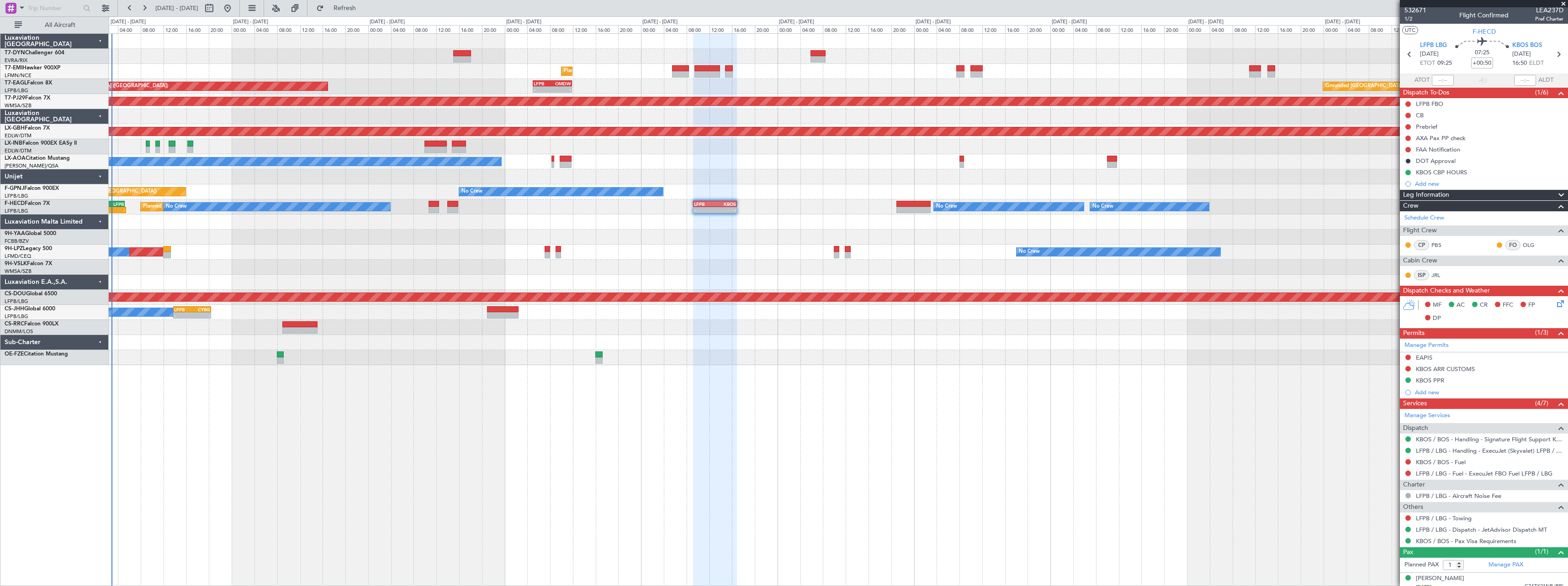
scroll to position [0, 0]
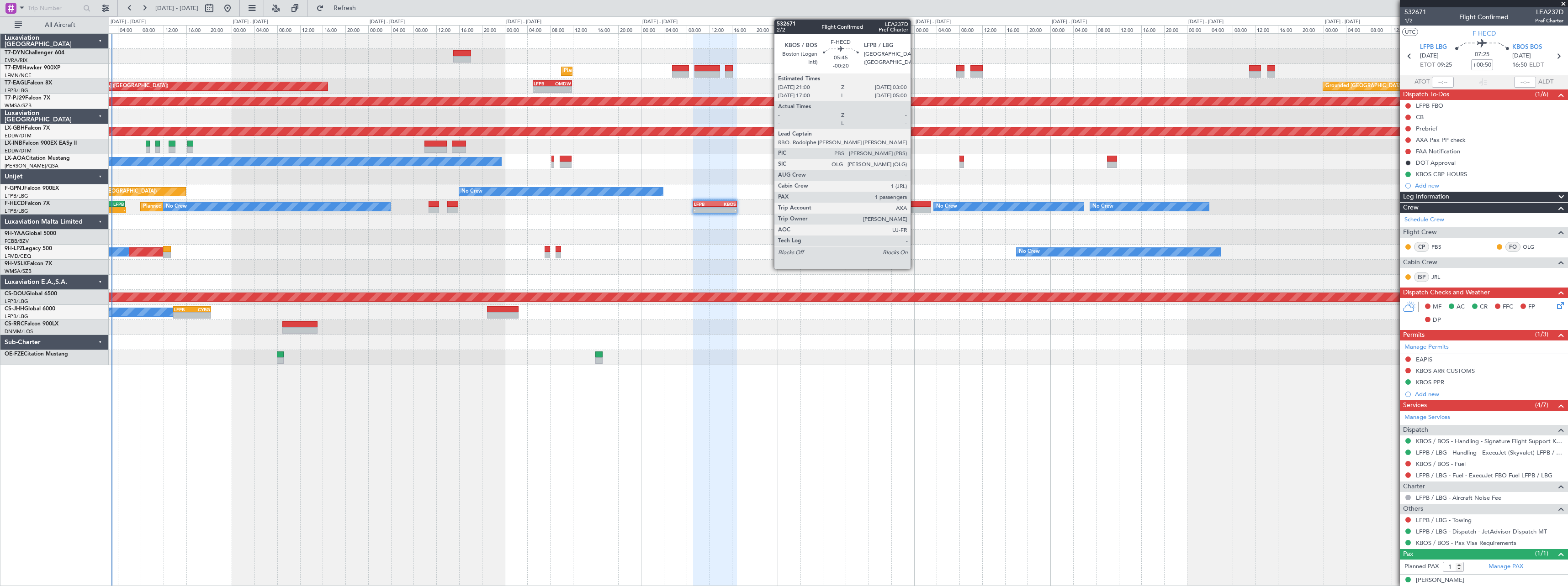
click at [915, 201] on div at bounding box center [913, 204] width 34 height 7
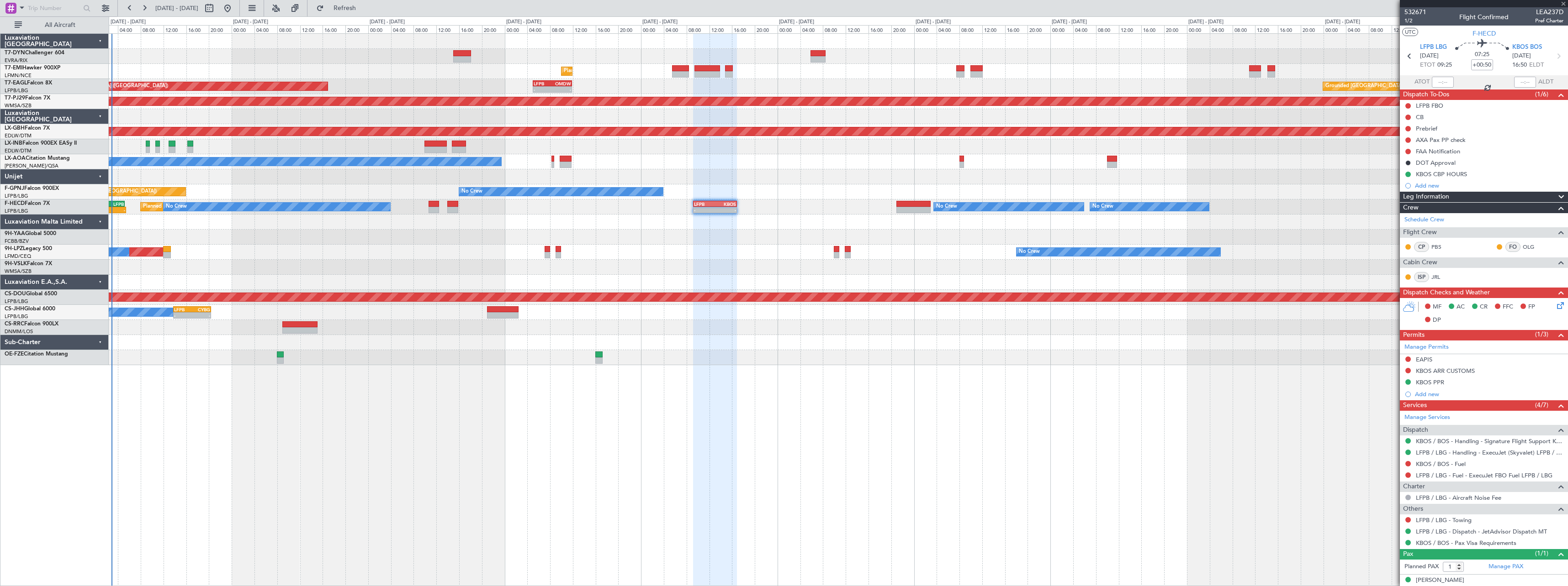
type input "-00:20"
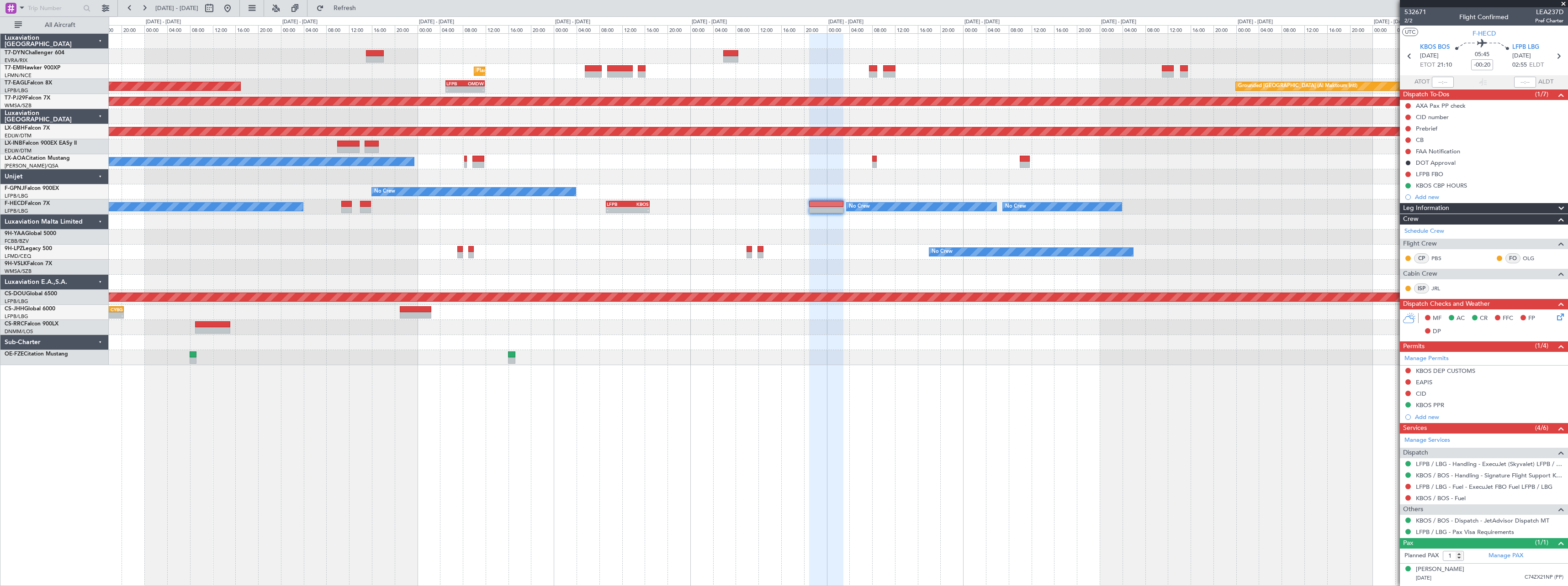
click at [1150, 224] on div at bounding box center [838, 222] width 1459 height 15
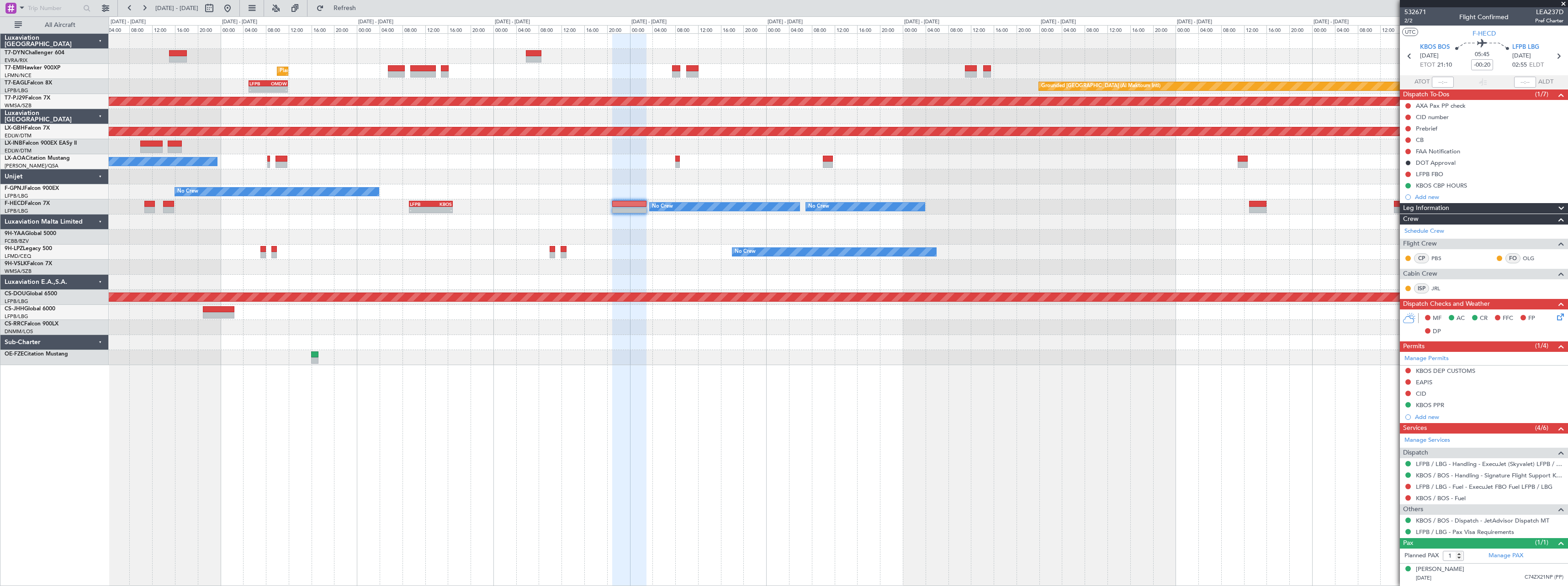
click at [1065, 210] on div "Planned Maint [GEOGRAPHIC_DATA] Grounded [GEOGRAPHIC_DATA] (Al Maktoum Intl) - …" at bounding box center [838, 199] width 1459 height 331
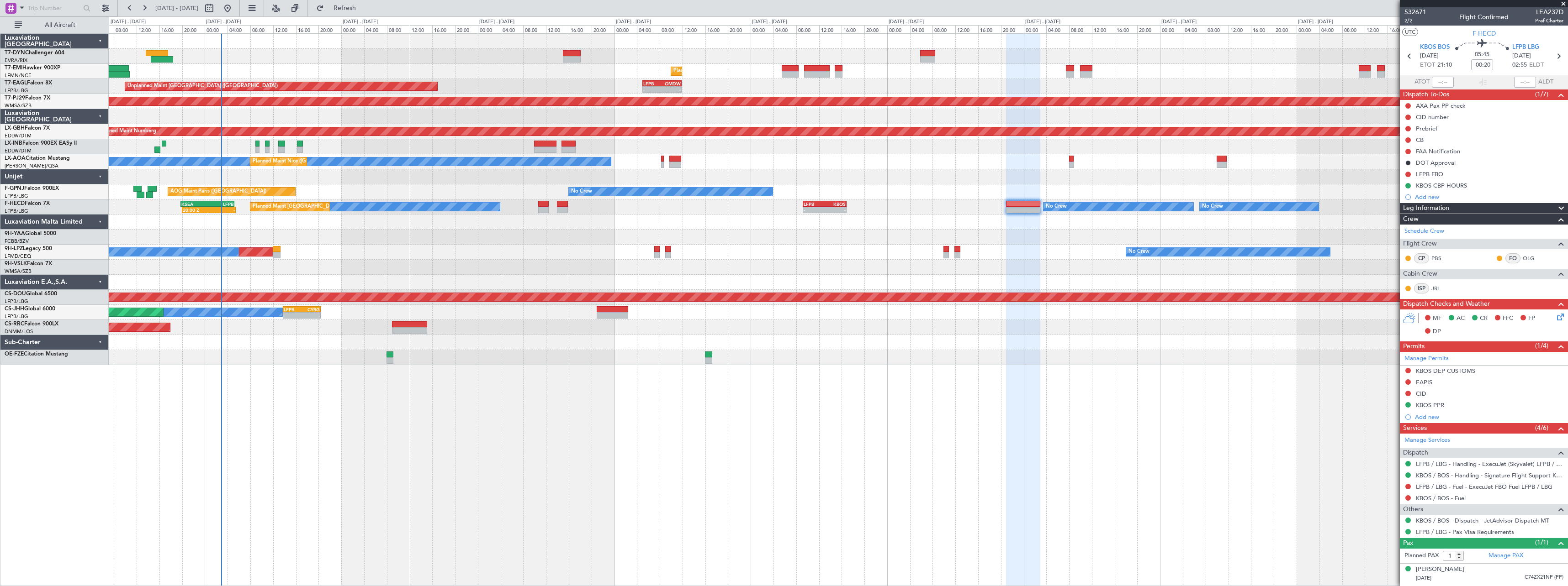
click at [1102, 225] on div "Unplanned Maint [GEOGRAPHIC_DATA] (Riga Intl) Planned Maint [GEOGRAPHIC_DATA] G…" at bounding box center [838, 199] width 1459 height 331
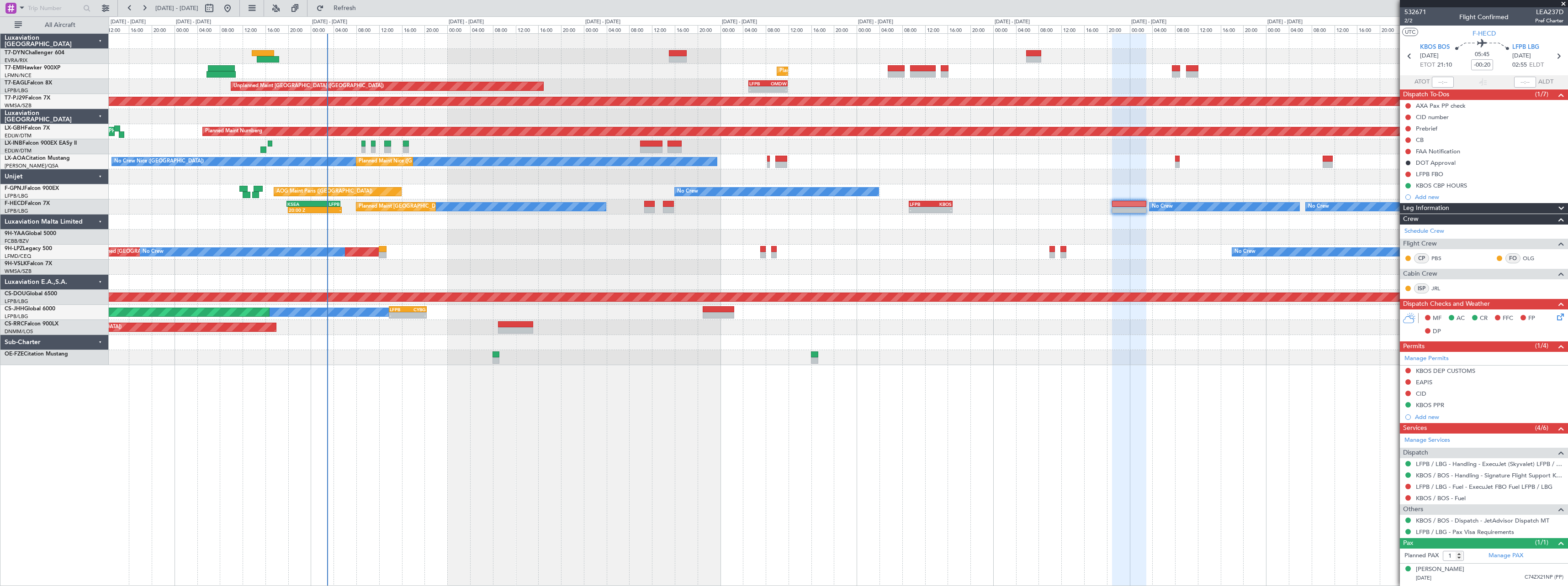
click at [941, 225] on div at bounding box center [838, 222] width 1459 height 15
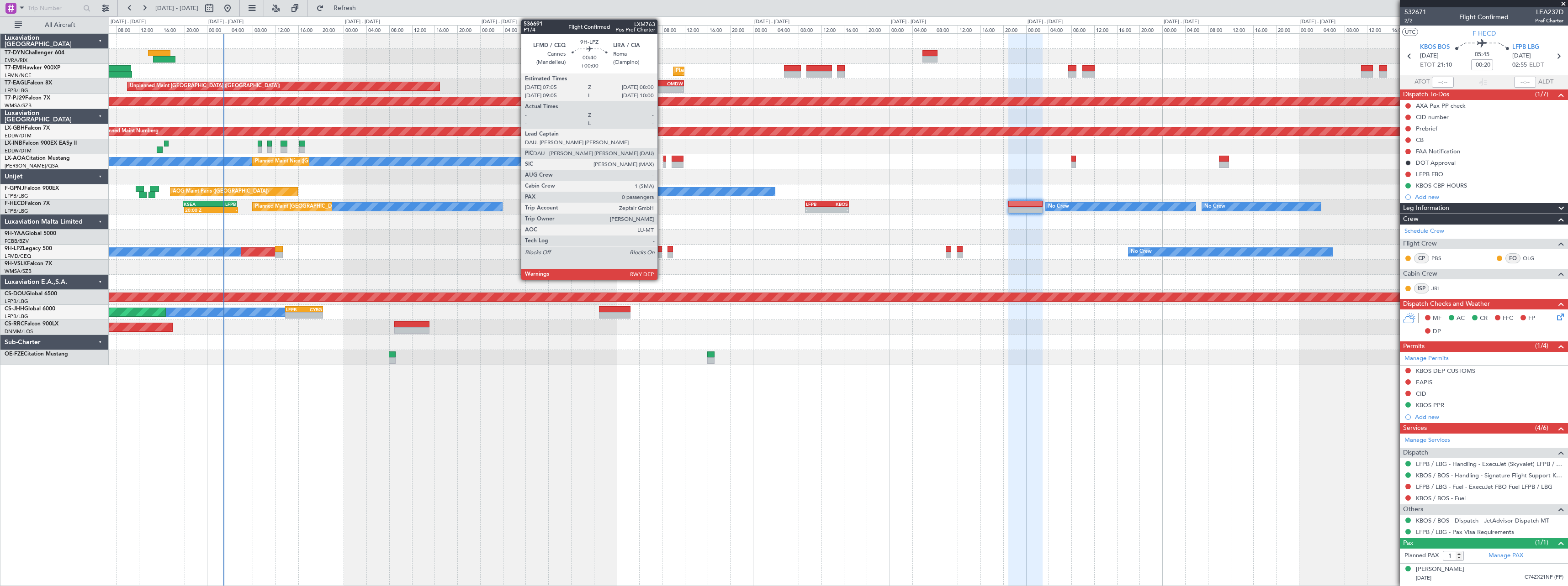
click at [661, 248] on div at bounding box center [659, 249] width 5 height 7
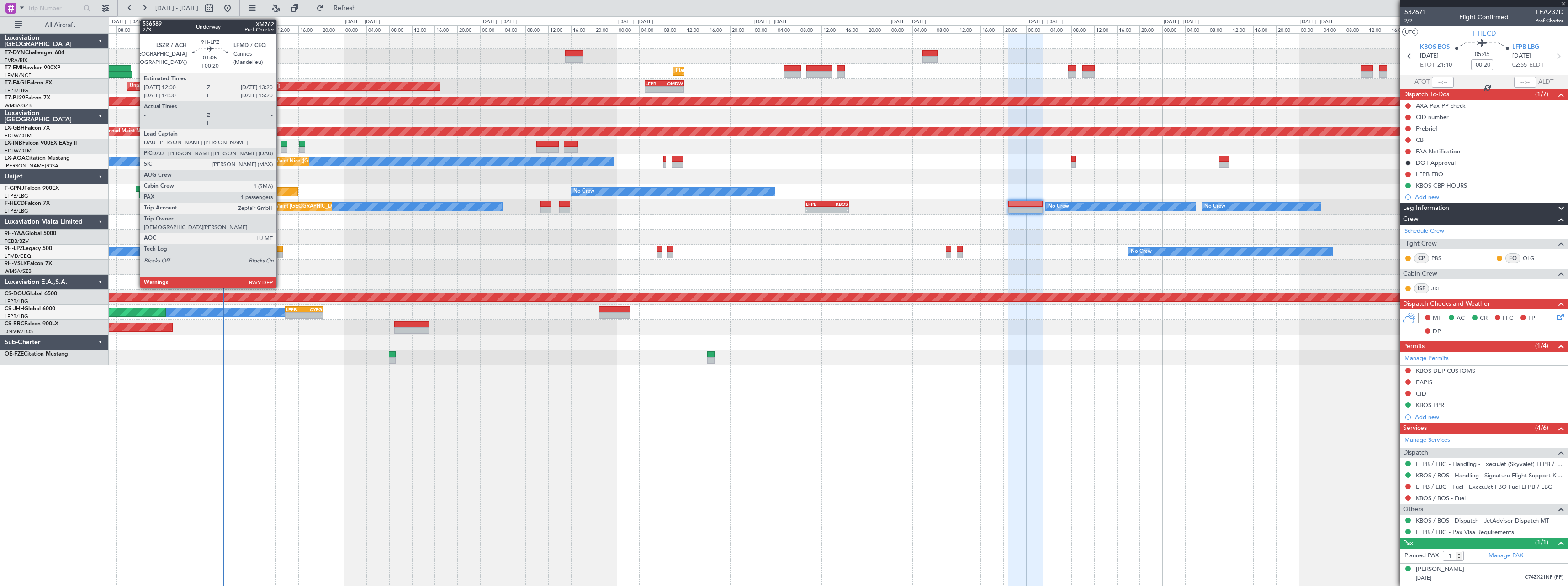
type input "0"
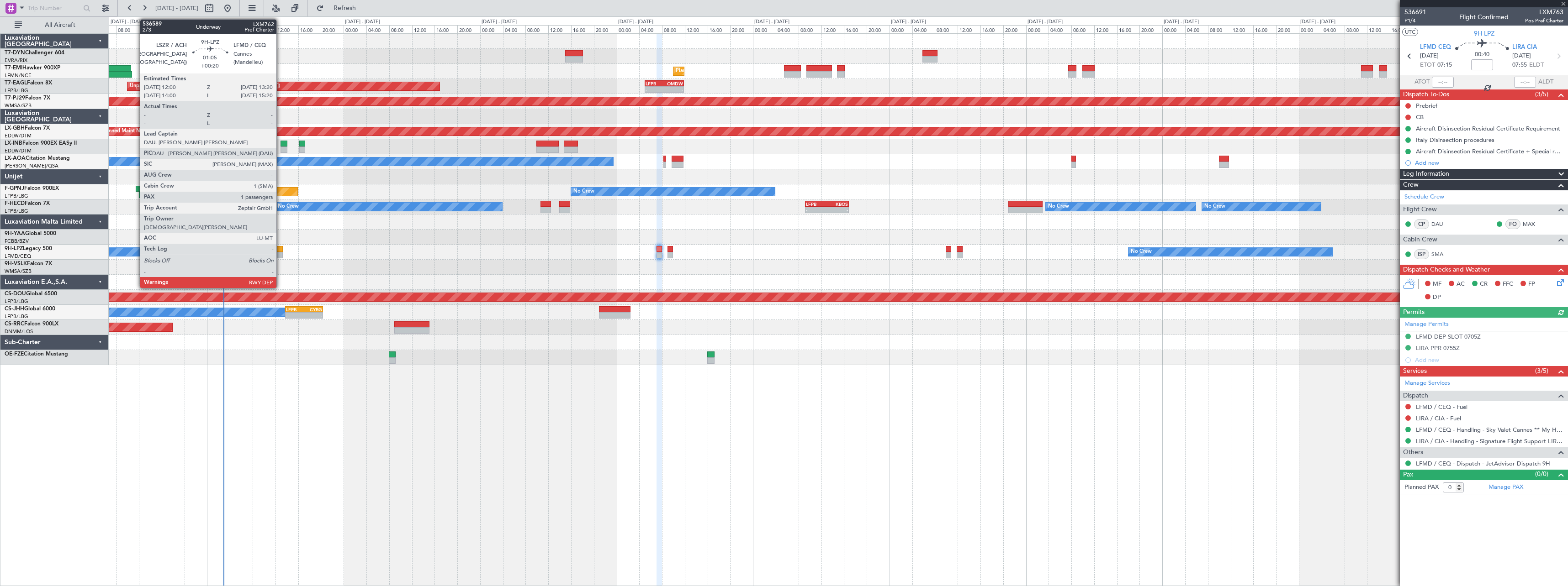
click at [281, 249] on div at bounding box center [279, 249] width 8 height 7
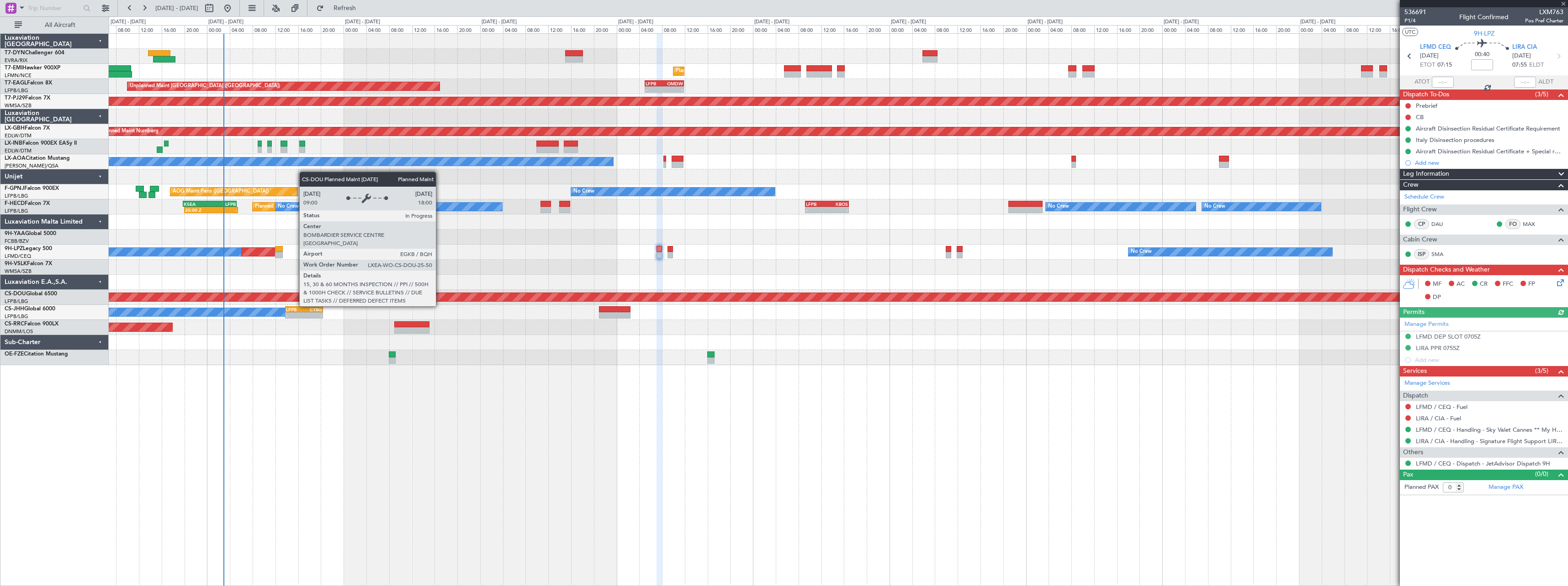
type input "+00:20"
type input "1"
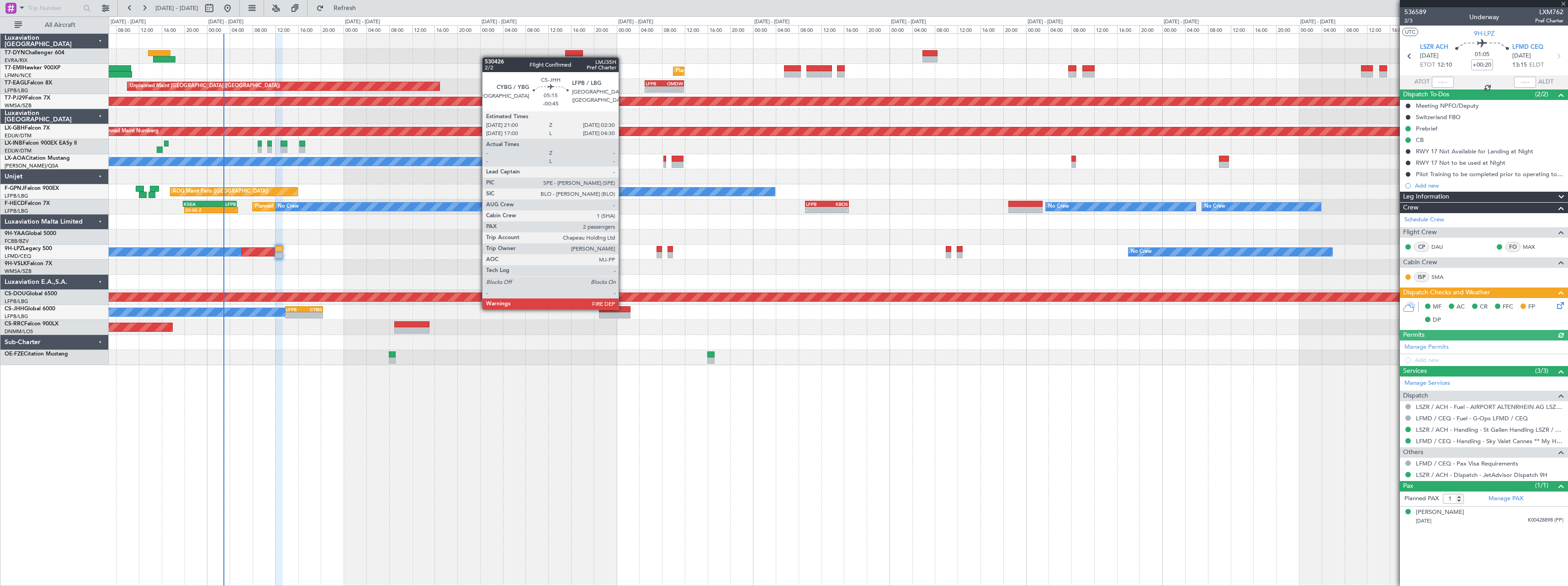
click at [623, 308] on div at bounding box center [614, 309] width 32 height 7
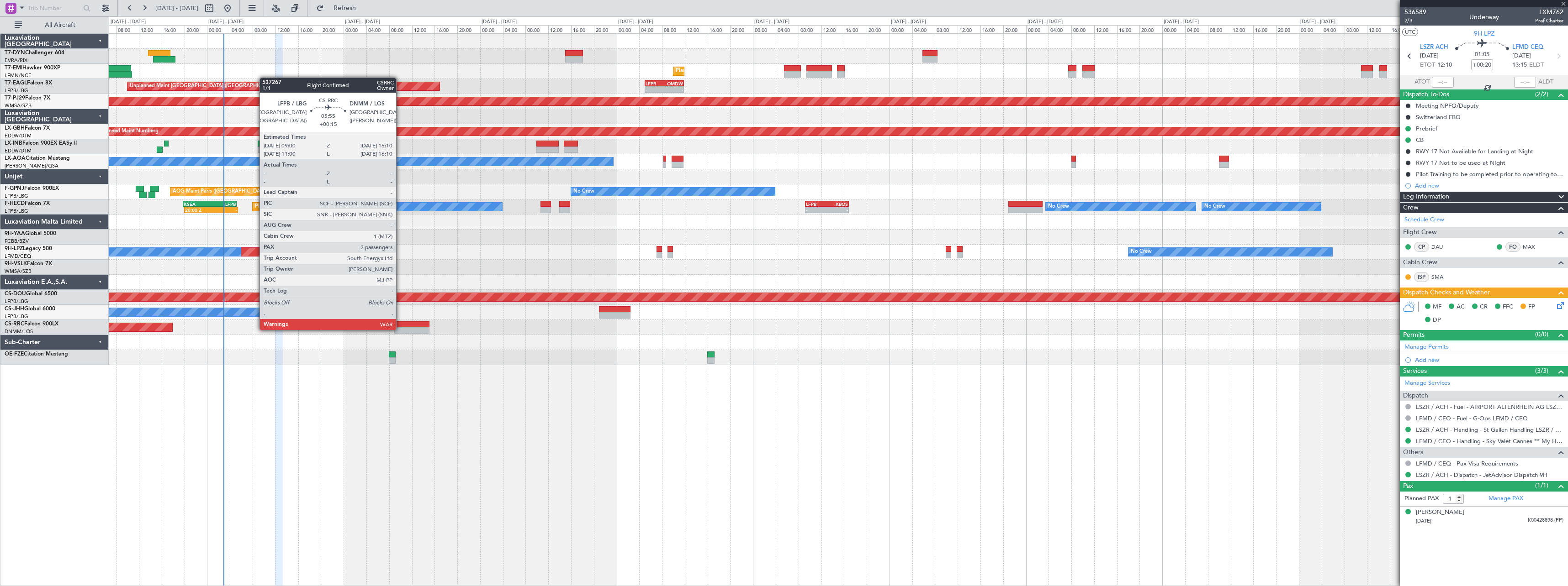
type input "-00:45"
type input "2"
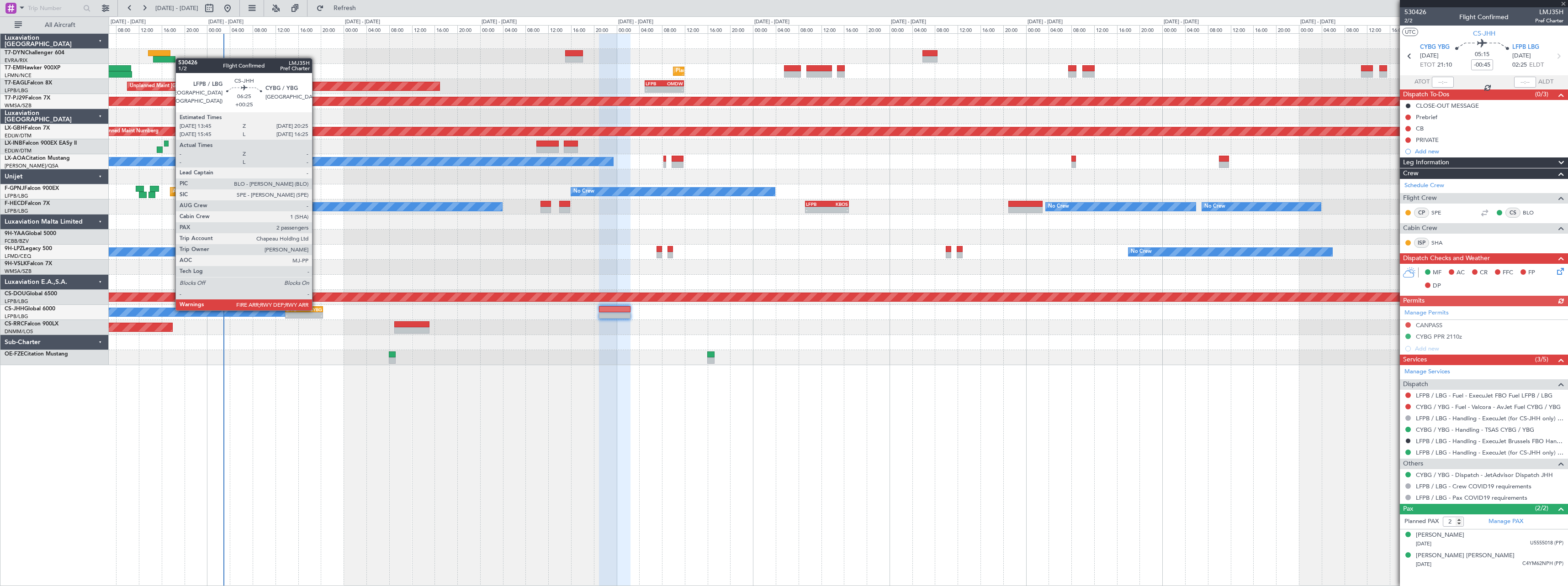
click at [316, 310] on div "CYBG" at bounding box center [312, 309] width 18 height 5
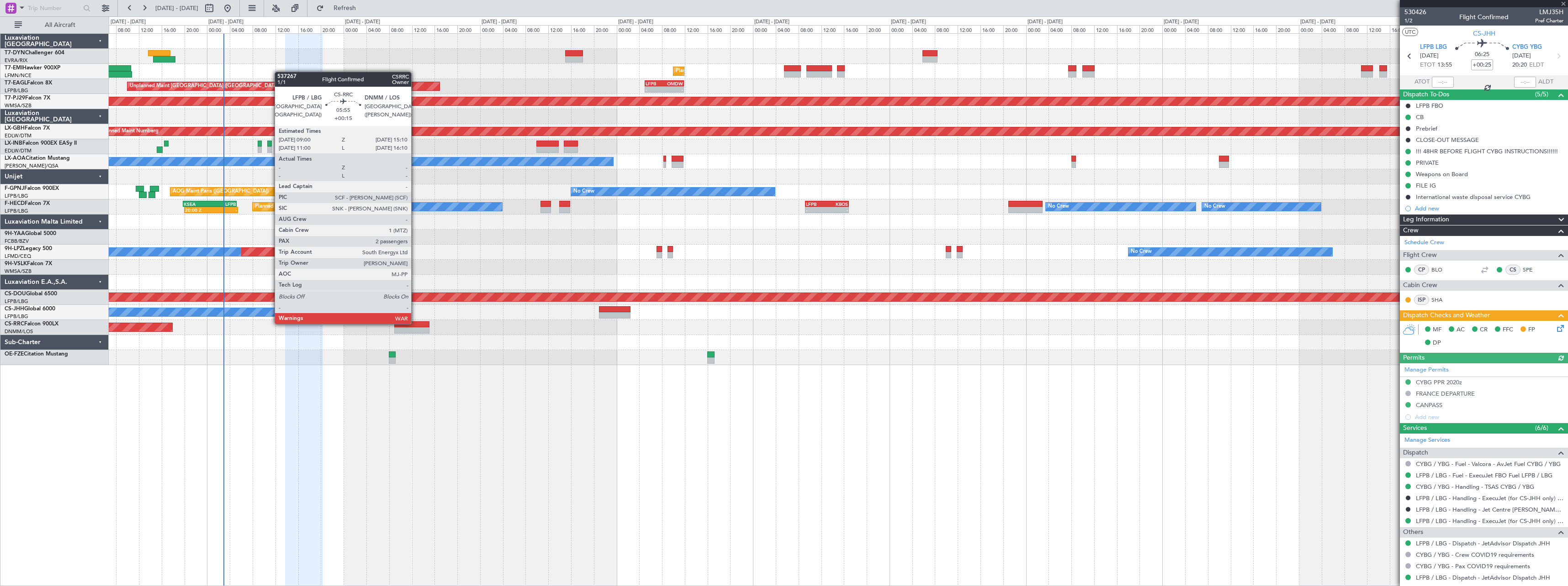
click at [416, 323] on div at bounding box center [412, 324] width 35 height 7
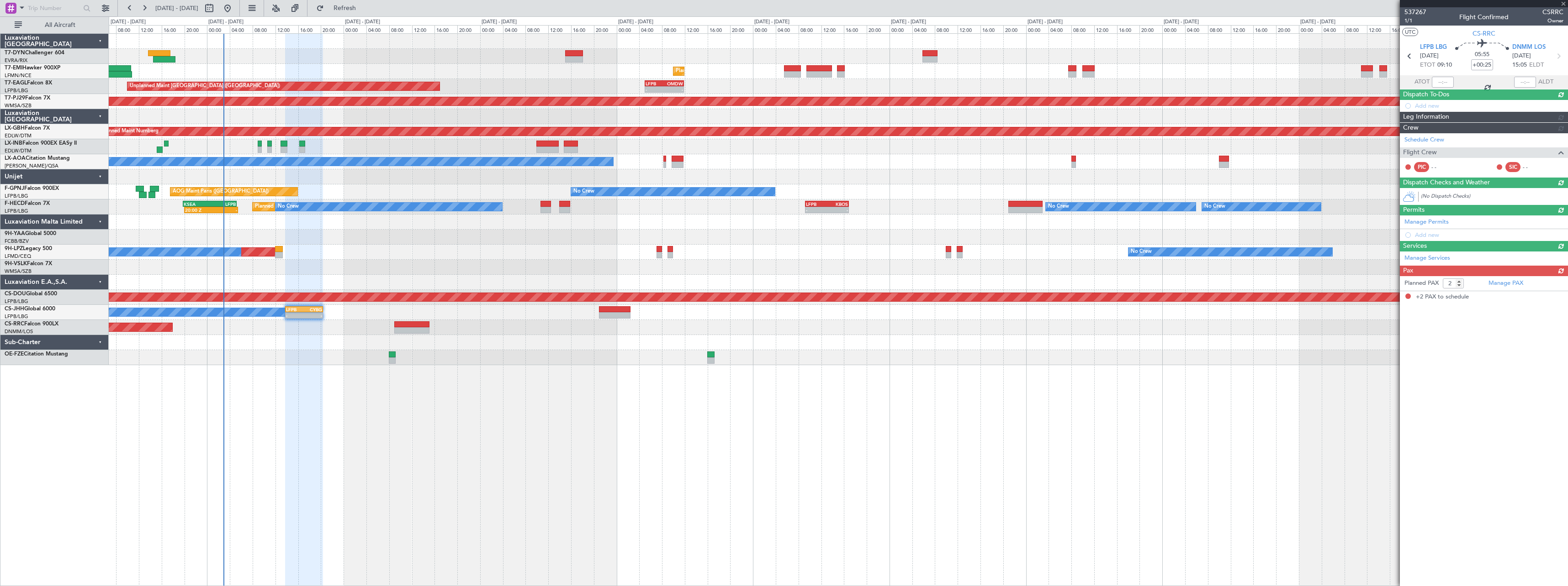
type input "+00:15"
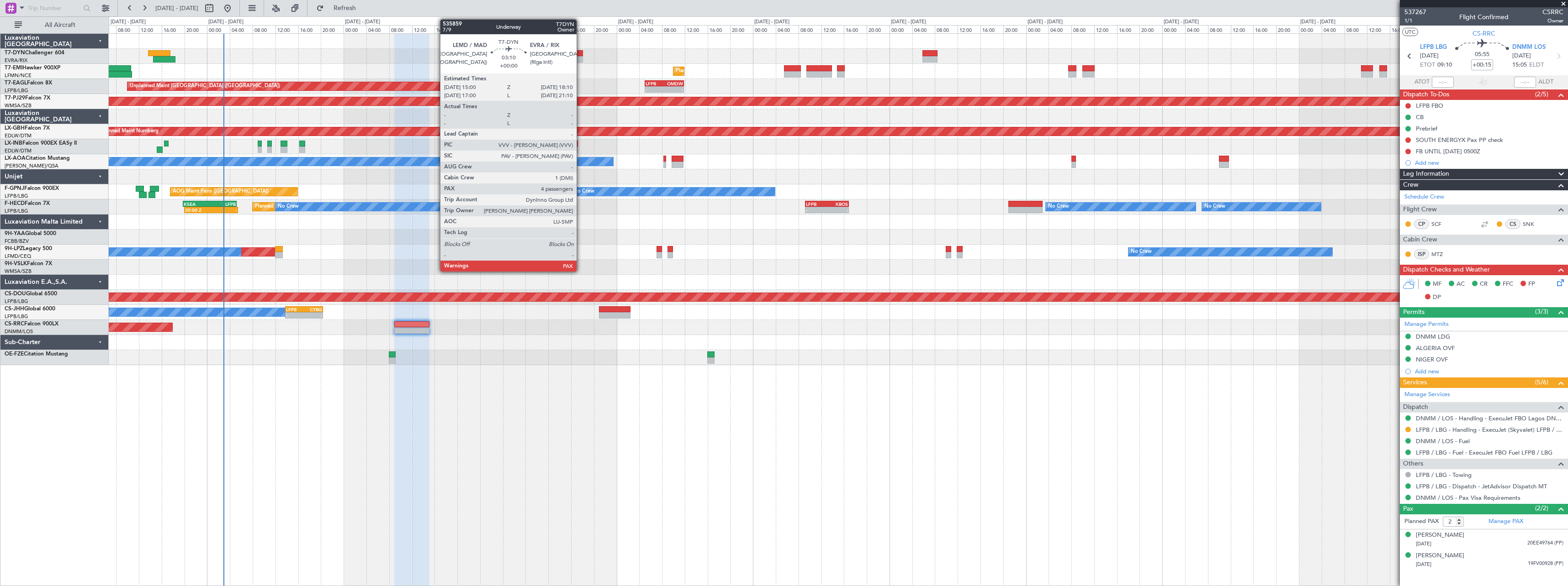
click at [581, 51] on div at bounding box center [574, 53] width 18 height 7
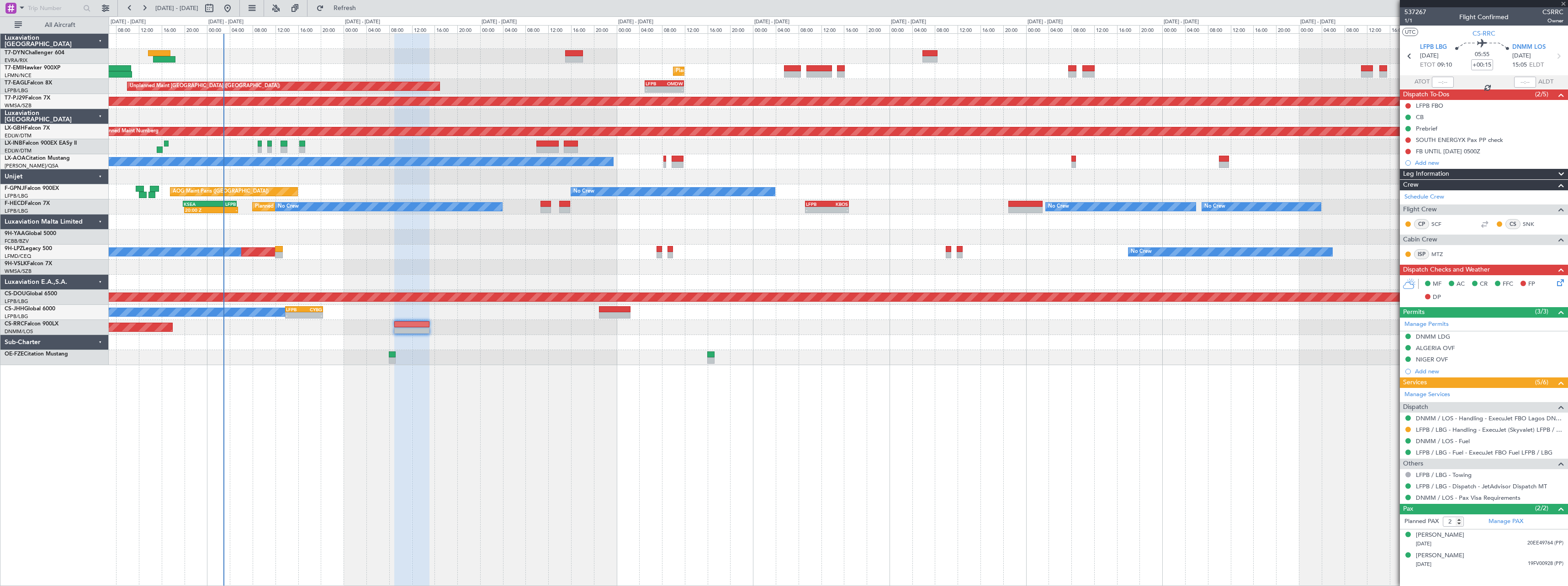
type input "4"
